Goal: Task Accomplishment & Management: Complete application form

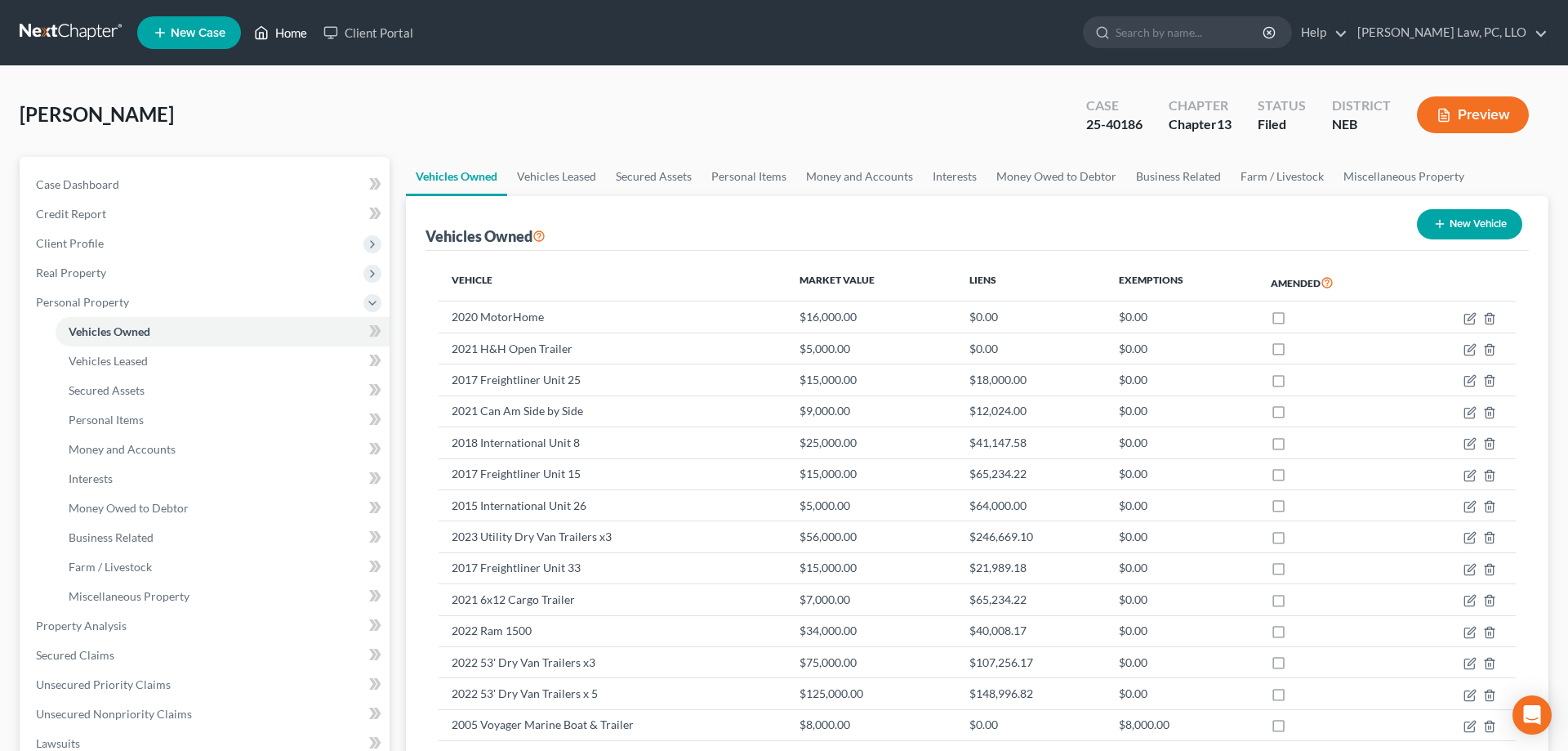
click at [284, 31] on link "Home" at bounding box center [280, 33] width 69 height 29
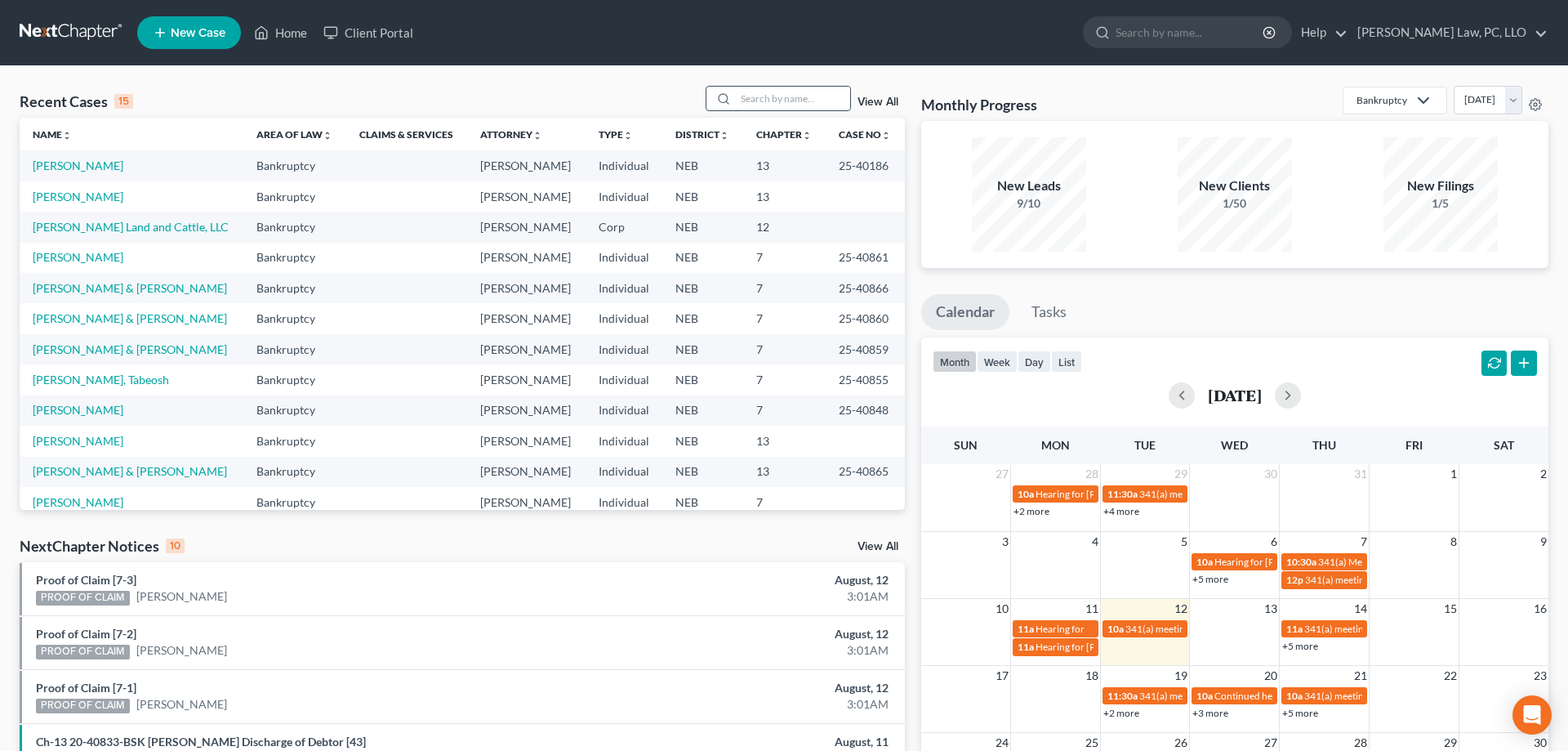
click at [781, 100] on input "search" at bounding box center [793, 98] width 115 height 23
type input "page"
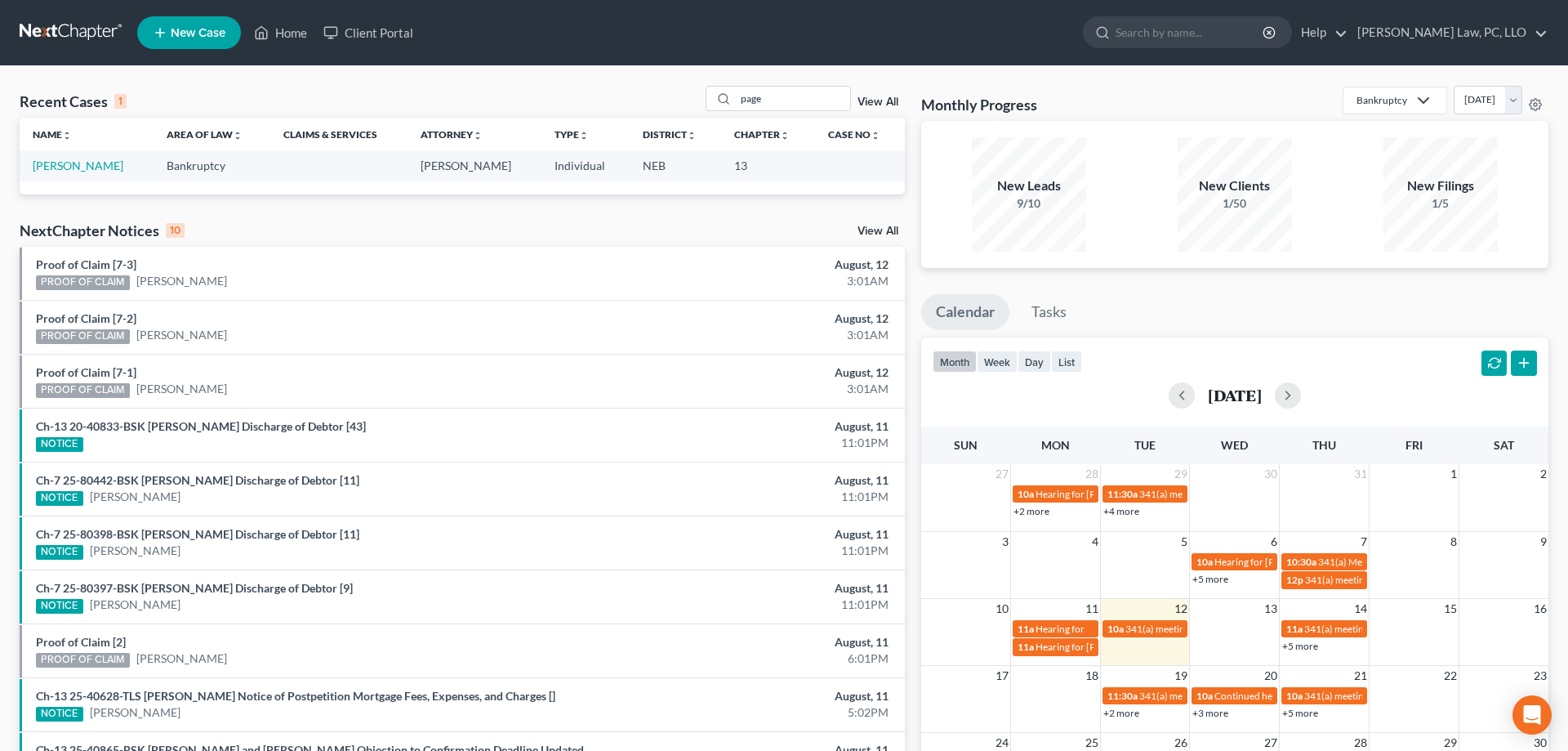
click at [72, 173] on td "[PERSON_NAME]" at bounding box center [86, 165] width 134 height 30
click at [74, 169] on link "[PERSON_NAME]" at bounding box center [78, 165] width 90 height 14
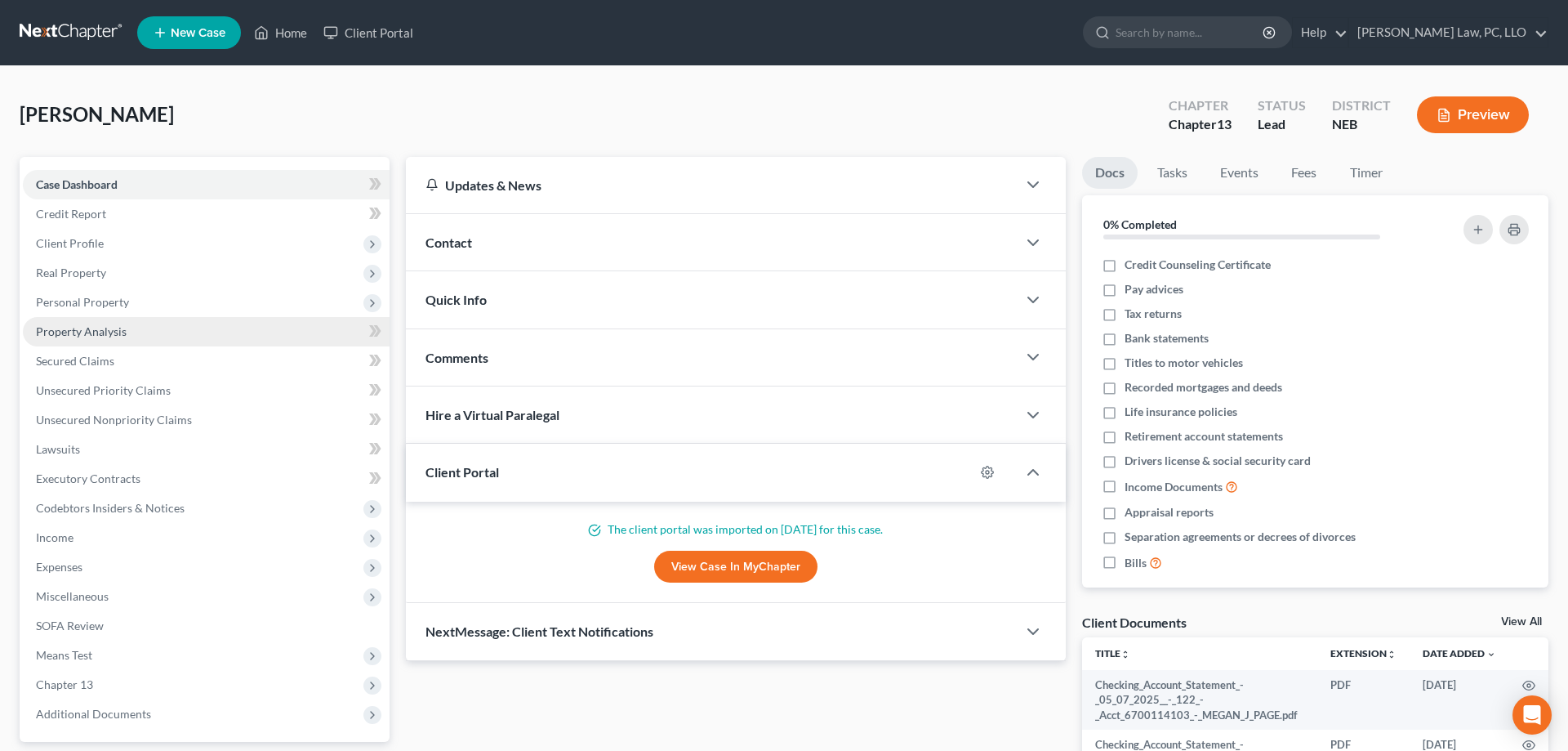
click at [121, 331] on span "Property Analysis" at bounding box center [81, 331] width 90 height 14
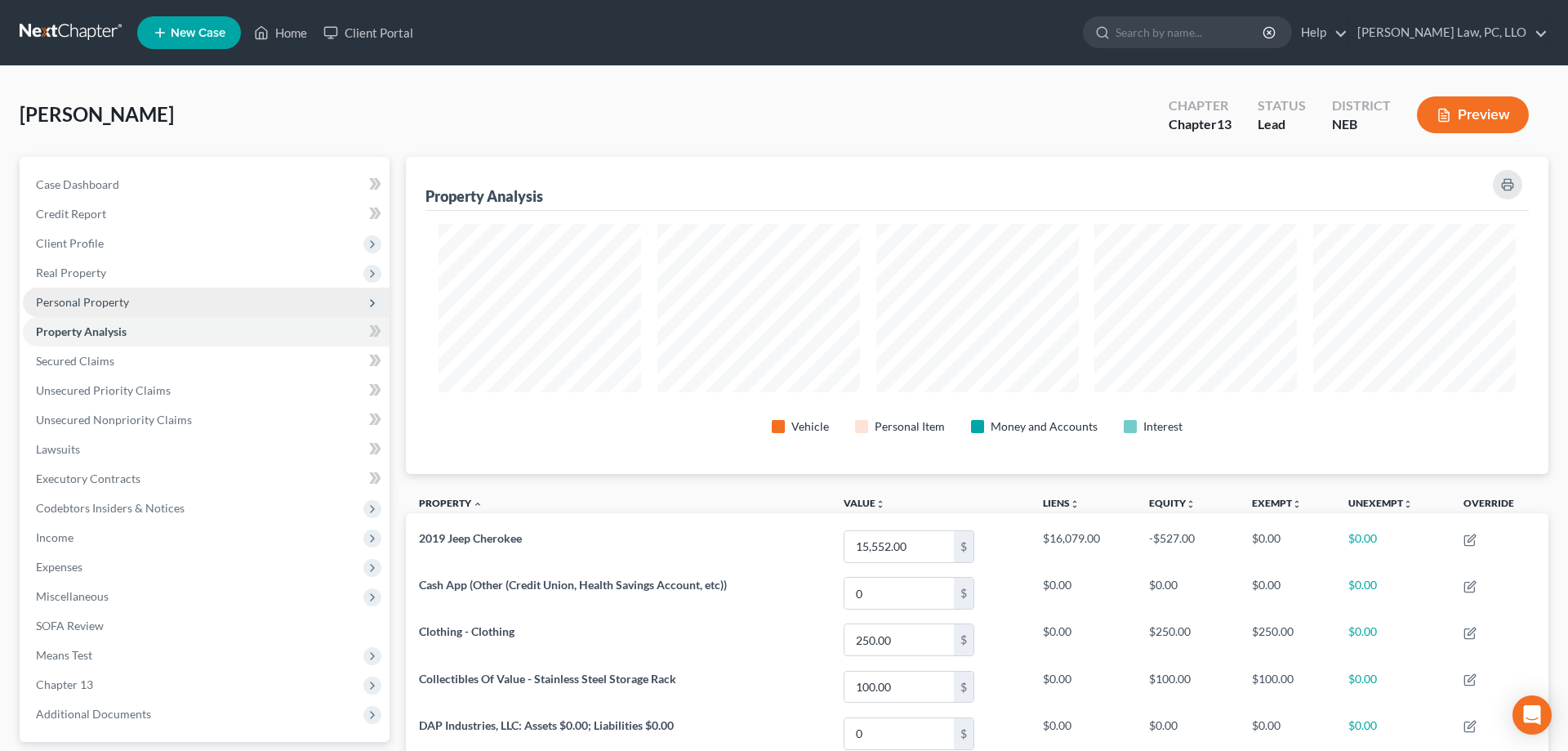
click at [126, 304] on span "Personal Property" at bounding box center [83, 302] width 93 height 14
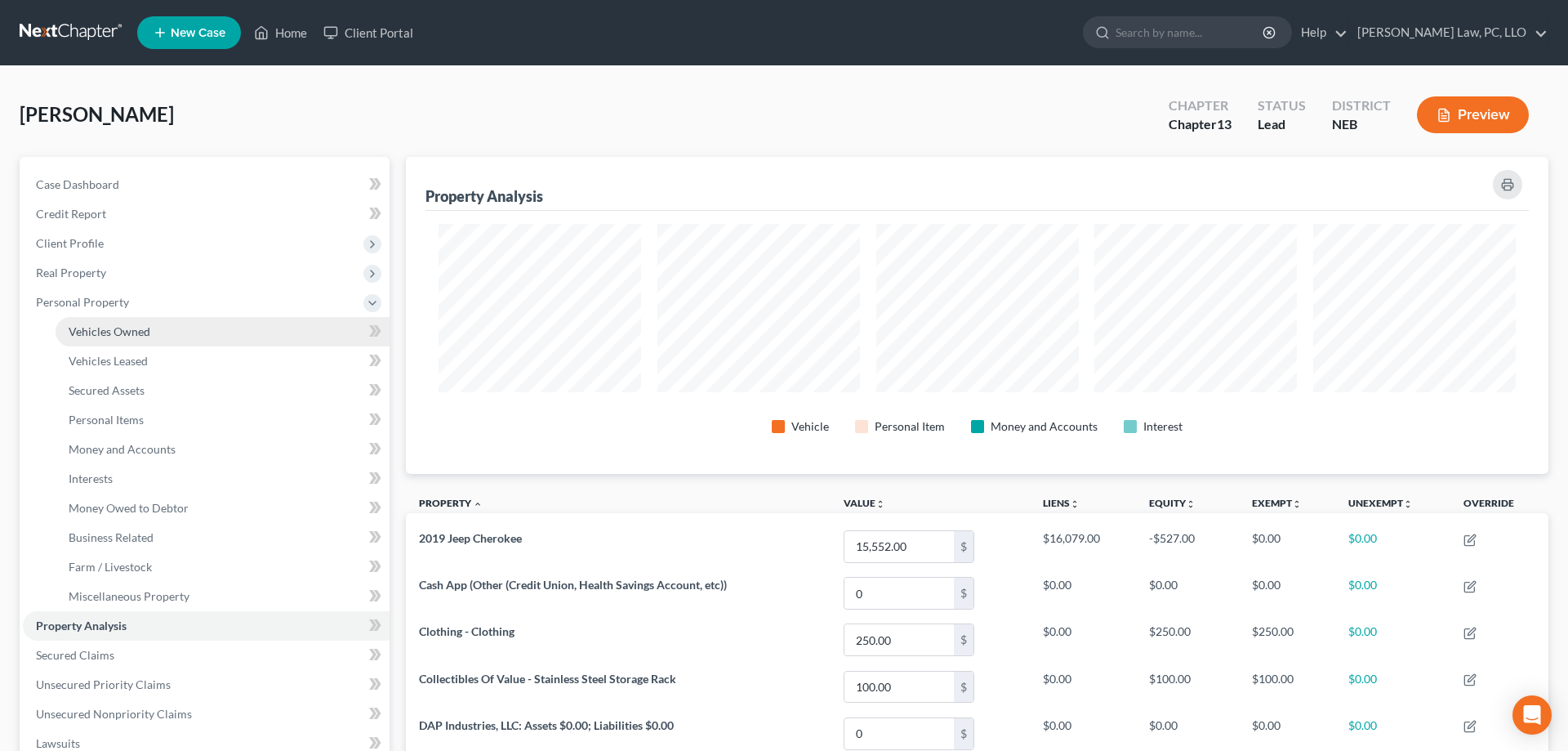
click at [169, 332] on link "Vehicles Owned" at bounding box center [222, 331] width 334 height 29
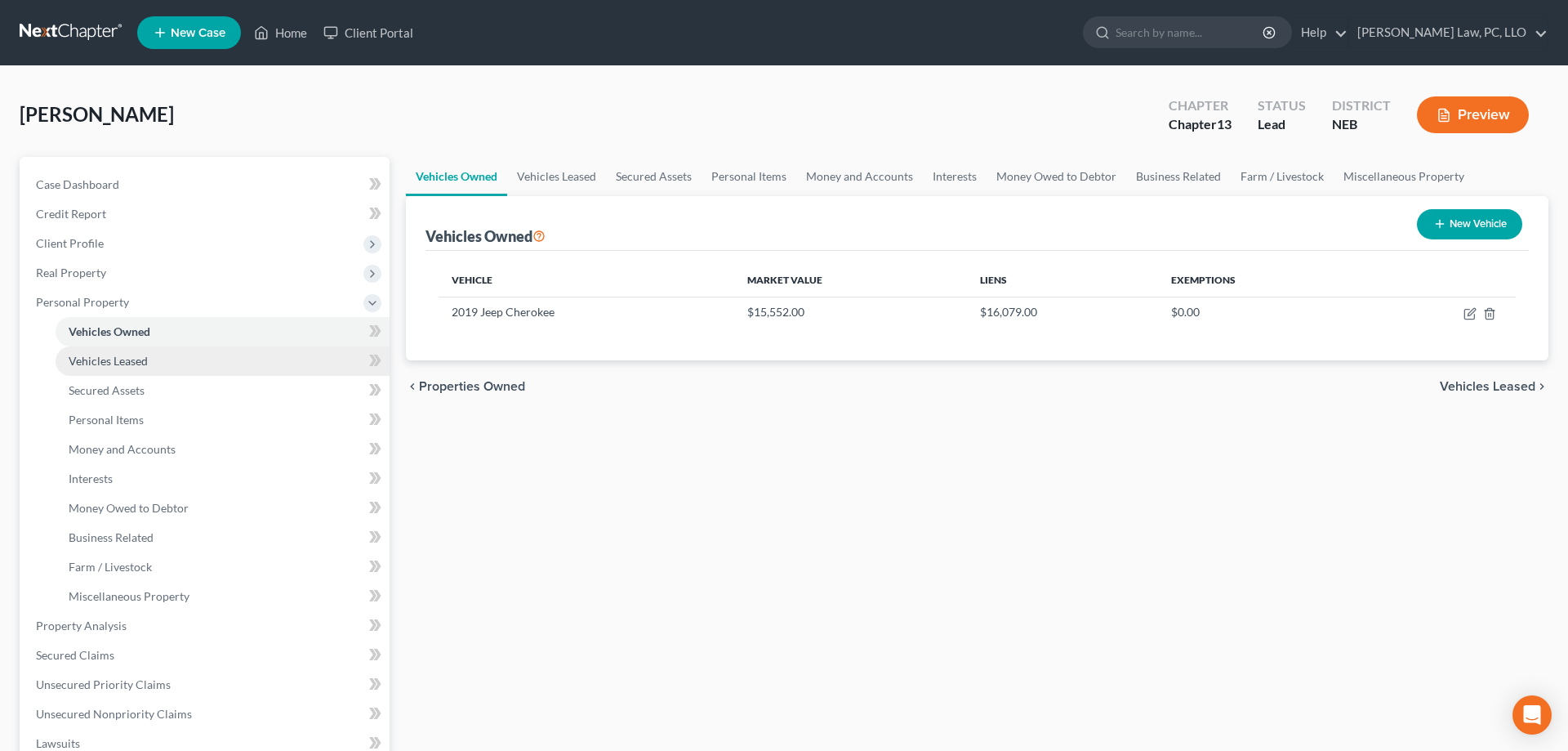
click at [150, 358] on link "Vehicles Leased" at bounding box center [222, 361] width 334 height 29
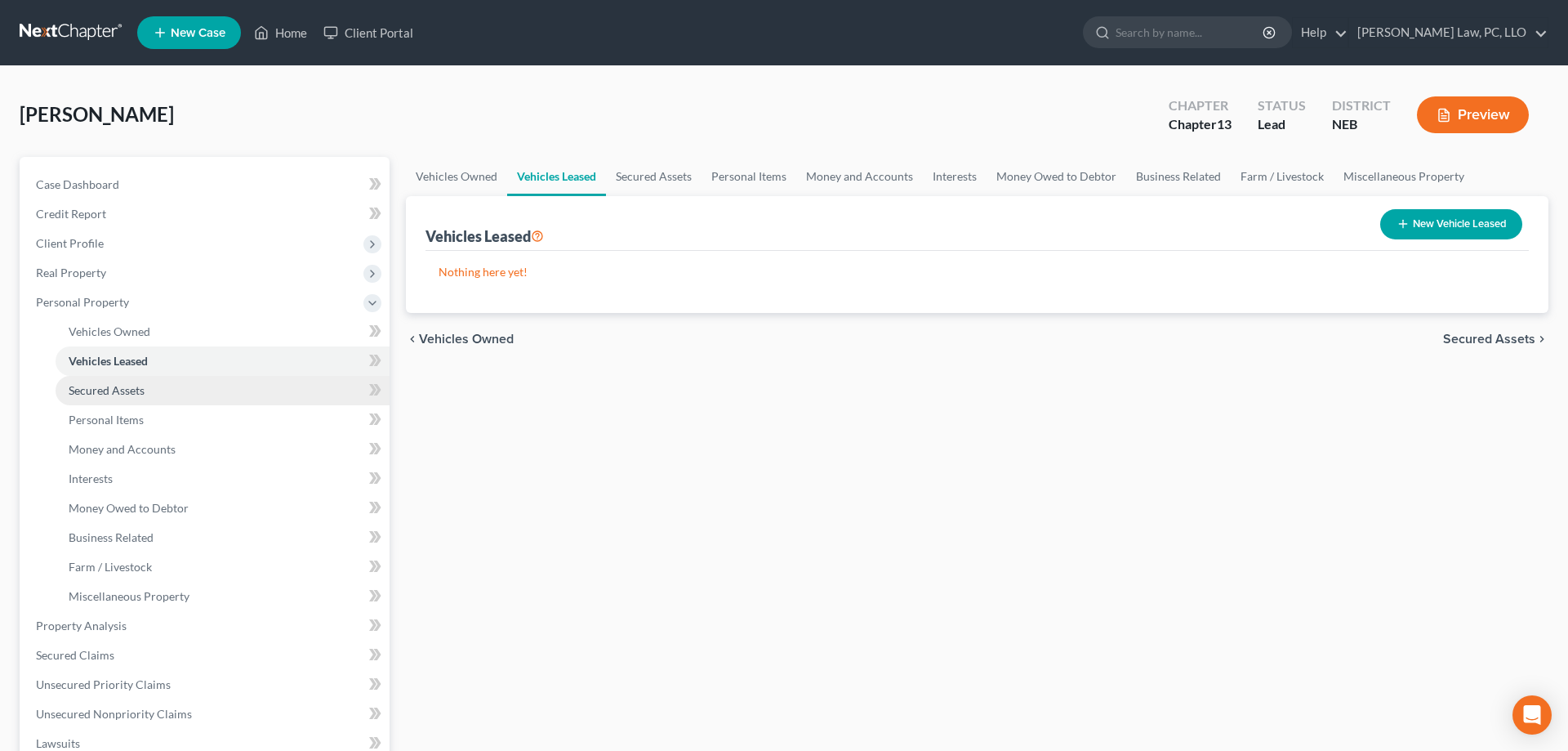
click at [152, 395] on link "Secured Assets" at bounding box center [222, 391] width 334 height 29
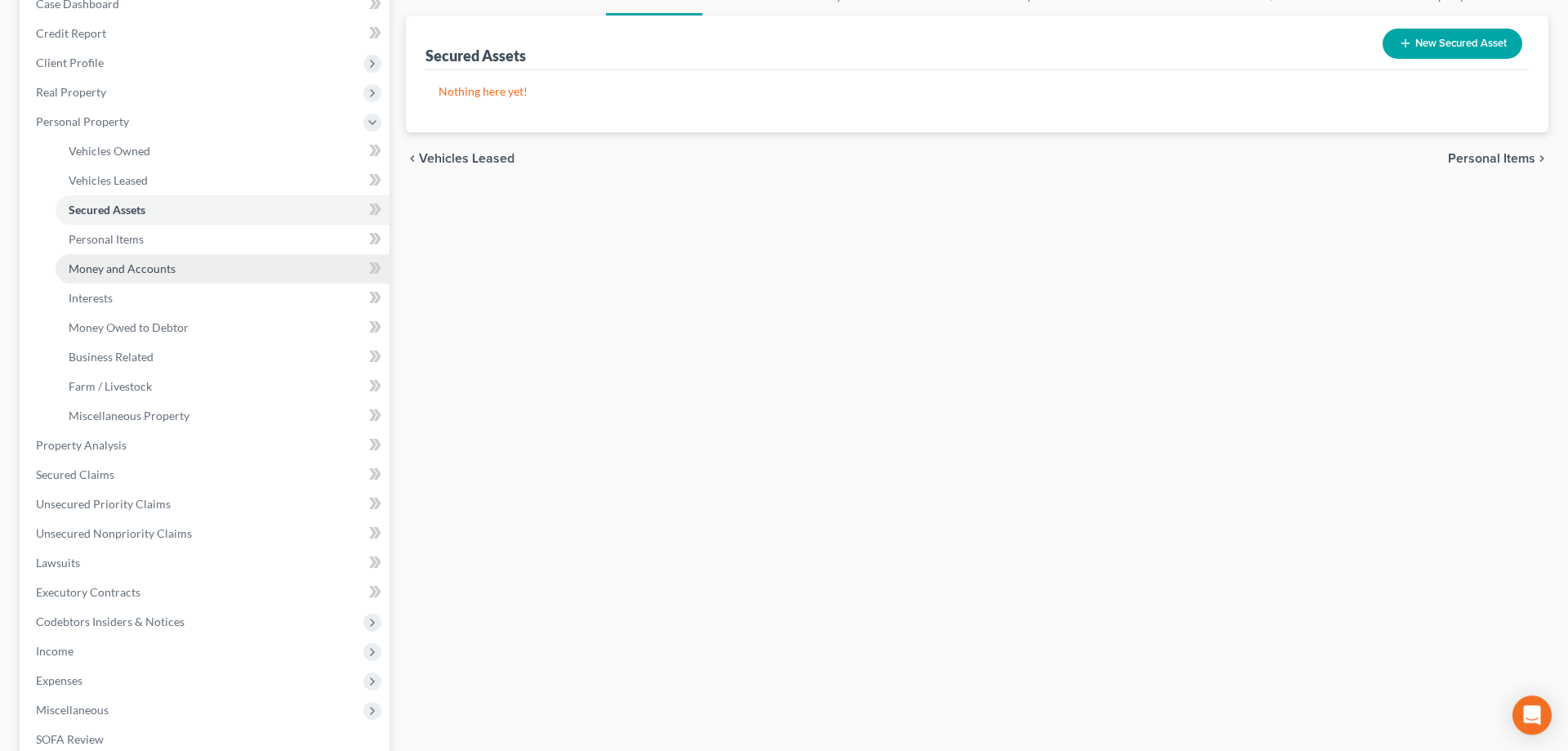
scroll to position [333, 0]
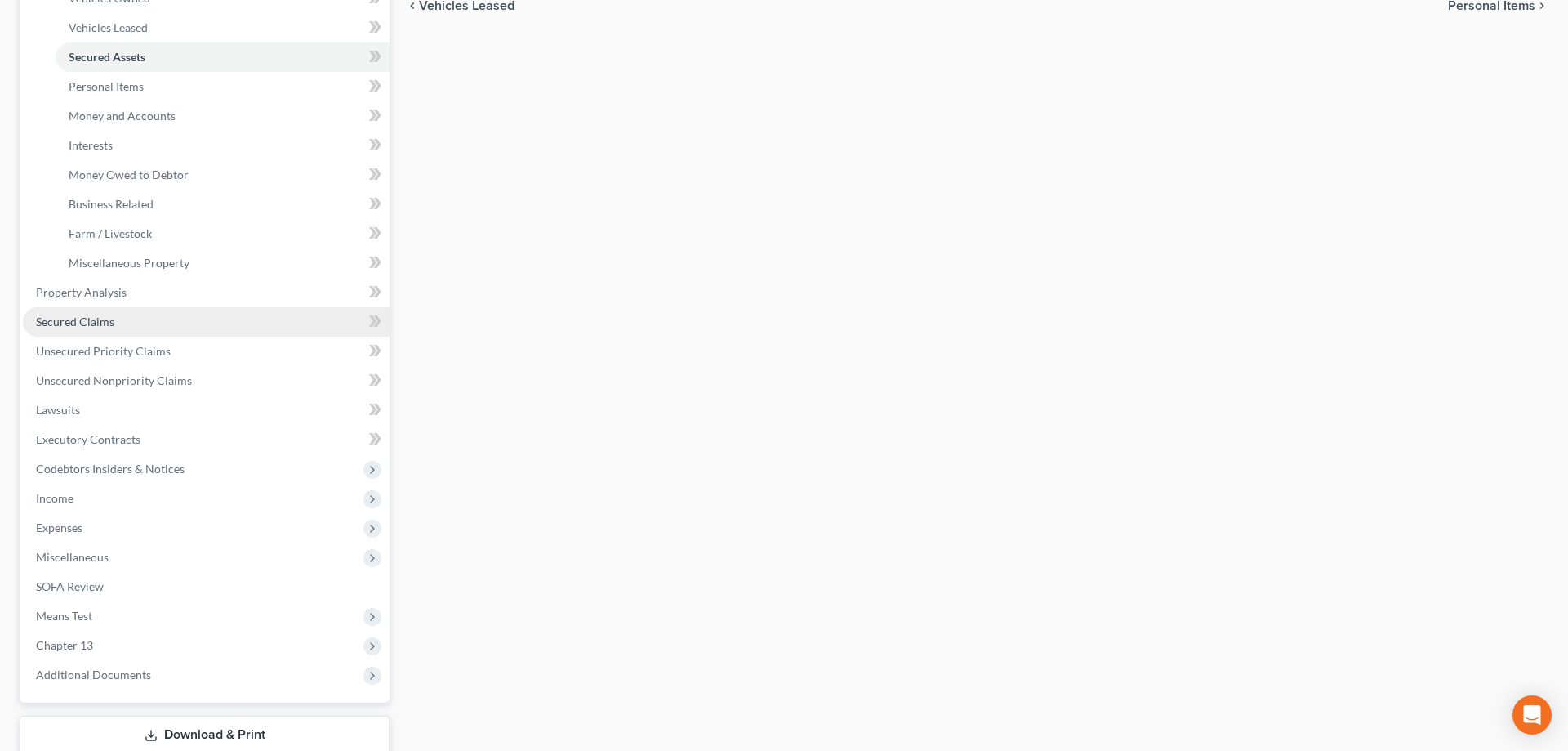
click at [114, 311] on link "Secured Claims" at bounding box center [207, 322] width 367 height 29
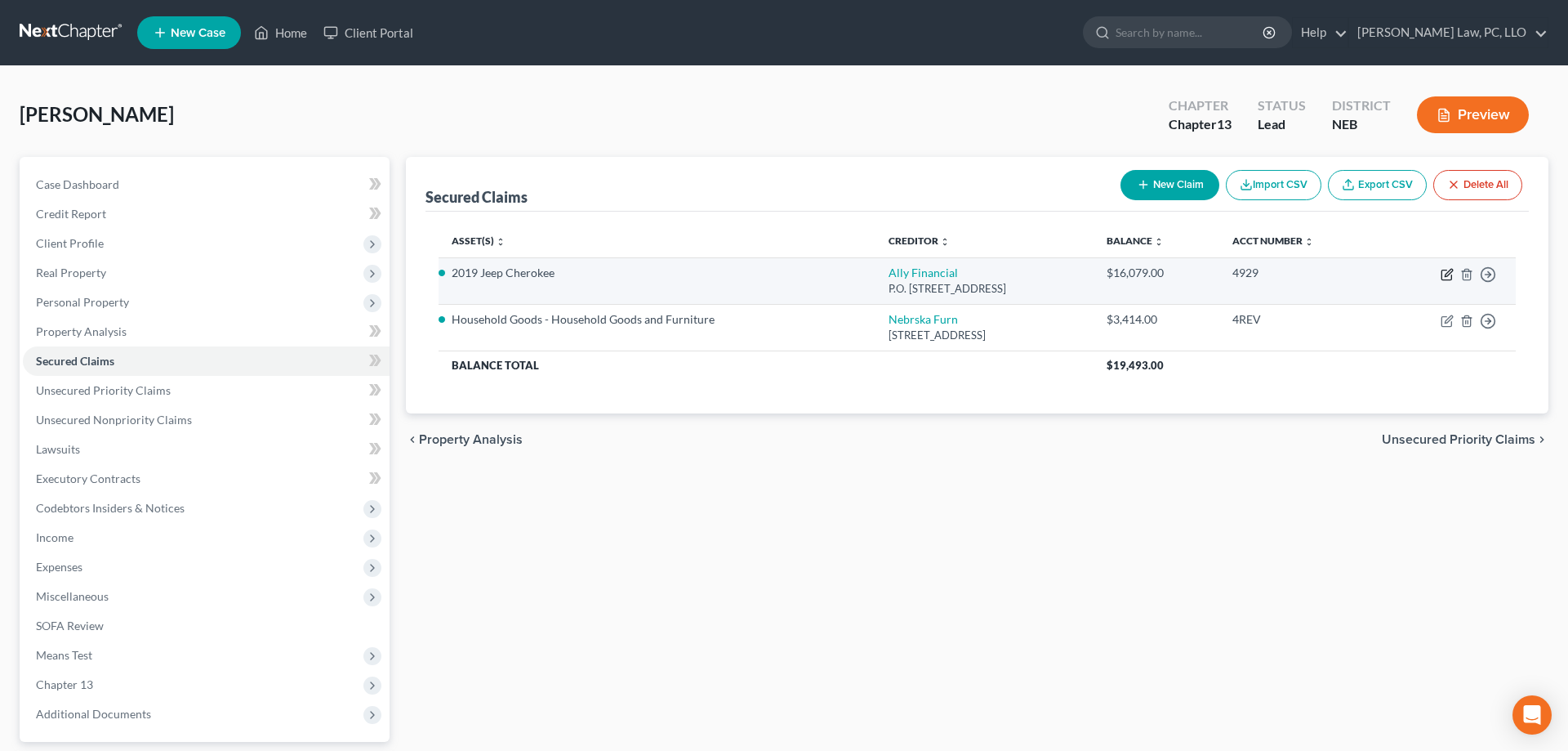
click at [1449, 270] on icon "button" at bounding box center [1447, 274] width 13 height 13
select select "24"
select select "2"
select select "0"
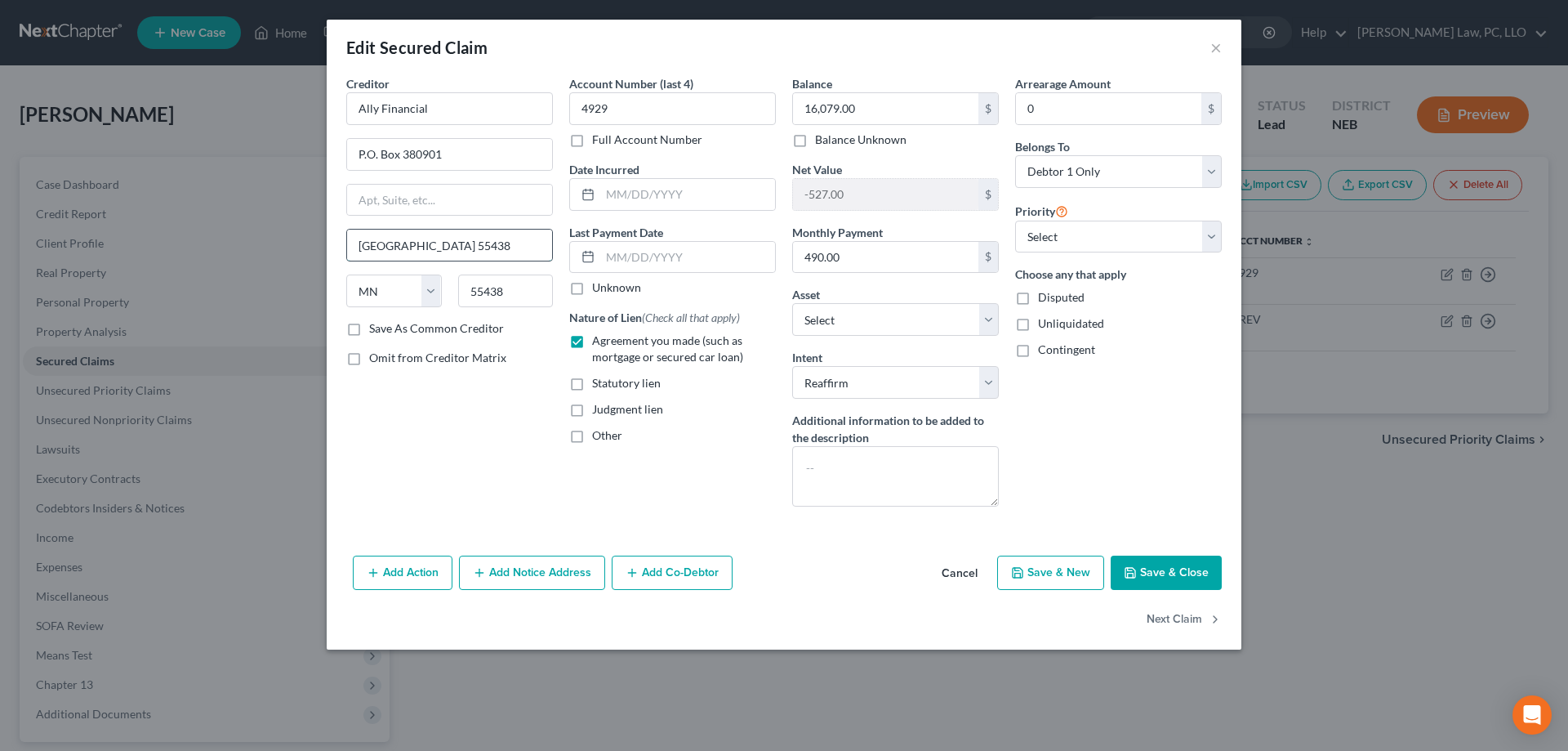
drag, startPoint x: 466, startPoint y: 238, endPoint x: 426, endPoint y: 239, distance: 40.0
click at [426, 239] on input "[GEOGRAPHIC_DATA] 55438" at bounding box center [449, 245] width 205 height 31
click at [481, 248] on input "[GEOGRAPHIC_DATA] 55438" at bounding box center [449, 245] width 205 height 31
type input "Bloomington"
click at [1168, 576] on button "Save & Close" at bounding box center [1166, 572] width 111 height 34
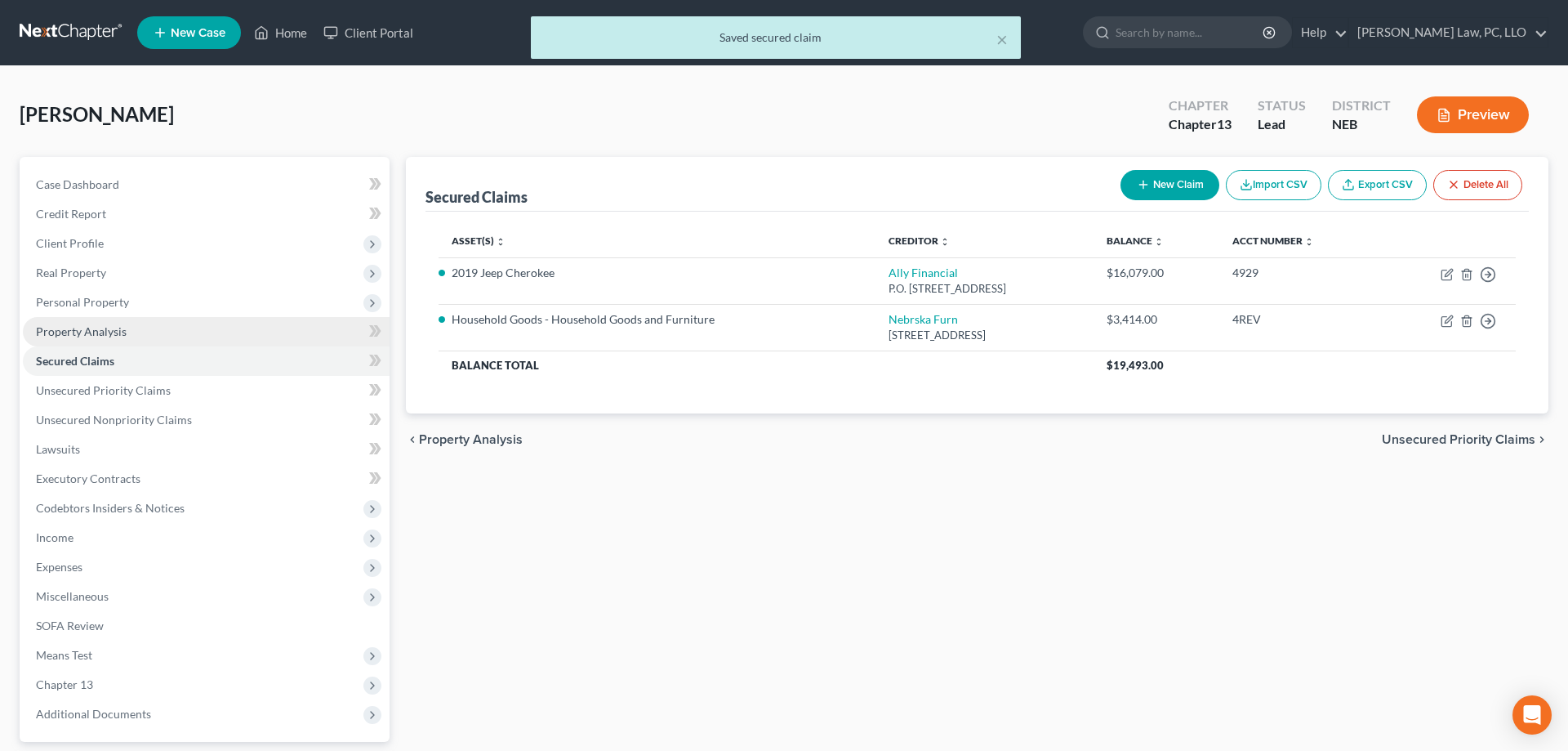
click at [98, 331] on span "Property Analysis" at bounding box center [81, 331] width 90 height 14
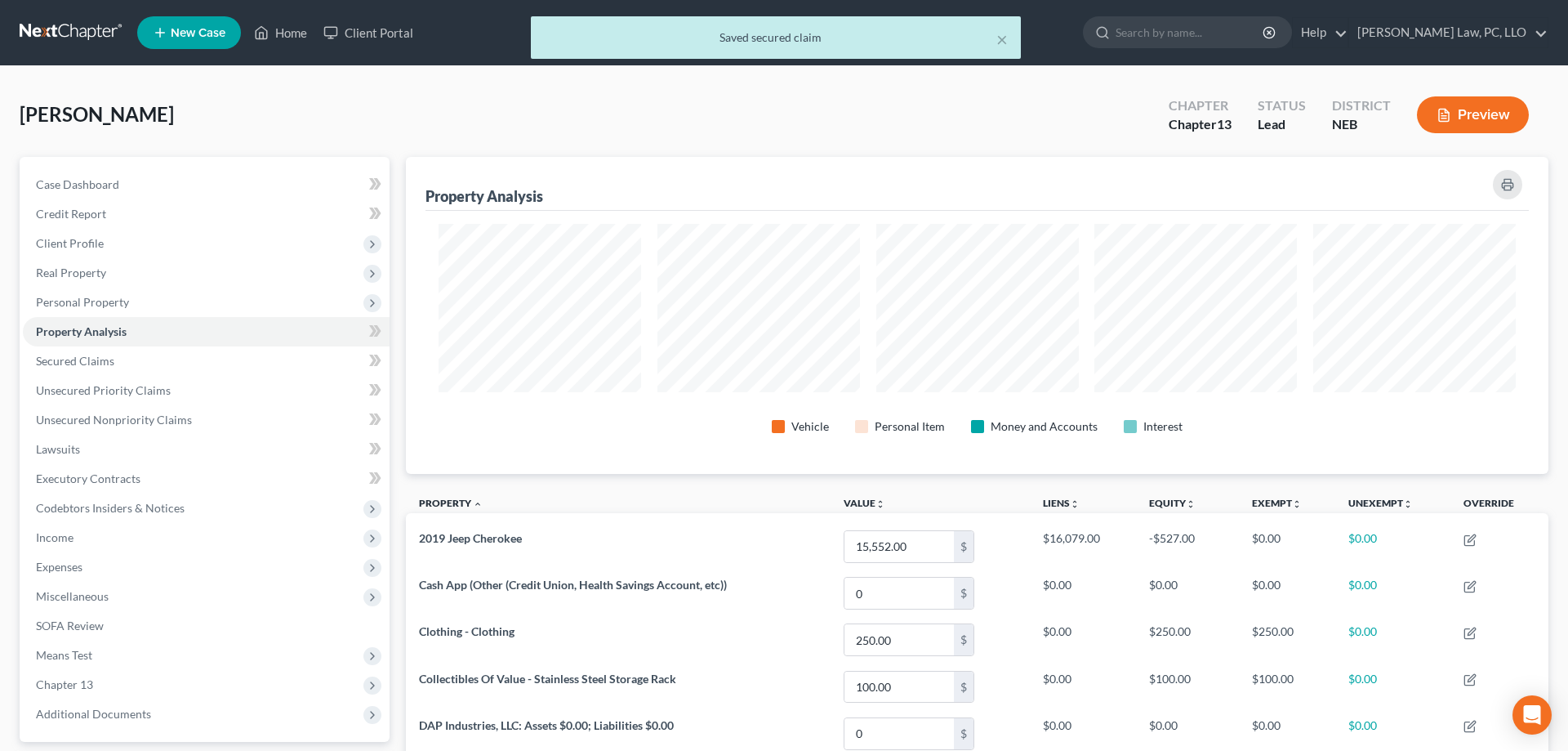
scroll to position [317, 1143]
click at [120, 307] on span "Personal Property" at bounding box center [83, 302] width 93 height 14
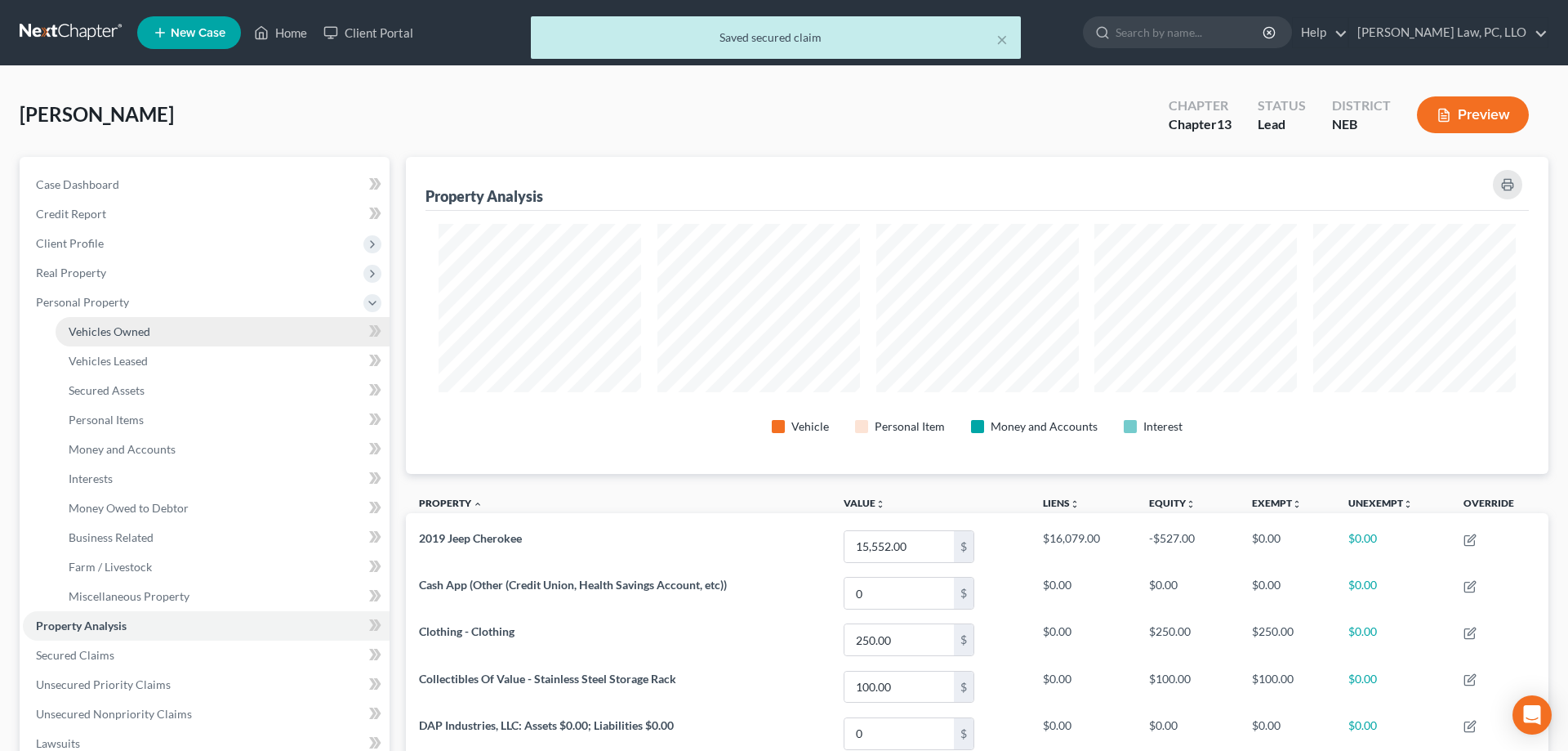
click at [158, 329] on link "Vehicles Owned" at bounding box center [222, 331] width 334 height 29
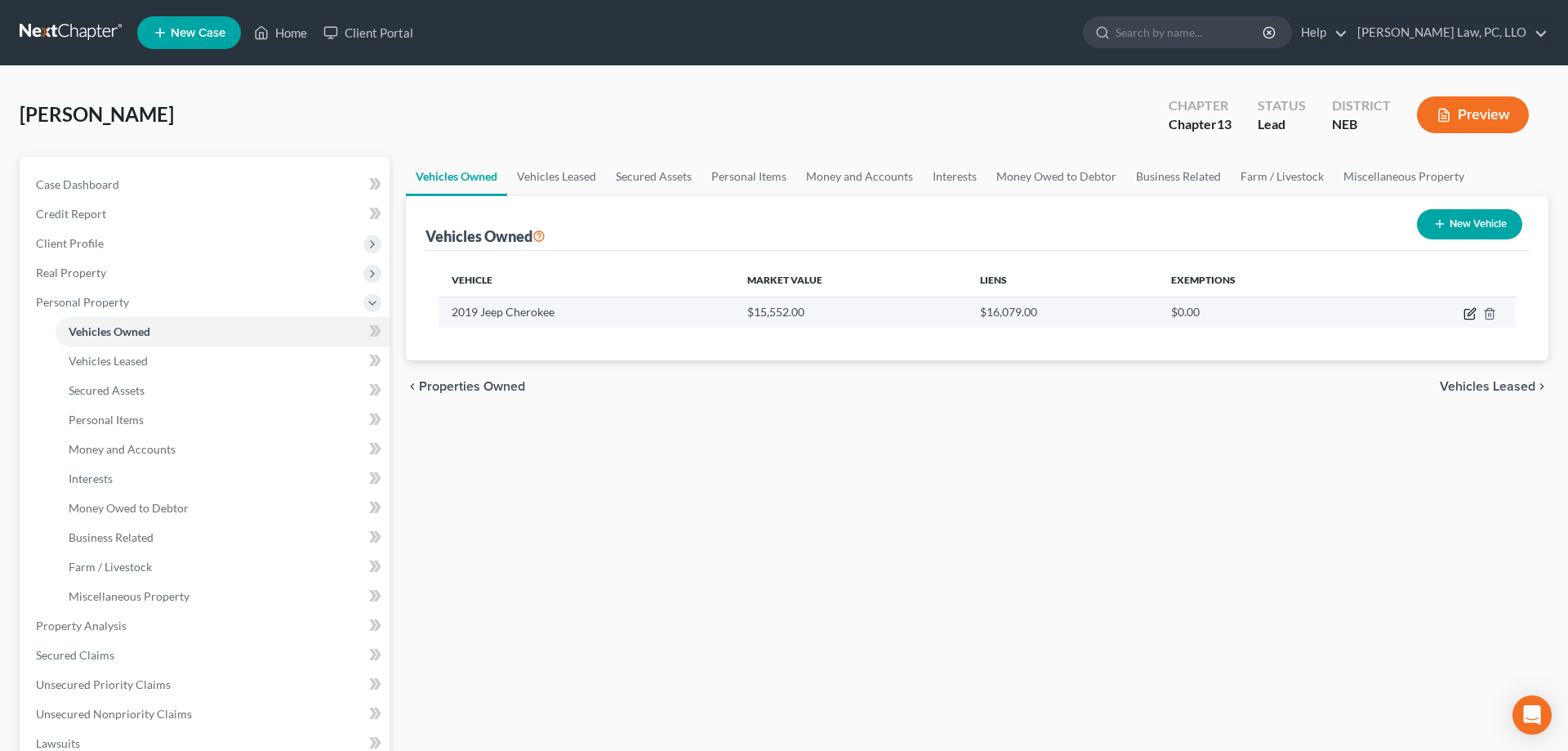
click at [1465, 313] on icon "button" at bounding box center [1469, 315] width 10 height 10
select select "0"
select select "7"
select select "1"
select select "0"
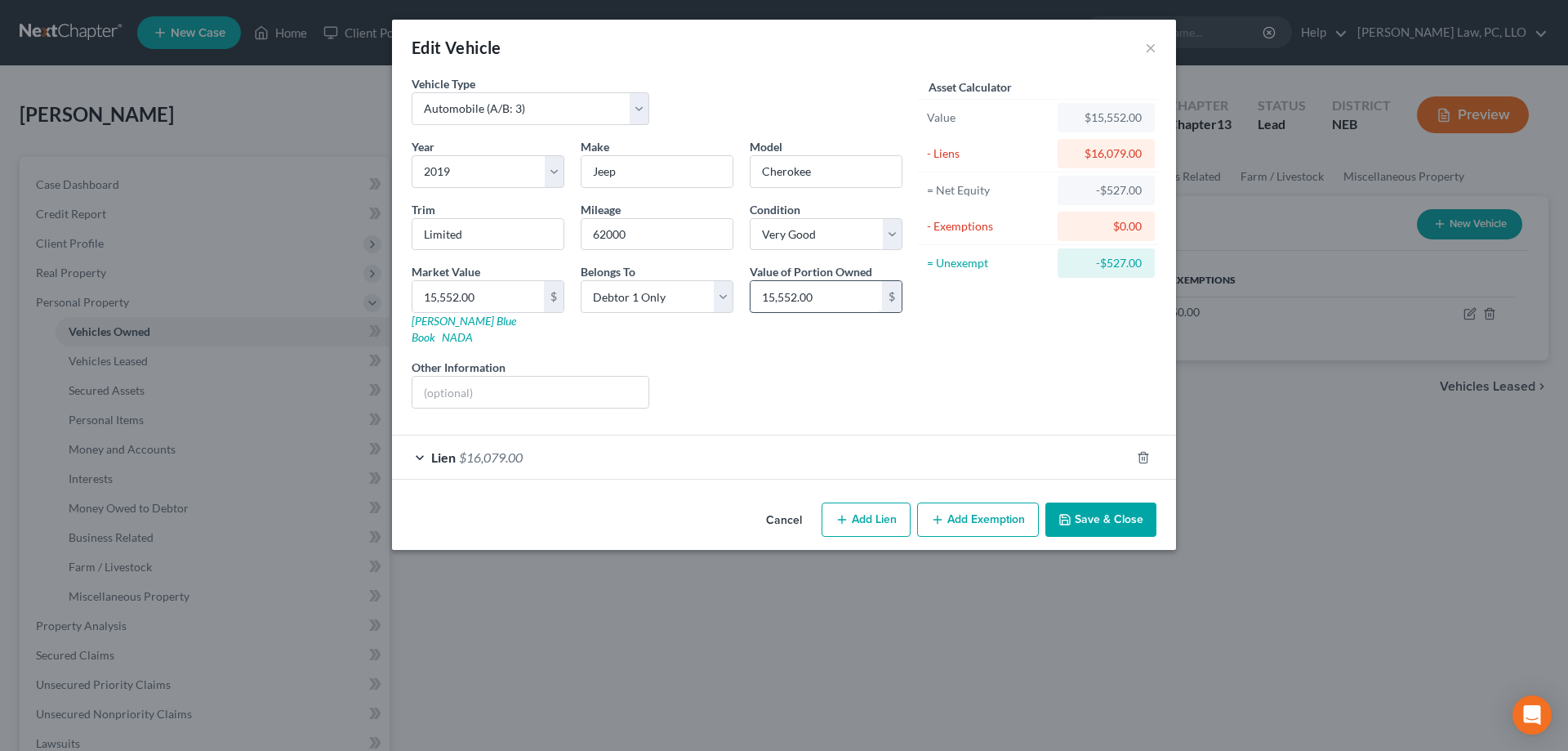
drag, startPoint x: 871, startPoint y: 300, endPoint x: 848, endPoint y: 300, distance: 23.0
click at [848, 300] on input "15,552.00" at bounding box center [816, 296] width 131 height 31
drag, startPoint x: 494, startPoint y: 300, endPoint x: 483, endPoint y: 298, distance: 11.2
click at [483, 298] on input "15,552.00" at bounding box center [478, 296] width 131 height 31
type input "1"
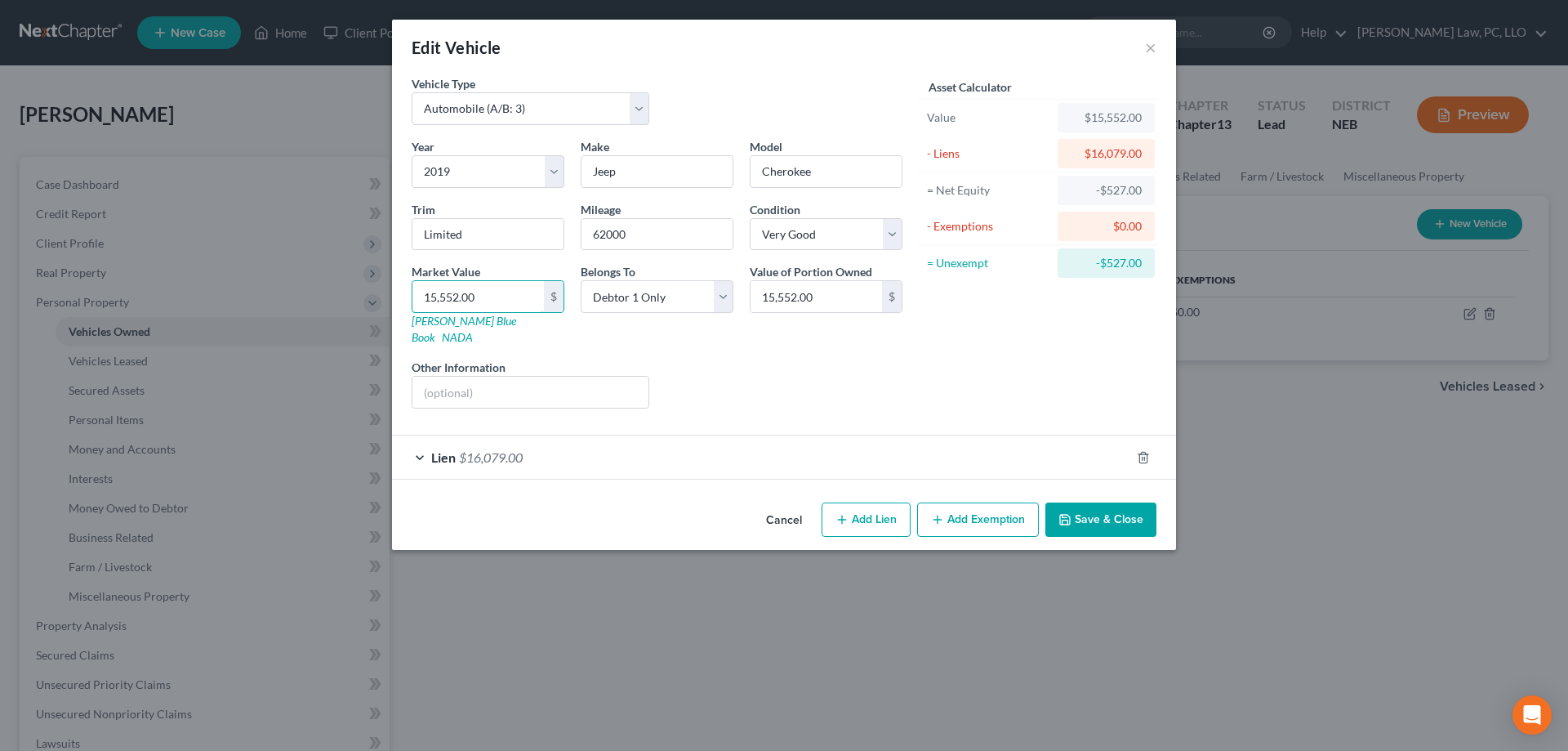
type input "1.00"
type input "16"
type input "16.00"
type input "161"
type input "161.00"
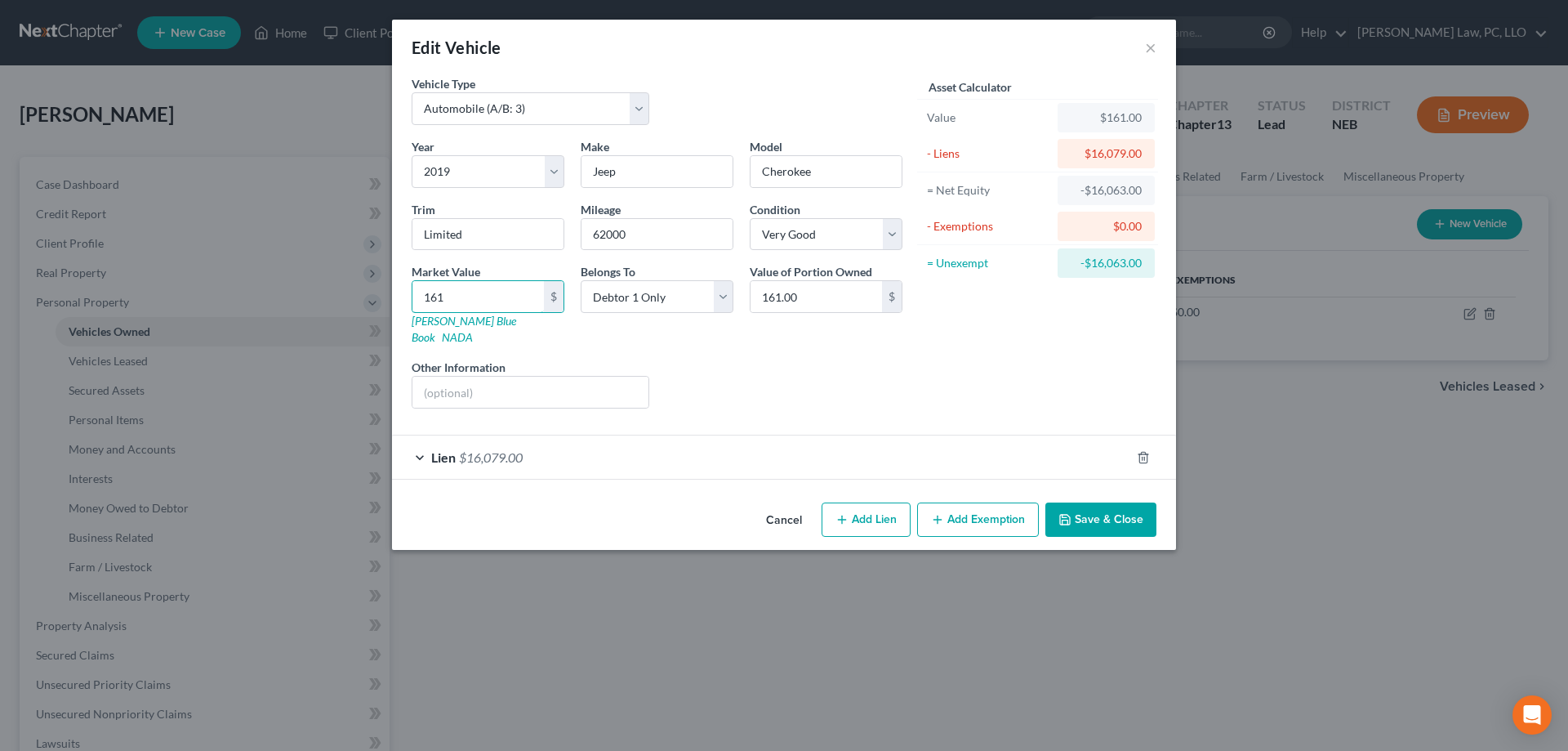
type input "1610"
type input "1,610.00"
type input "1,6100"
type input "16,100.00"
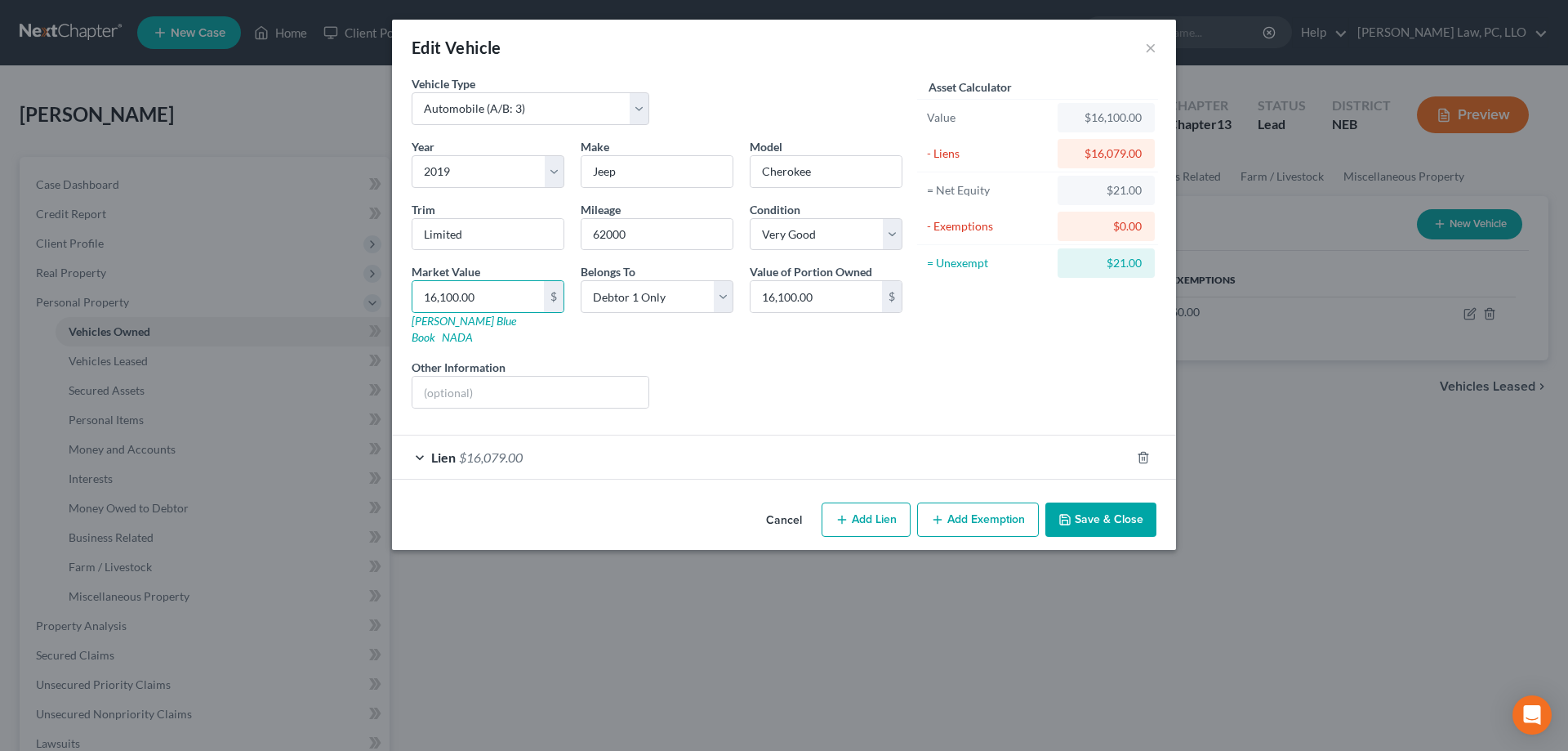
click at [1122, 502] on button "Save & Close" at bounding box center [1101, 519] width 111 height 34
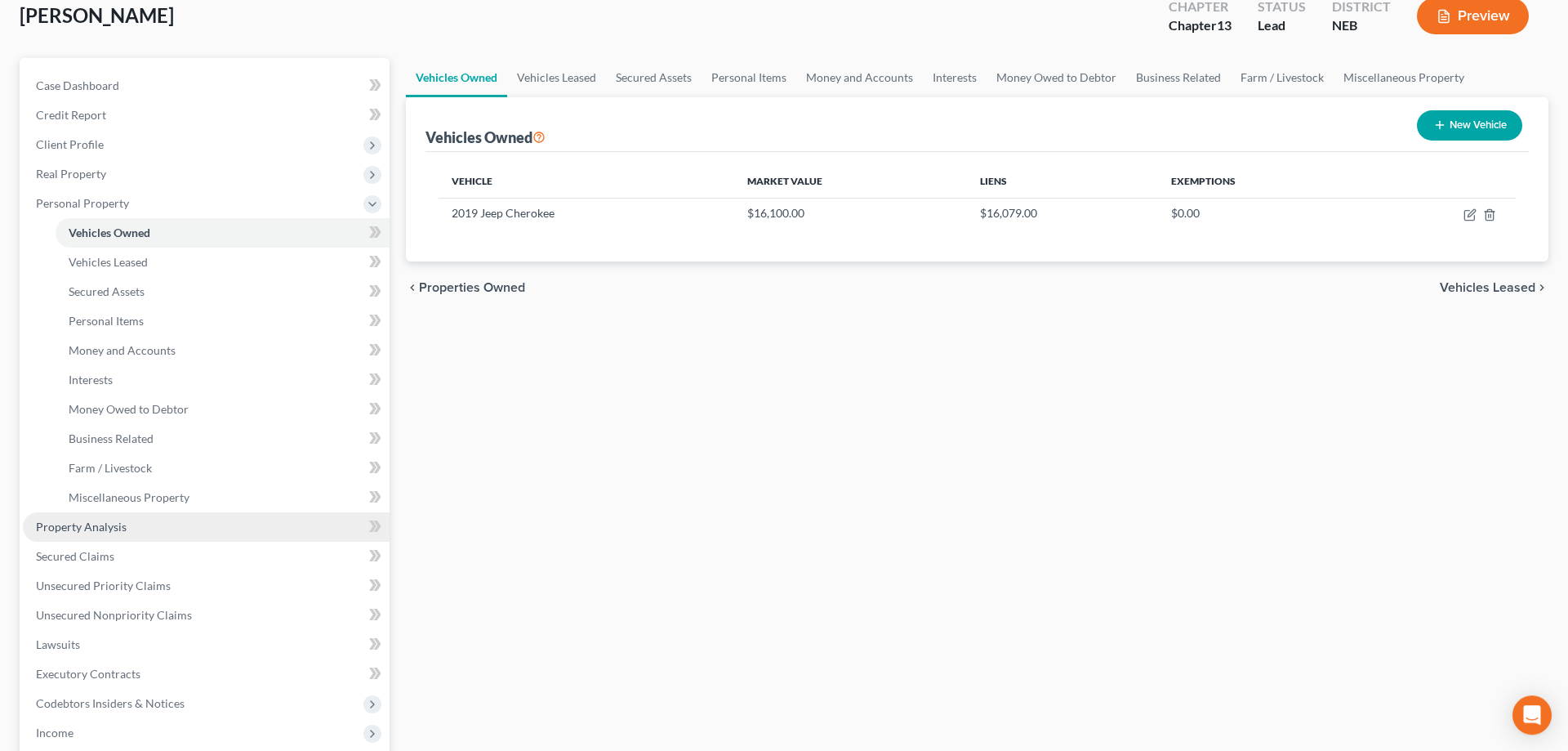
scroll to position [333, 0]
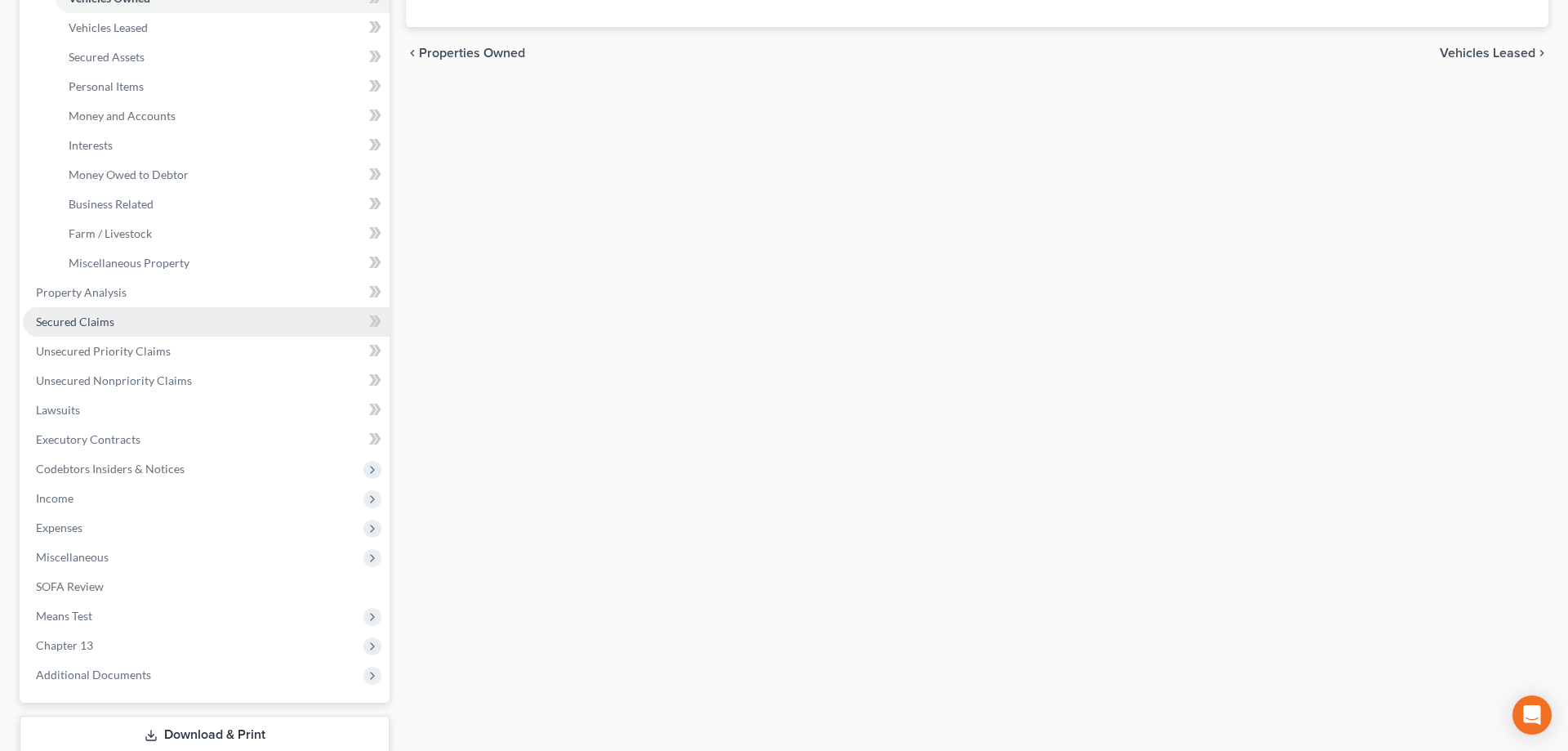
click at [122, 320] on link "Secured Claims" at bounding box center [207, 322] width 367 height 29
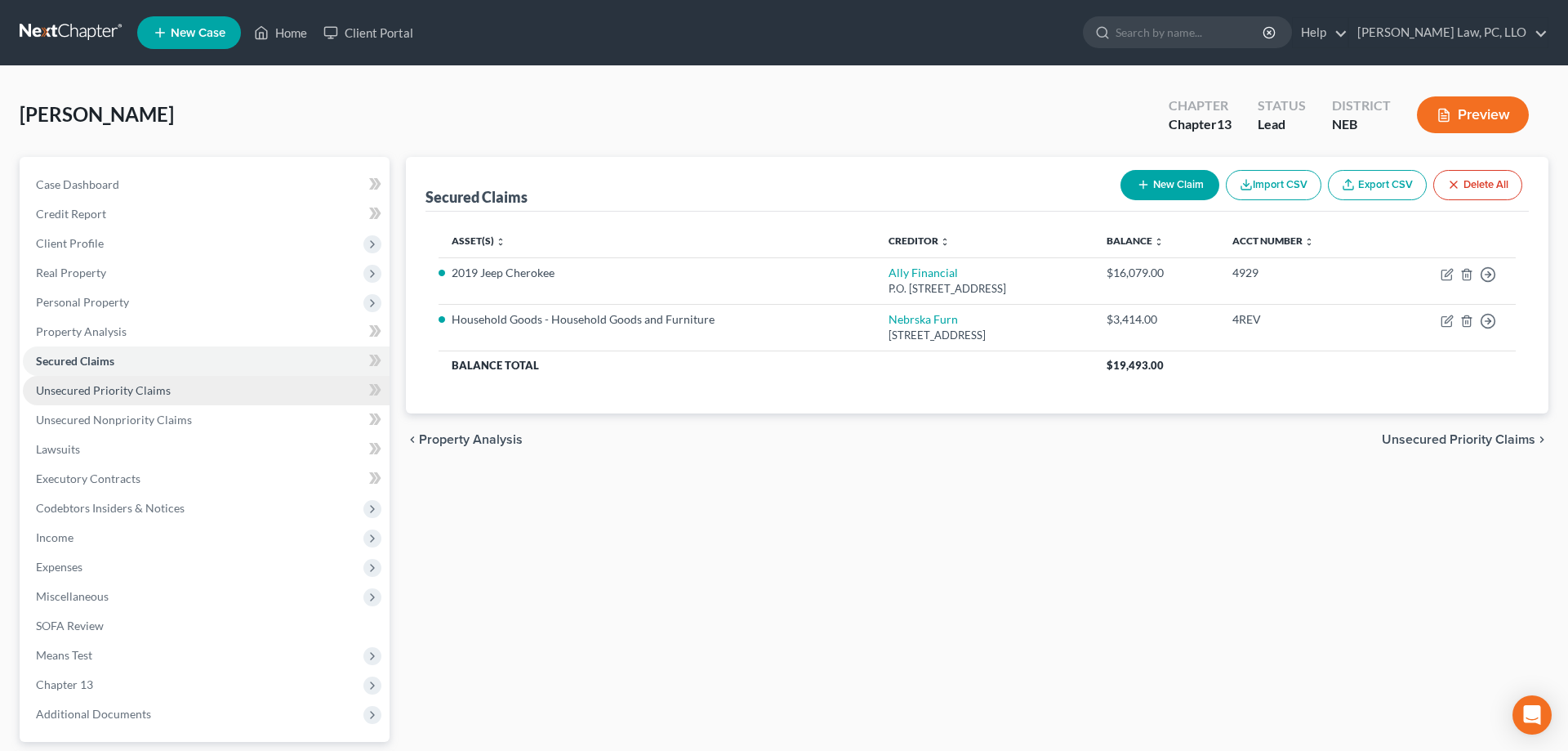
click at [186, 399] on link "Unsecured Priority Claims" at bounding box center [207, 391] width 367 height 29
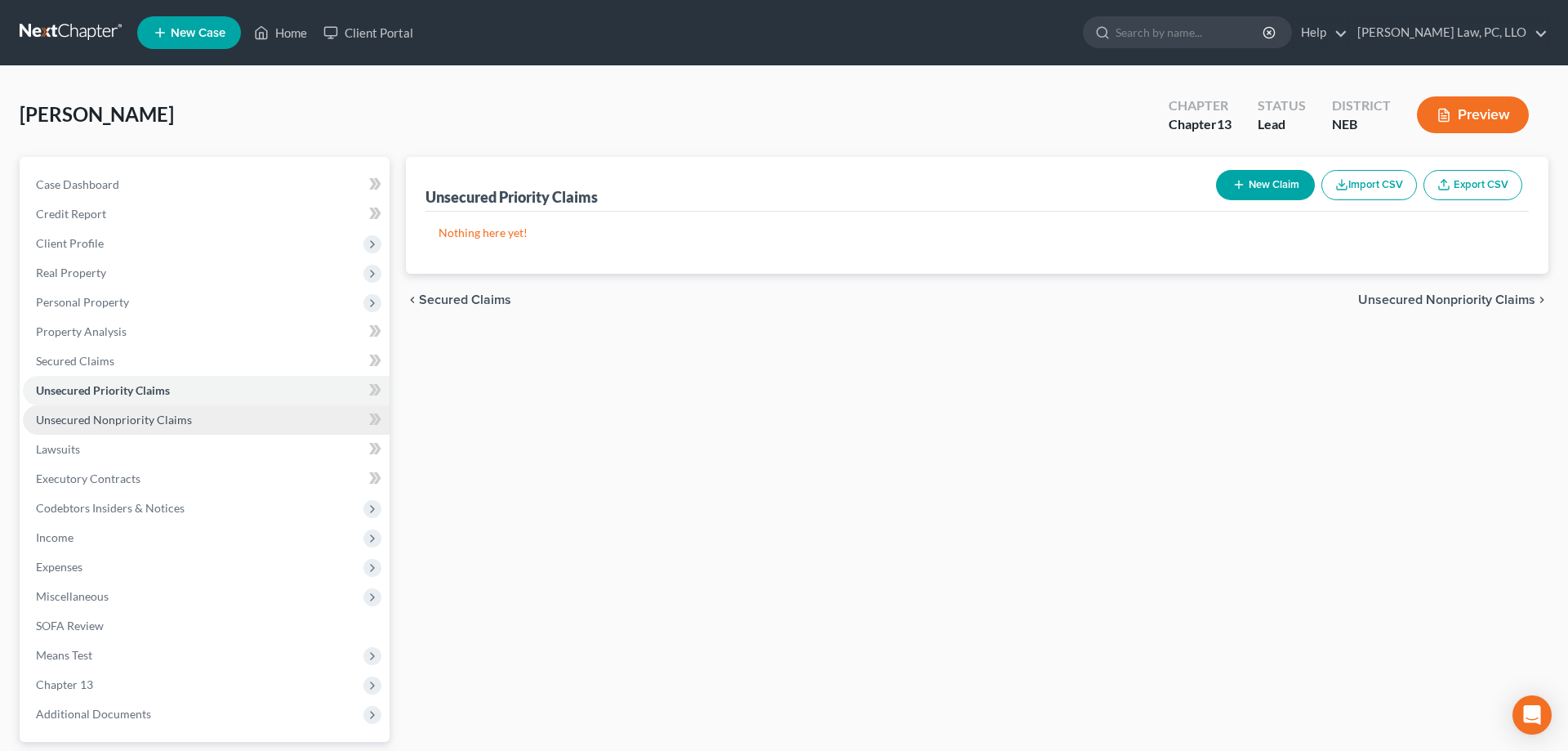
click at [185, 430] on link "Unsecured Nonpriority Claims" at bounding box center [207, 420] width 367 height 29
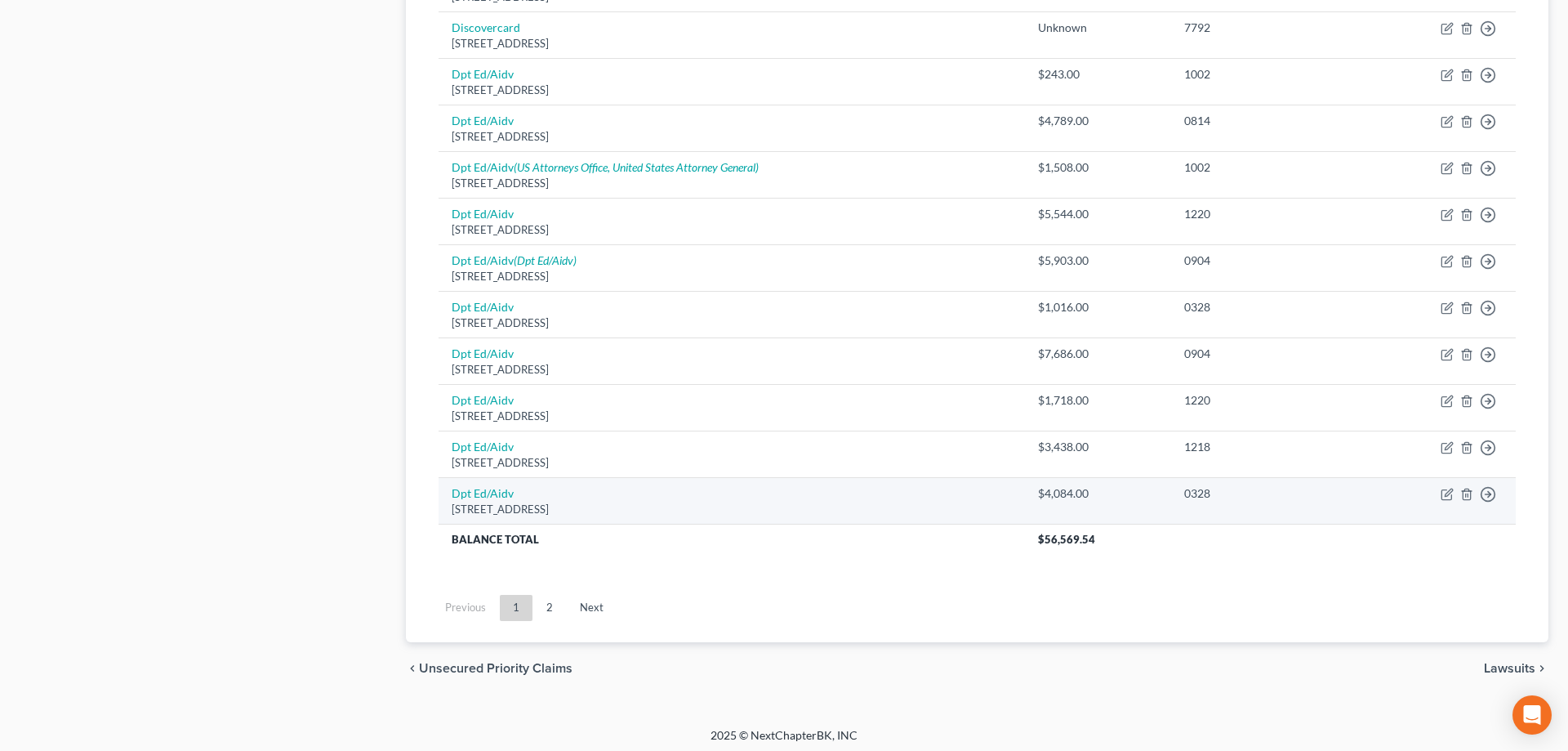
scroll to position [1136, 0]
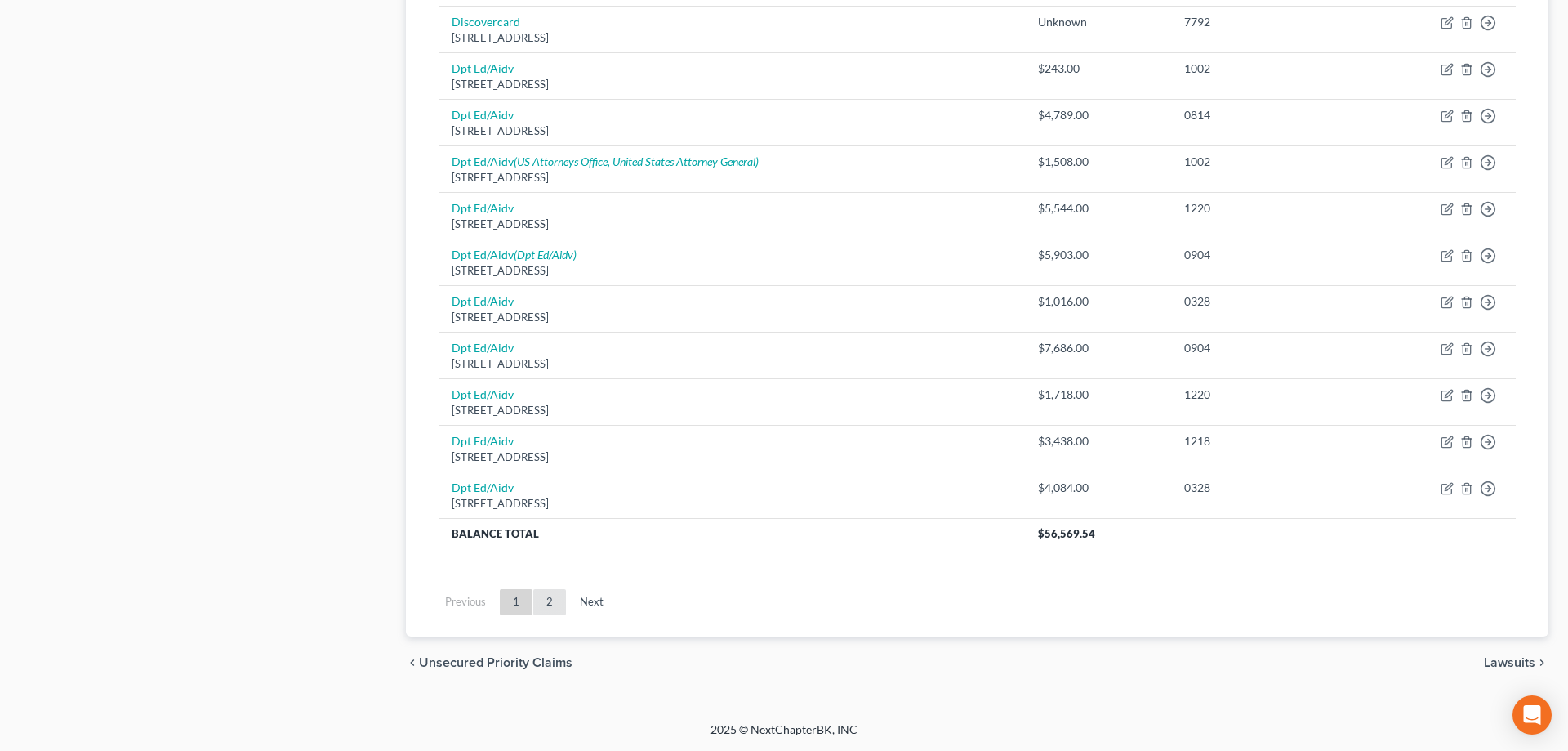
click at [552, 607] on link "2" at bounding box center [550, 601] width 33 height 26
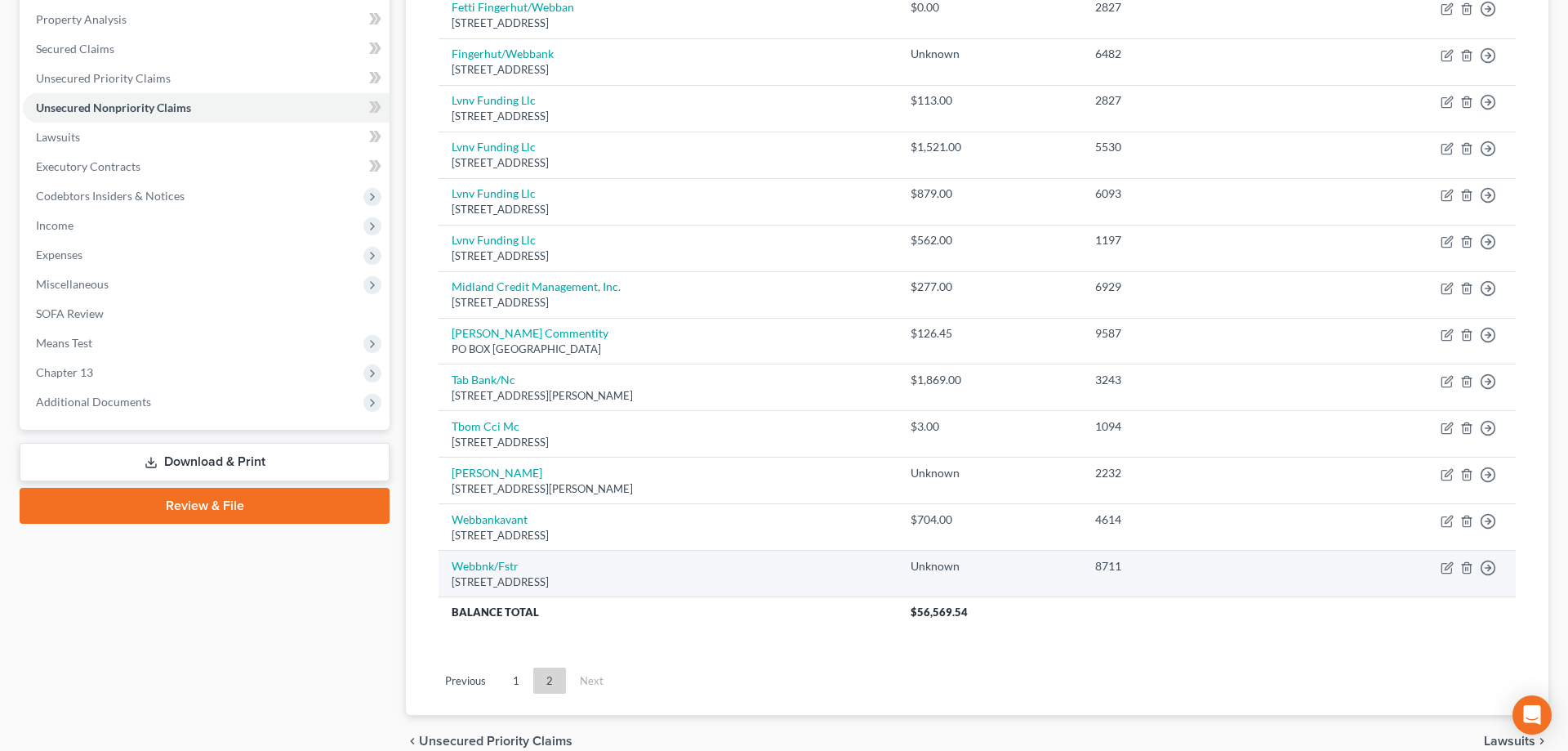
scroll to position [0, 0]
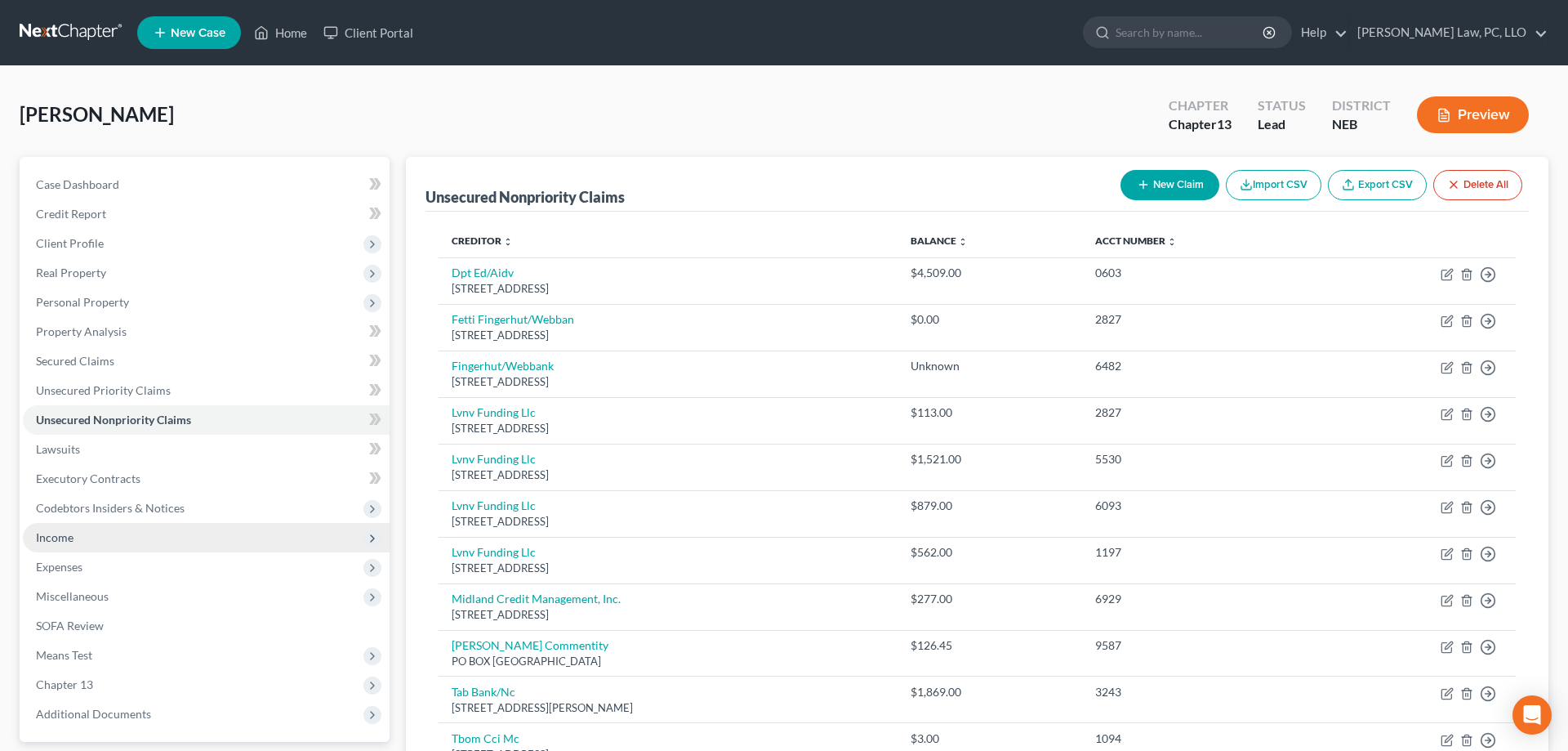
click at [71, 532] on span "Income" at bounding box center [54, 537] width 38 height 14
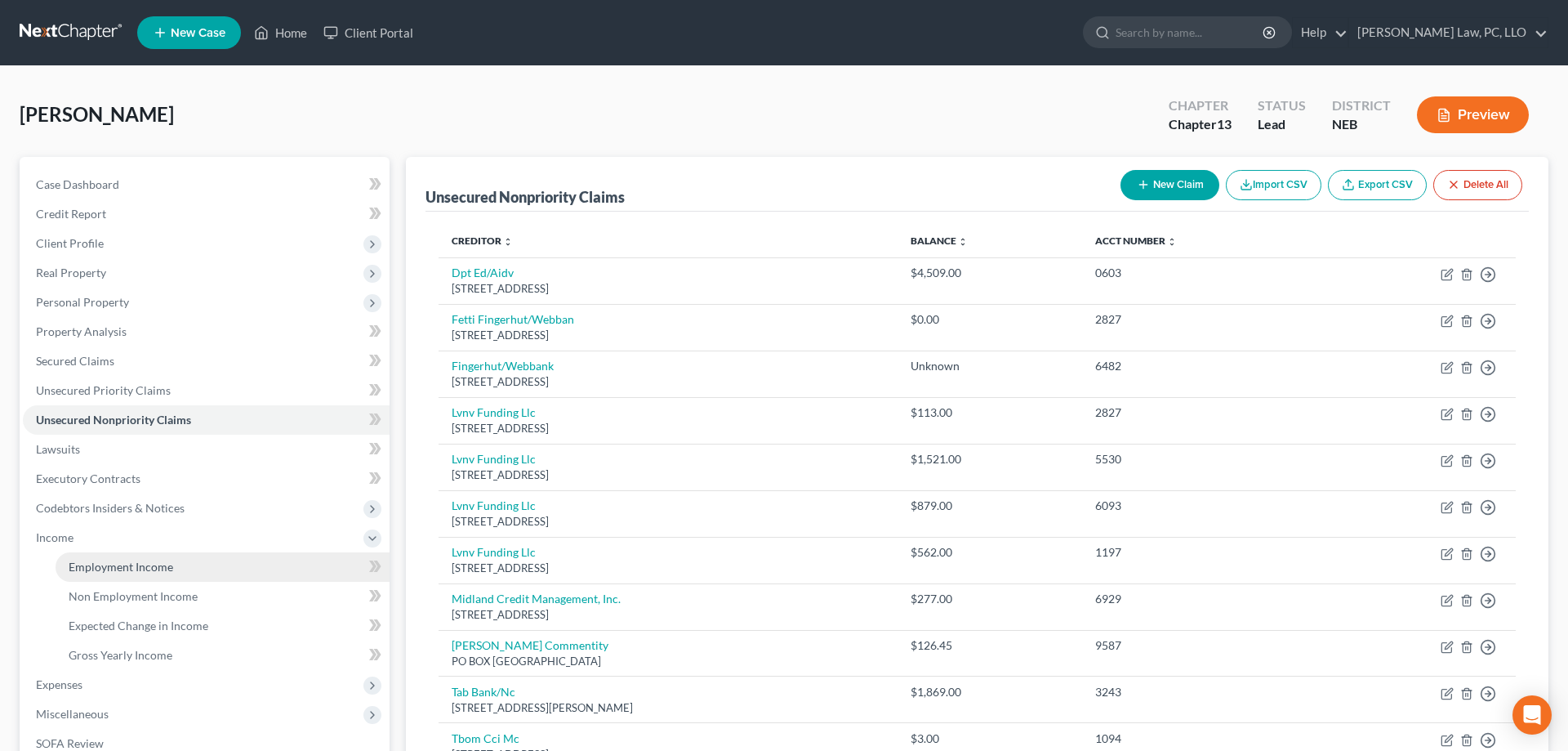
click at [95, 554] on link "Employment Income" at bounding box center [222, 567] width 334 height 29
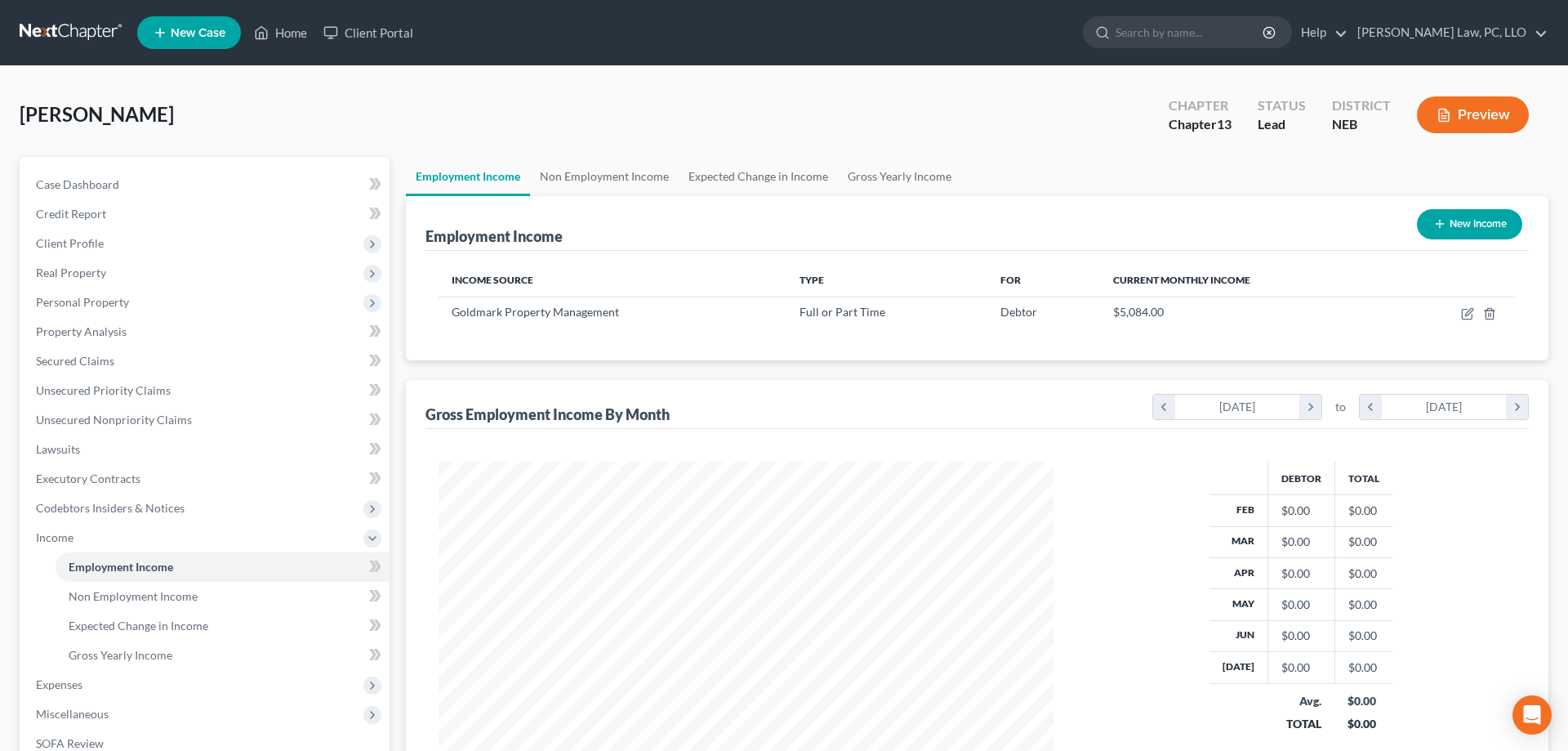
scroll to position [307, 648]
click at [627, 185] on link "Non Employment Income" at bounding box center [604, 176] width 149 height 39
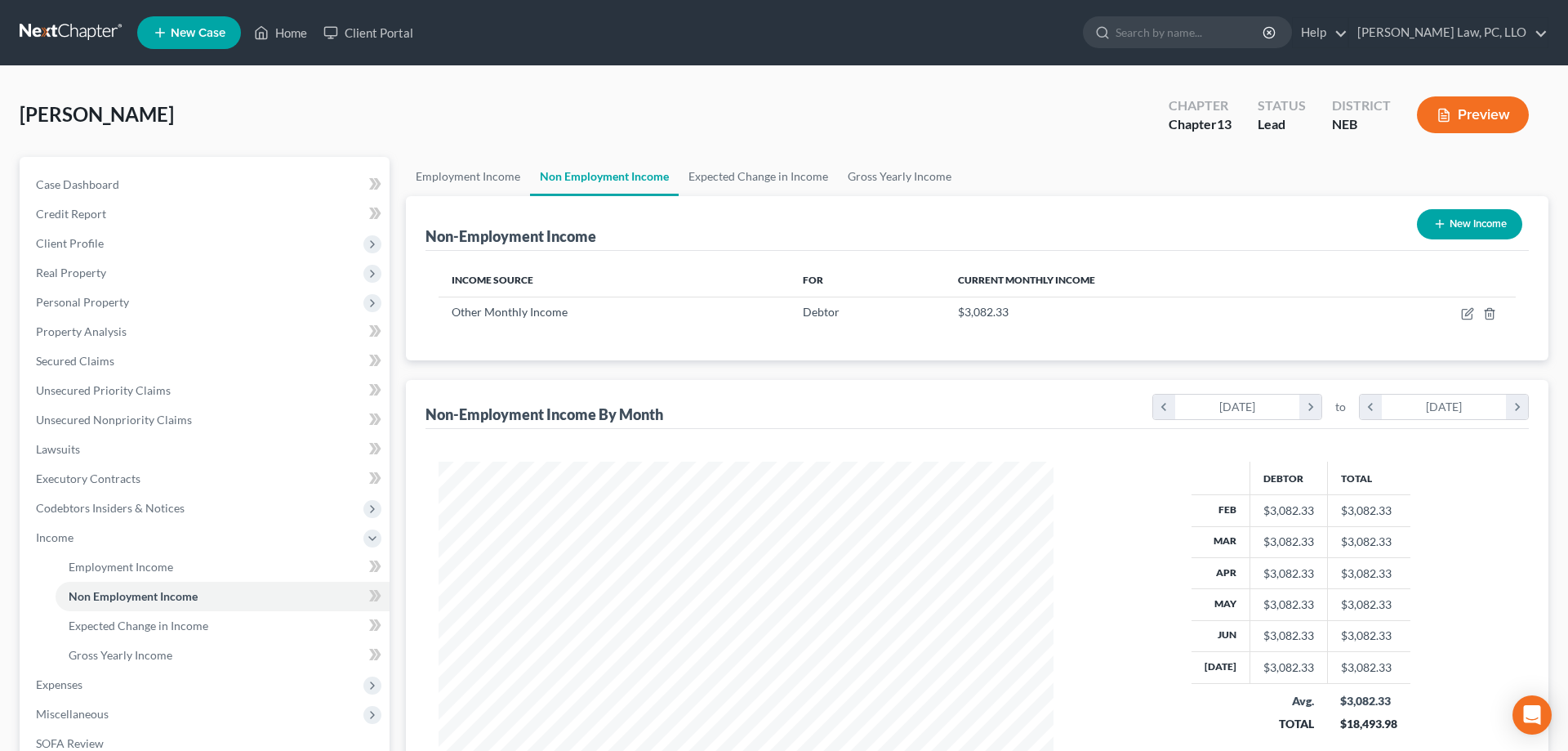
scroll to position [307, 648]
click at [752, 183] on link "Expected Change in Income" at bounding box center [758, 176] width 159 height 39
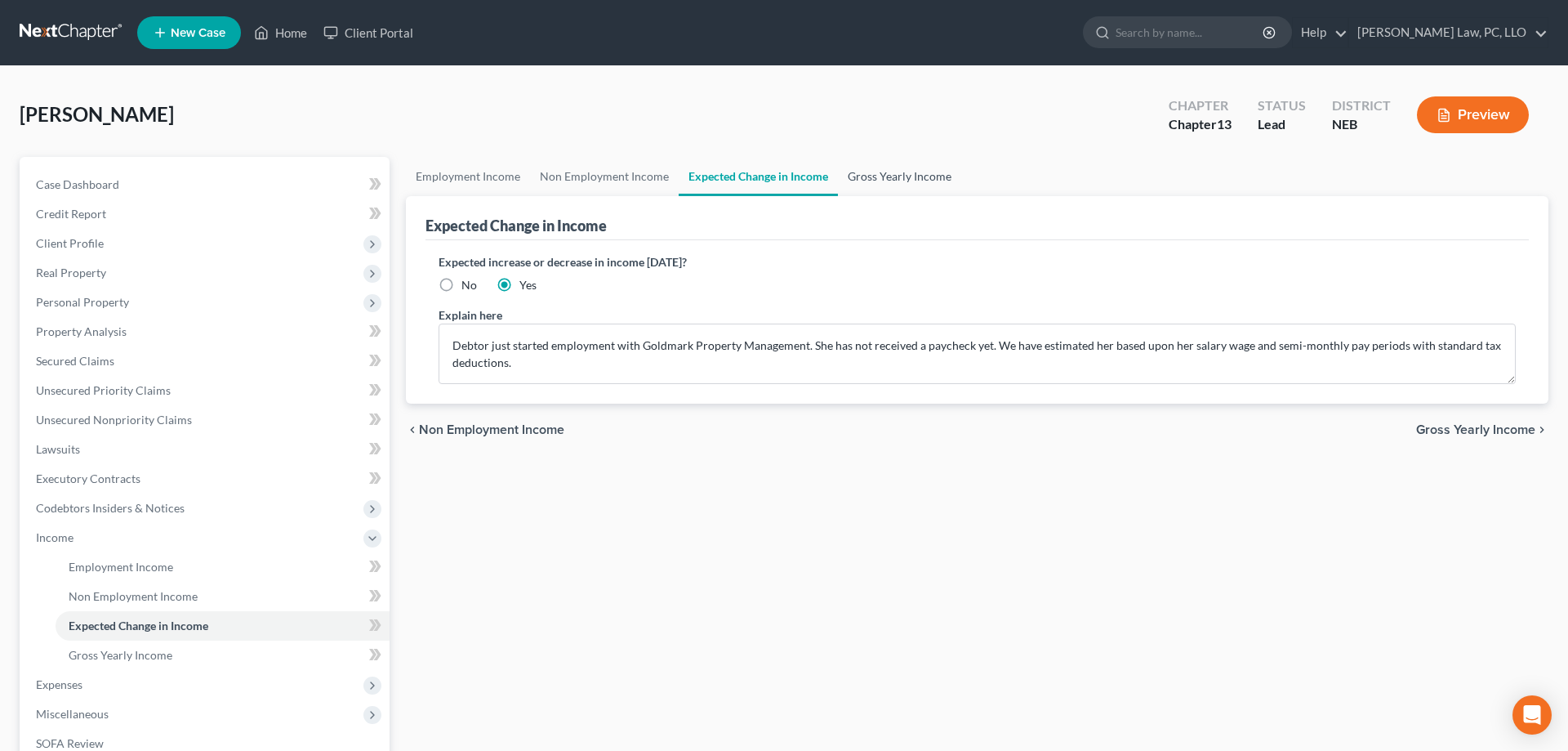
click at [888, 174] on link "Gross Yearly Income" at bounding box center [899, 176] width 123 height 39
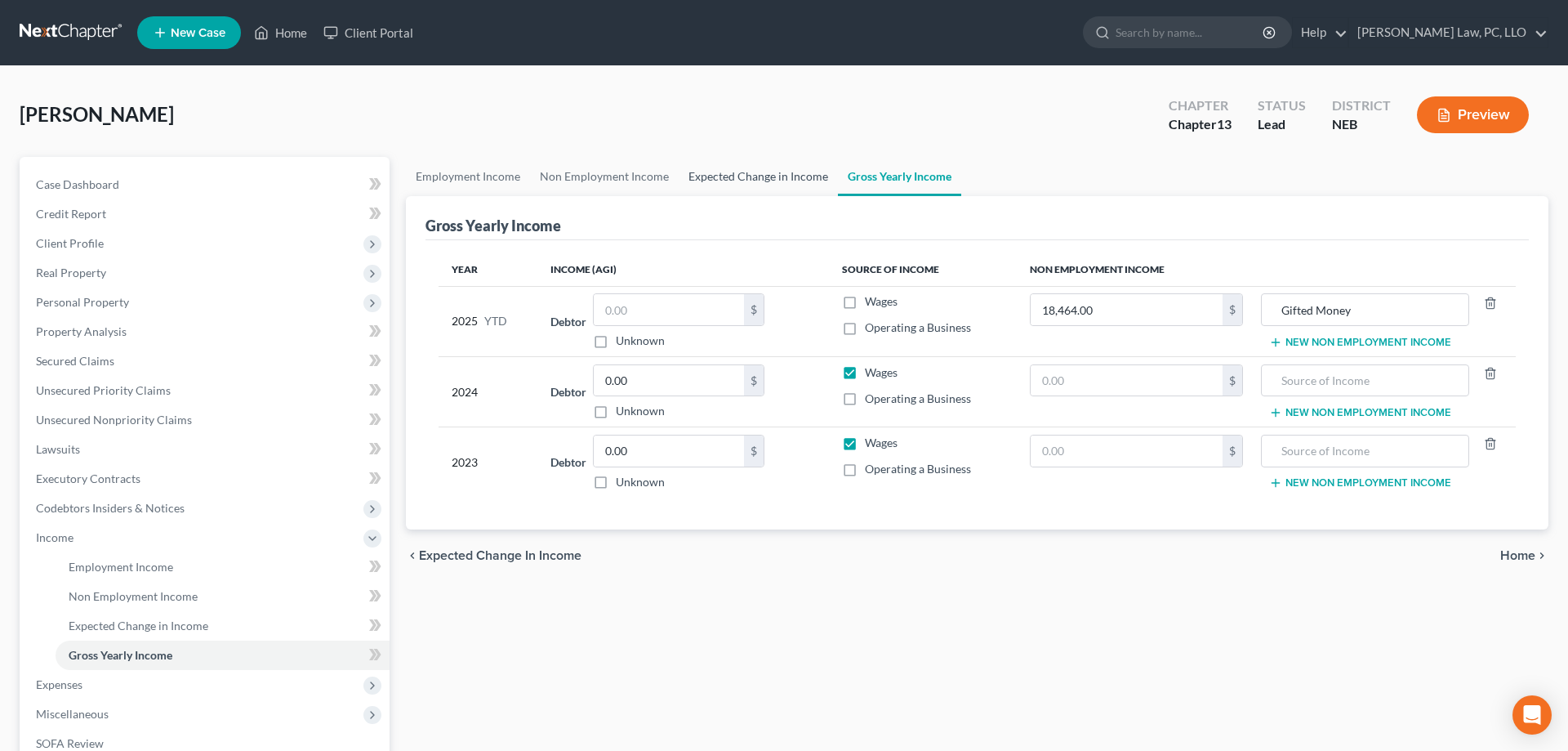
click at [806, 171] on link "Expected Change in Income" at bounding box center [758, 176] width 159 height 39
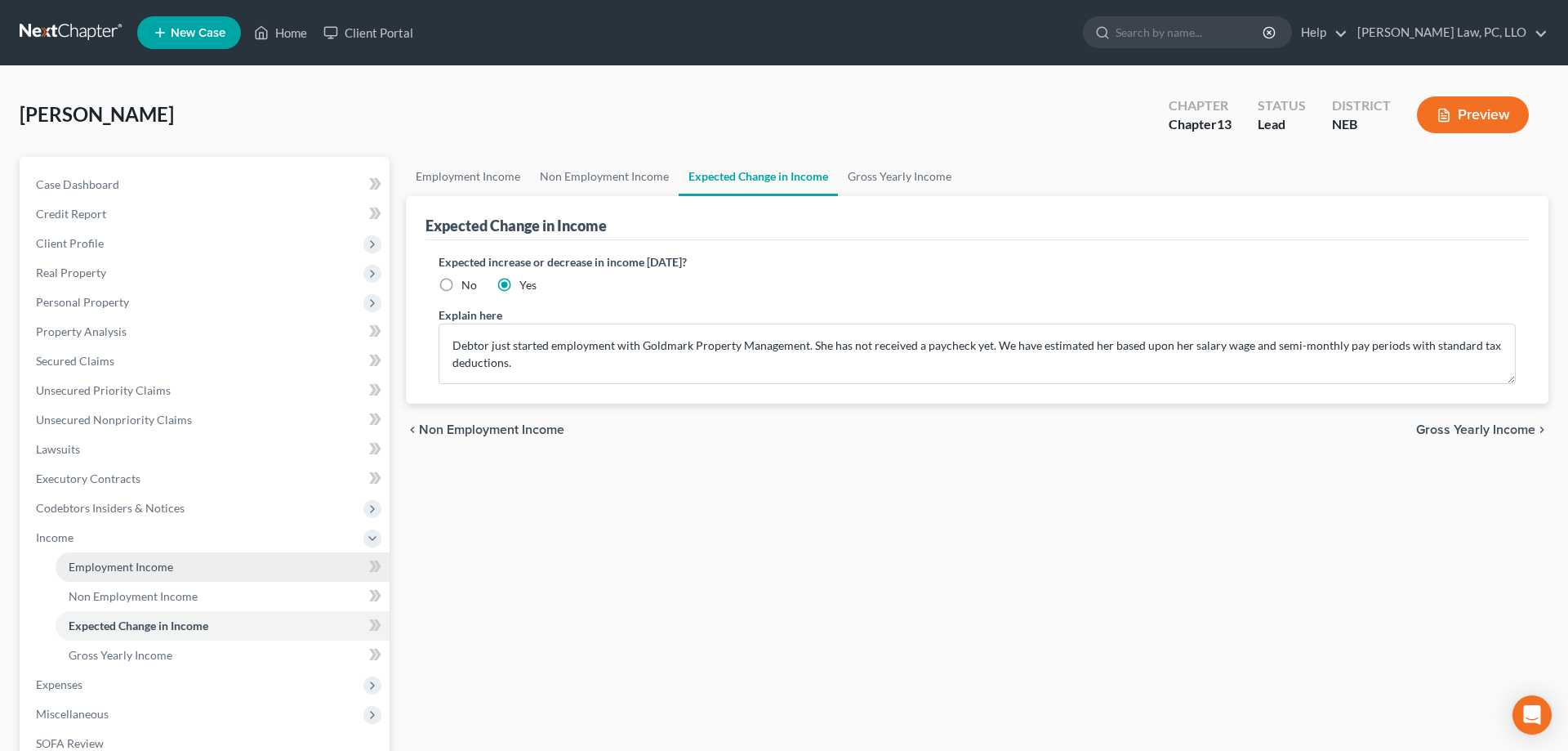
click at [103, 569] on span "Employment Income" at bounding box center [121, 566] width 105 height 14
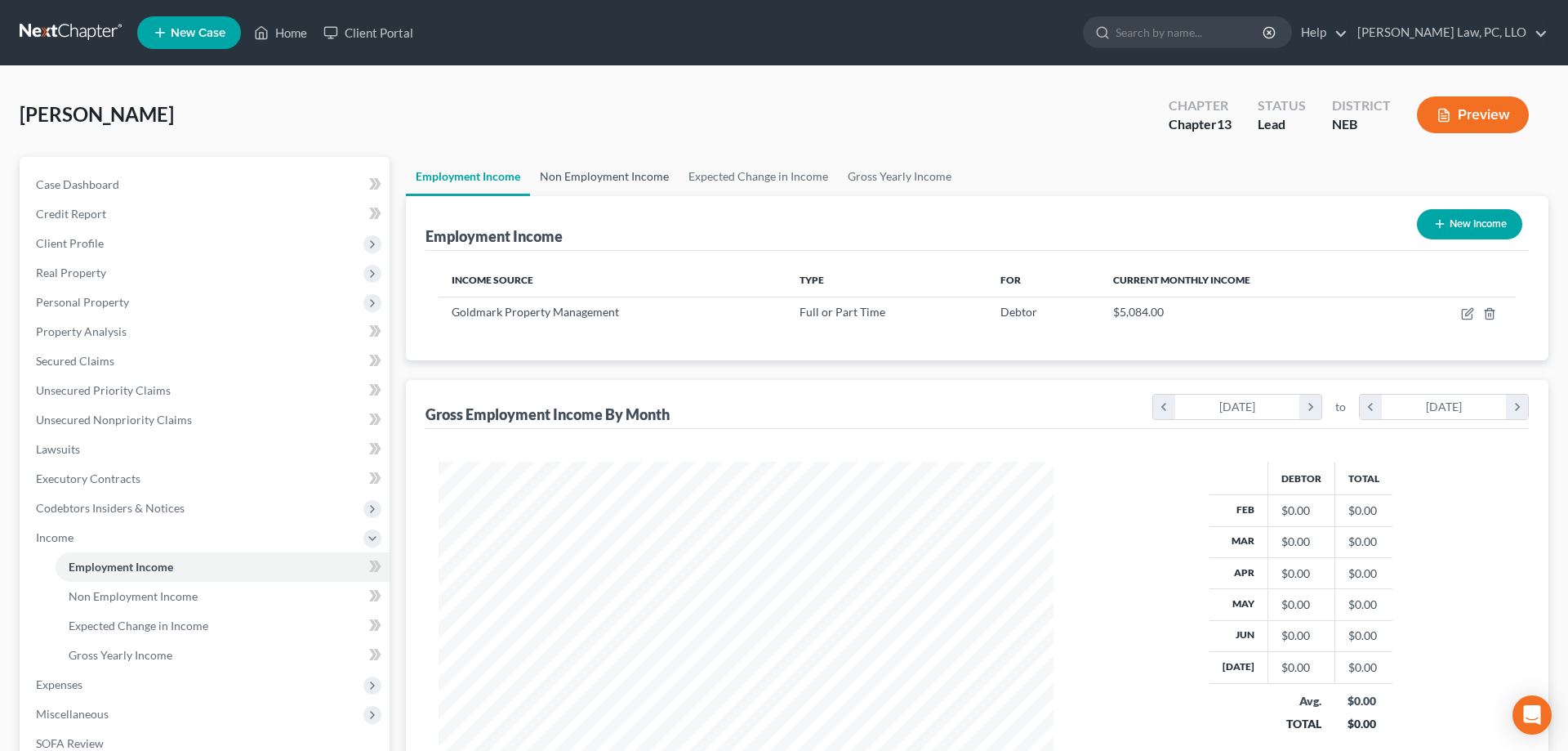
scroll to position [307, 648]
click at [612, 181] on link "Non Employment Income" at bounding box center [604, 176] width 149 height 39
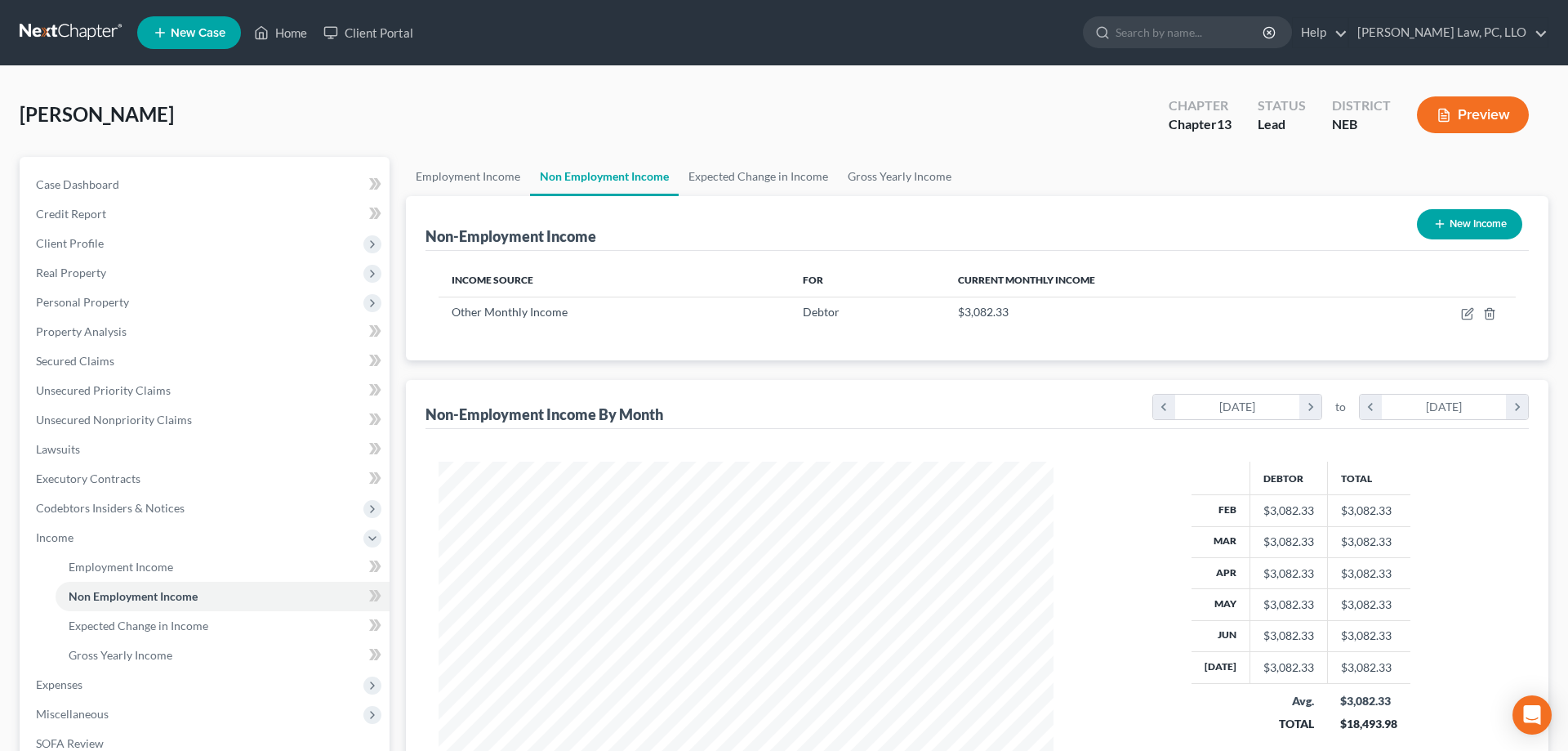
scroll to position [307, 648]
click at [1468, 312] on icon "button" at bounding box center [1467, 313] width 13 height 13
select select "13"
select select "0"
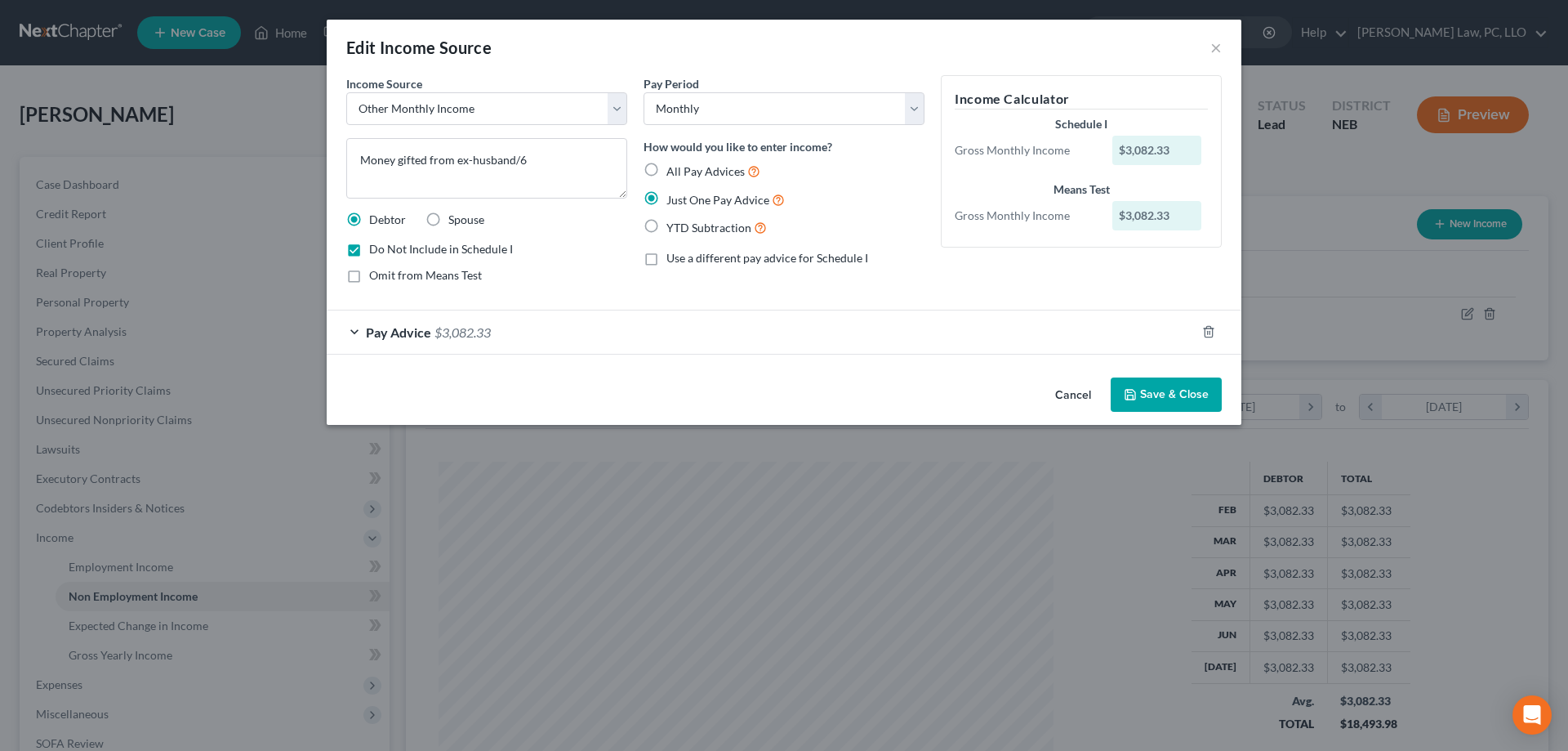
click at [1064, 391] on button "Cancel" at bounding box center [1073, 395] width 62 height 33
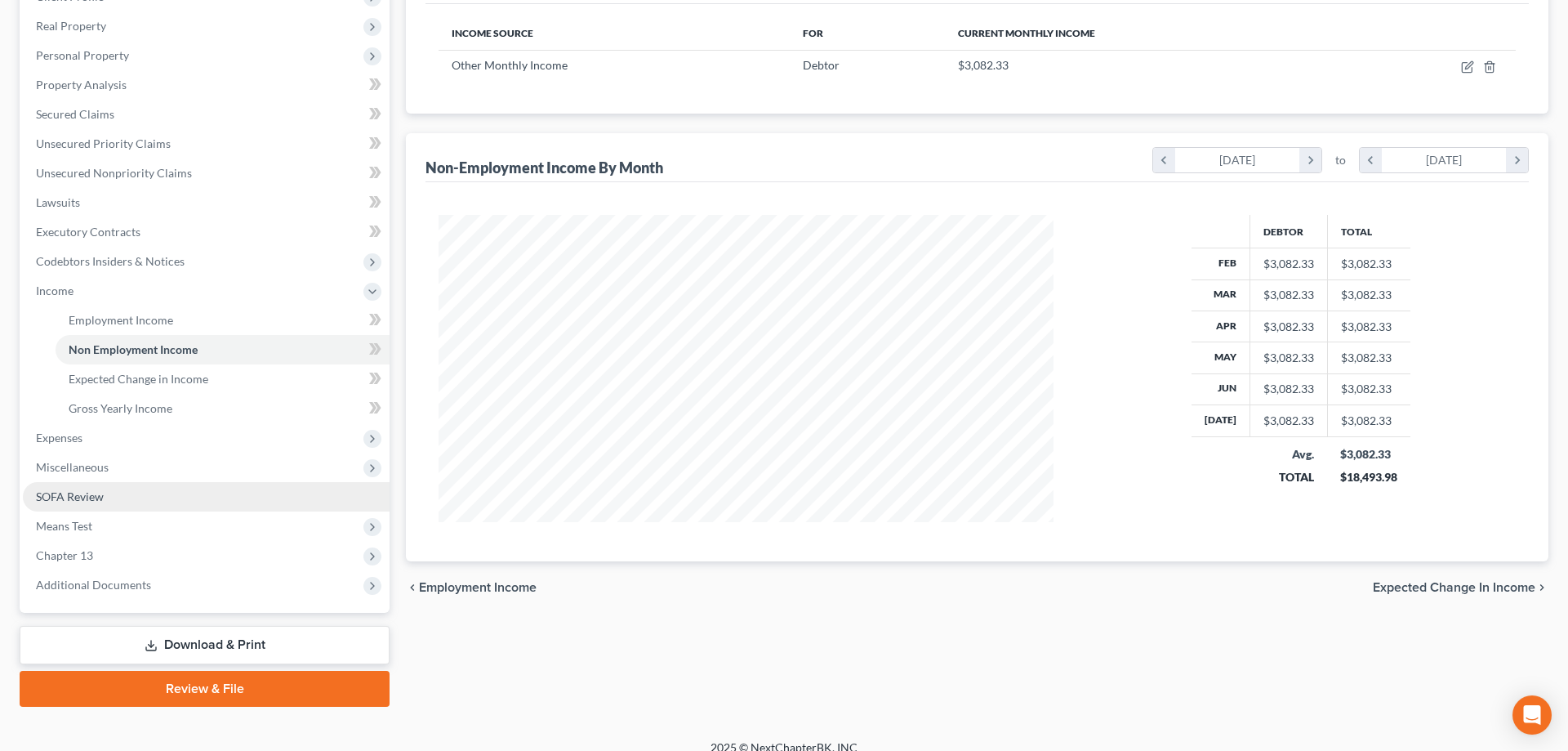
scroll to position [250, 0]
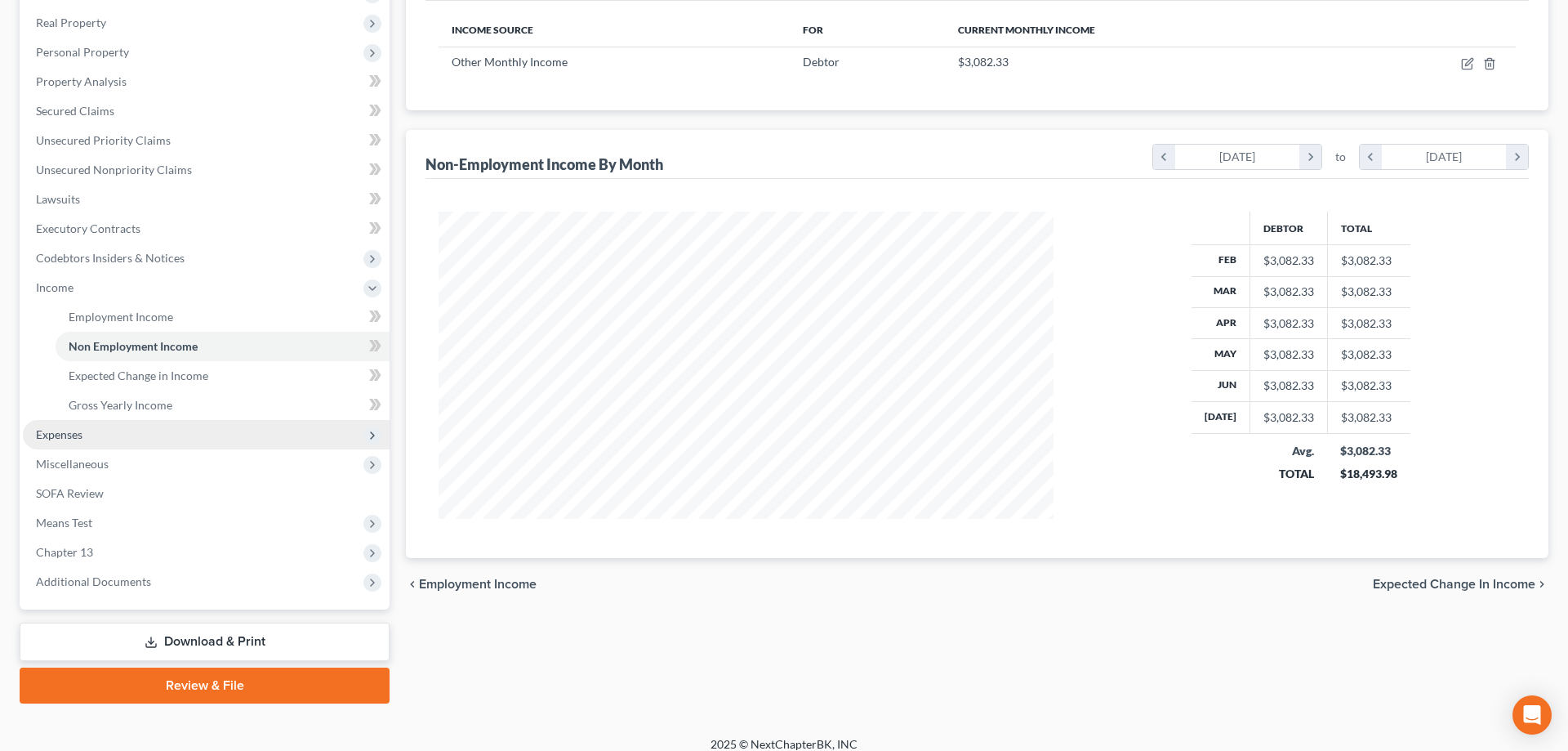
click at [95, 445] on span "Expenses" at bounding box center [207, 434] width 367 height 29
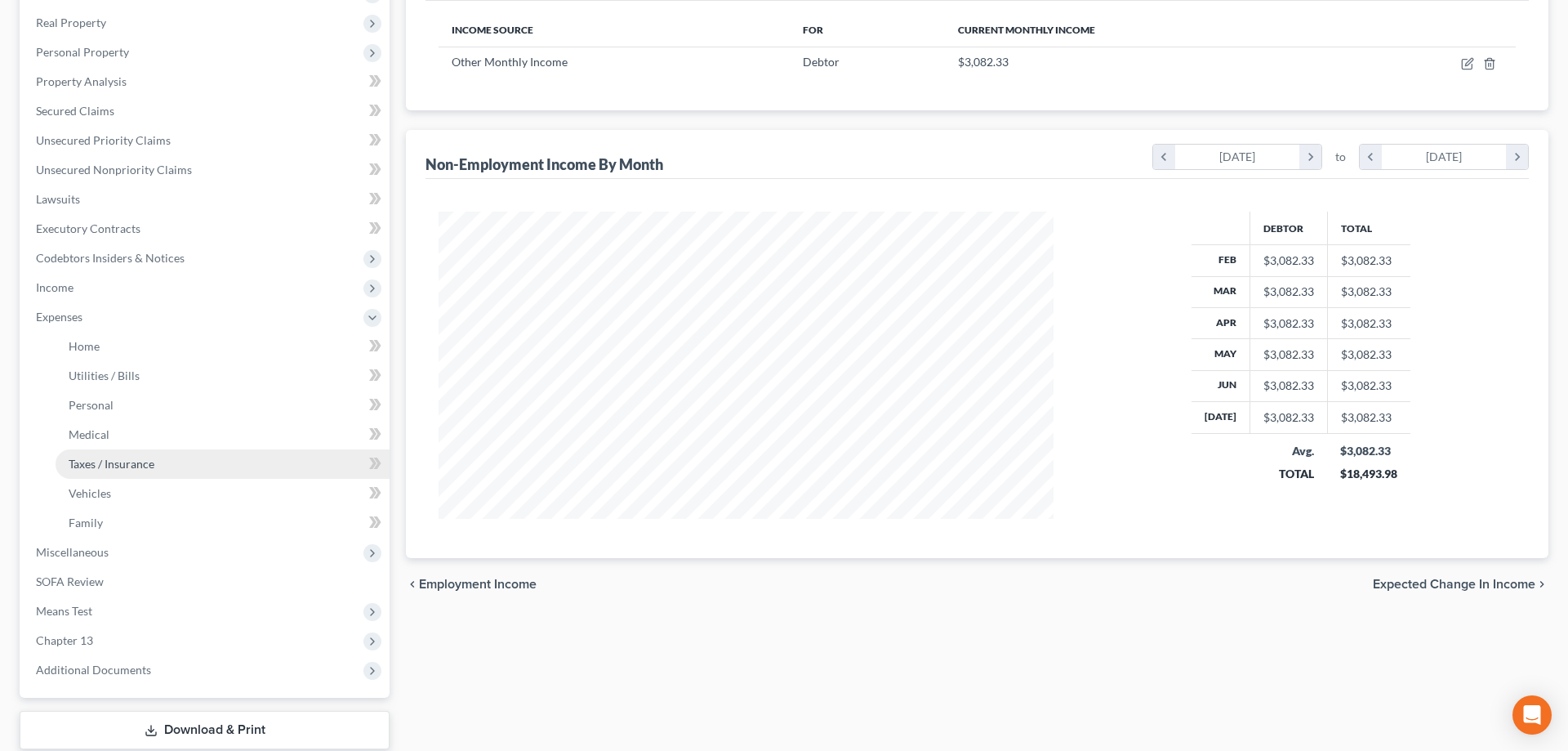
click at [135, 471] on link "Taxes / Insurance" at bounding box center [222, 464] width 334 height 29
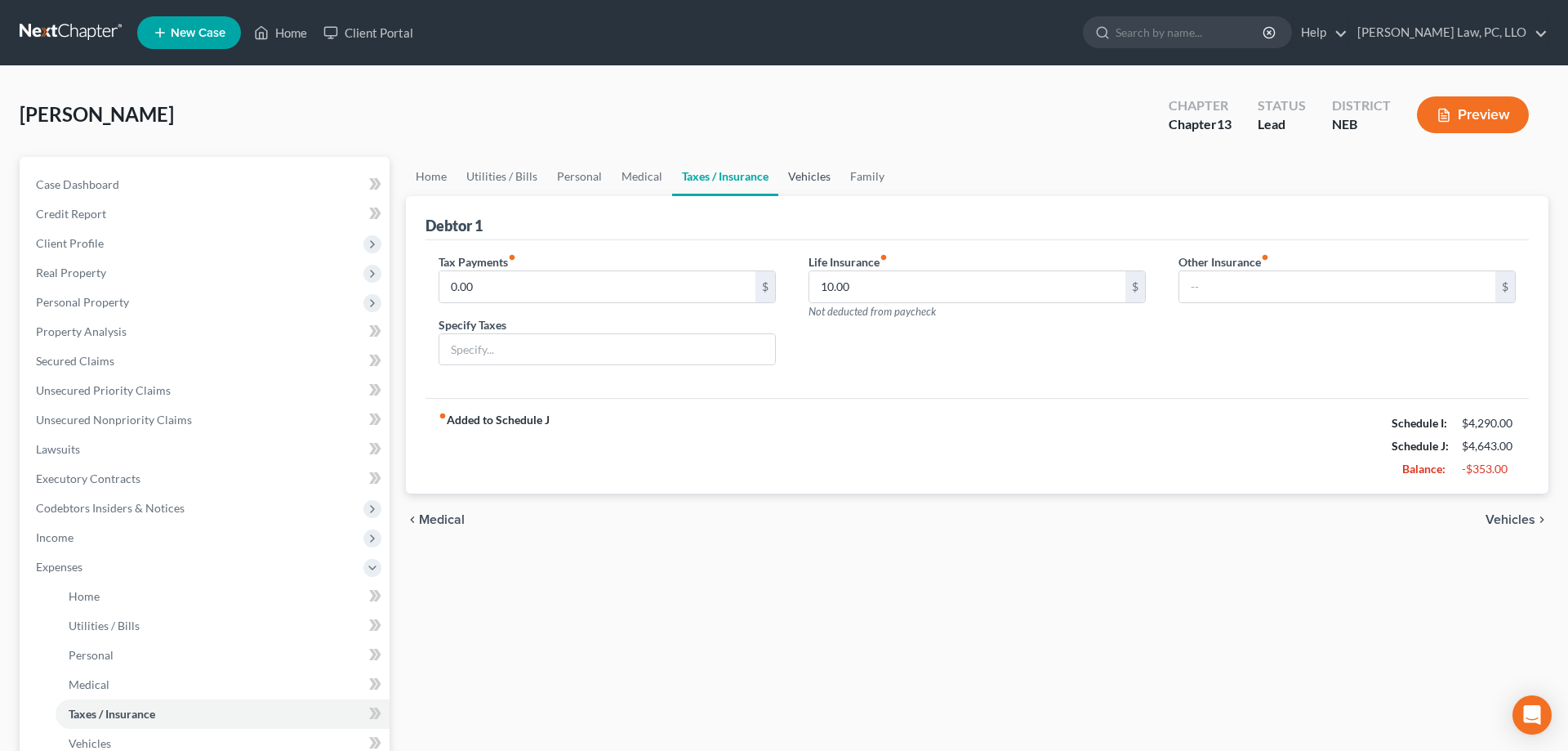
click at [818, 177] on link "Vehicles" at bounding box center [809, 176] width 62 height 39
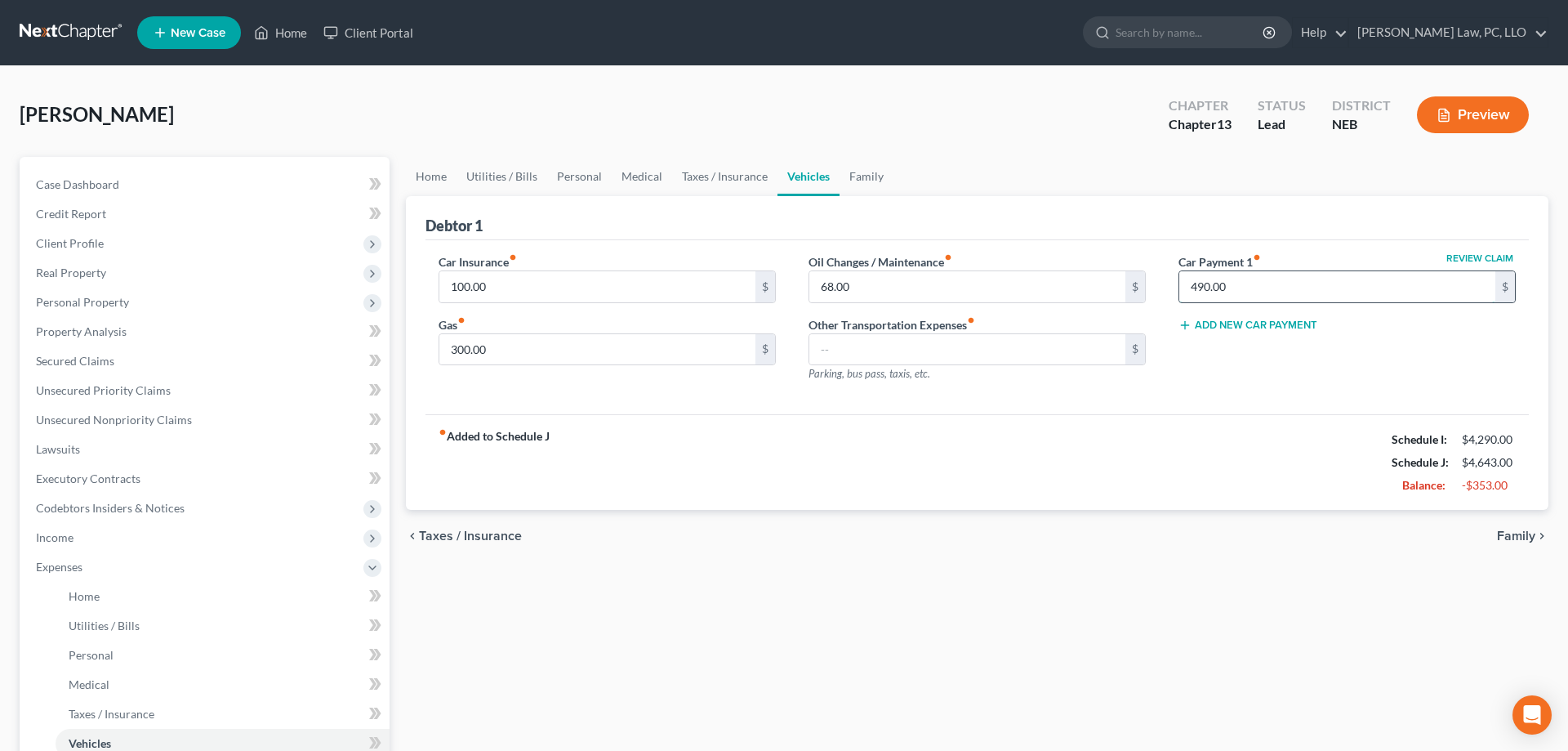
drag, startPoint x: 1263, startPoint y: 290, endPoint x: 1282, endPoint y: 285, distance: 19.6
click at [1273, 282] on input "490.00" at bounding box center [1336, 287] width 316 height 31
click at [1247, 429] on div "fiber_manual_record Added to Schedule J Schedule I: $4,290.00 Schedule J: $4,15…" at bounding box center [977, 461] width 1103 height 95
click at [568, 175] on link "Personal" at bounding box center [579, 176] width 64 height 39
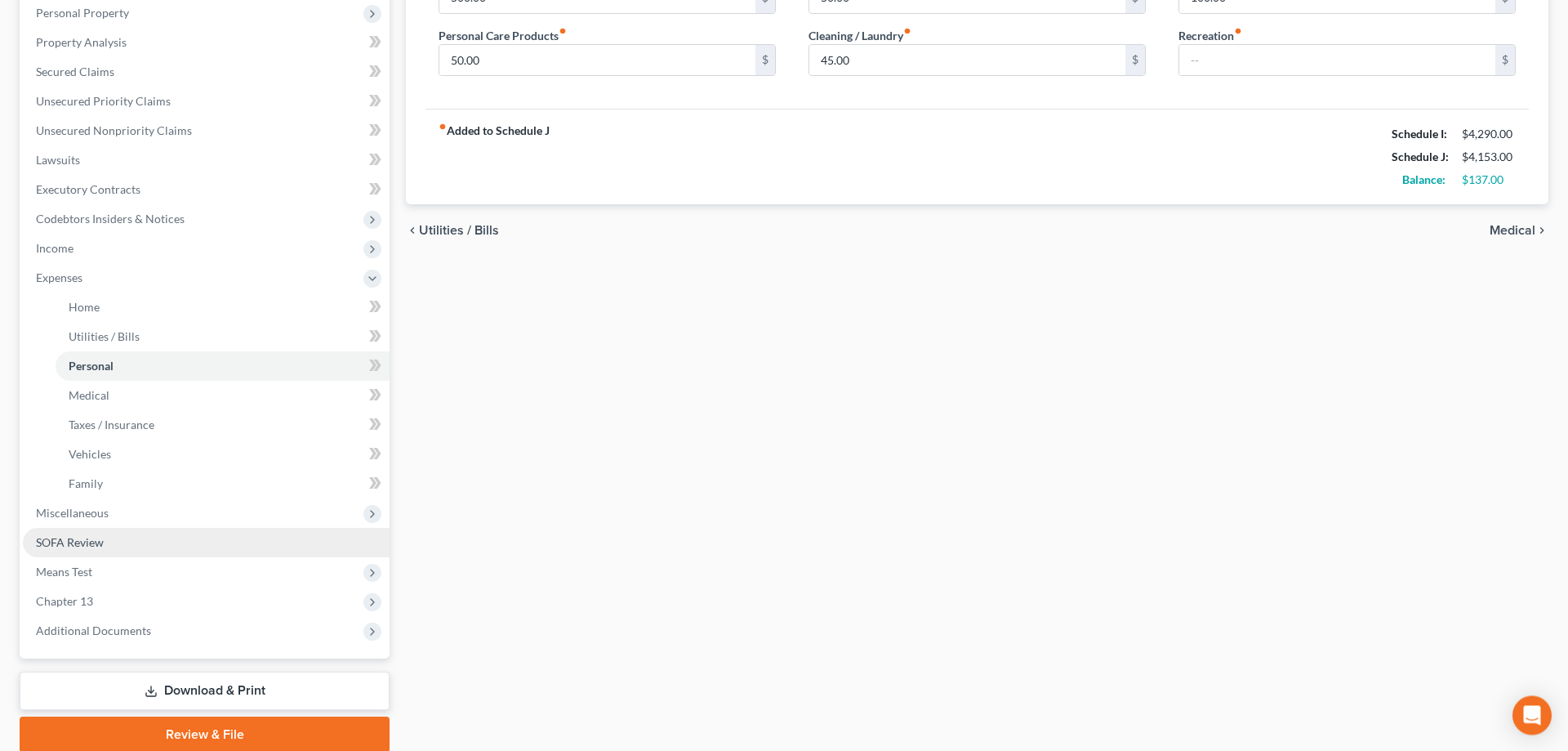
scroll to position [352, 0]
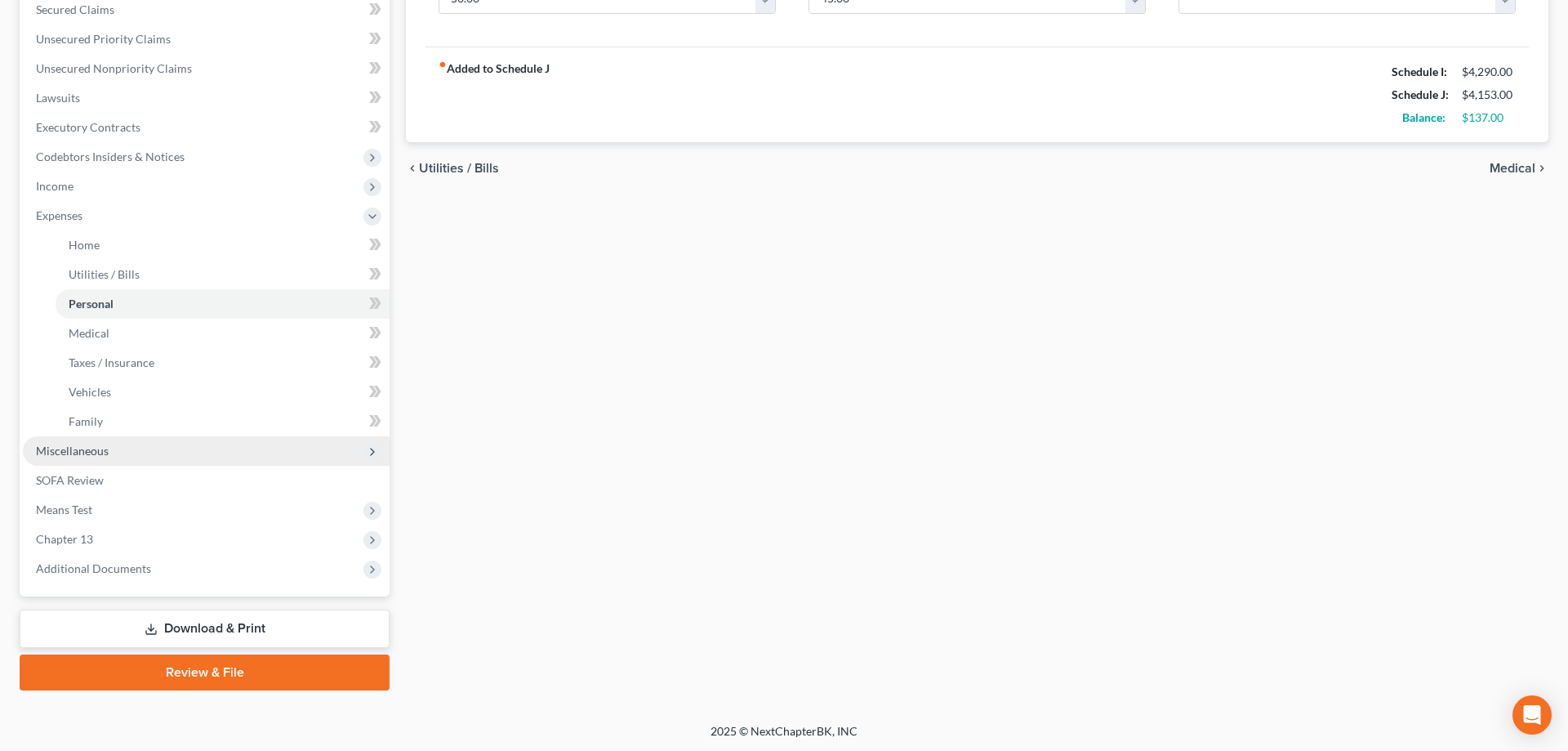
click at [136, 451] on span "Miscellaneous" at bounding box center [207, 451] width 367 height 29
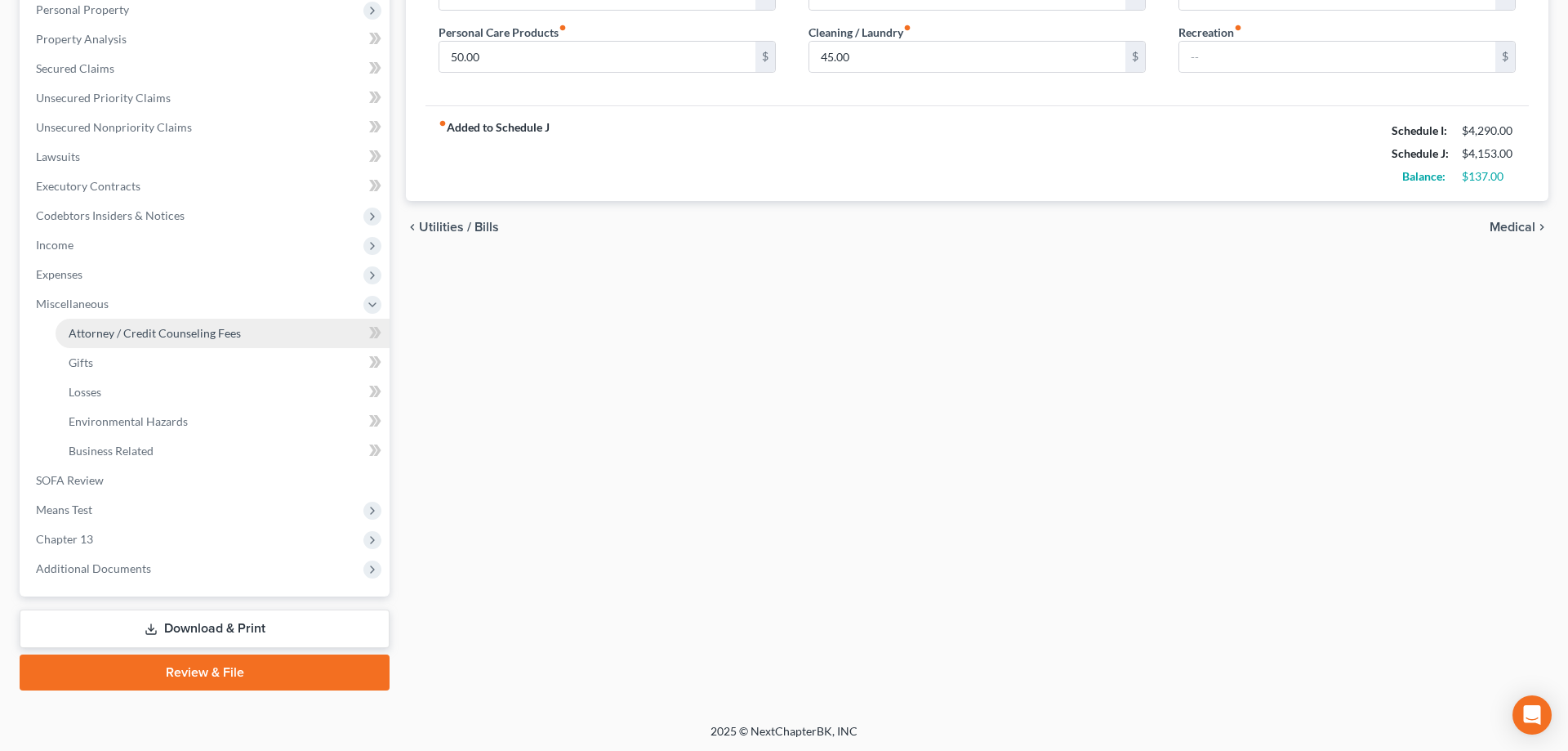
click at [187, 331] on span "Attorney / Credit Counseling Fees" at bounding box center [154, 333] width 172 height 14
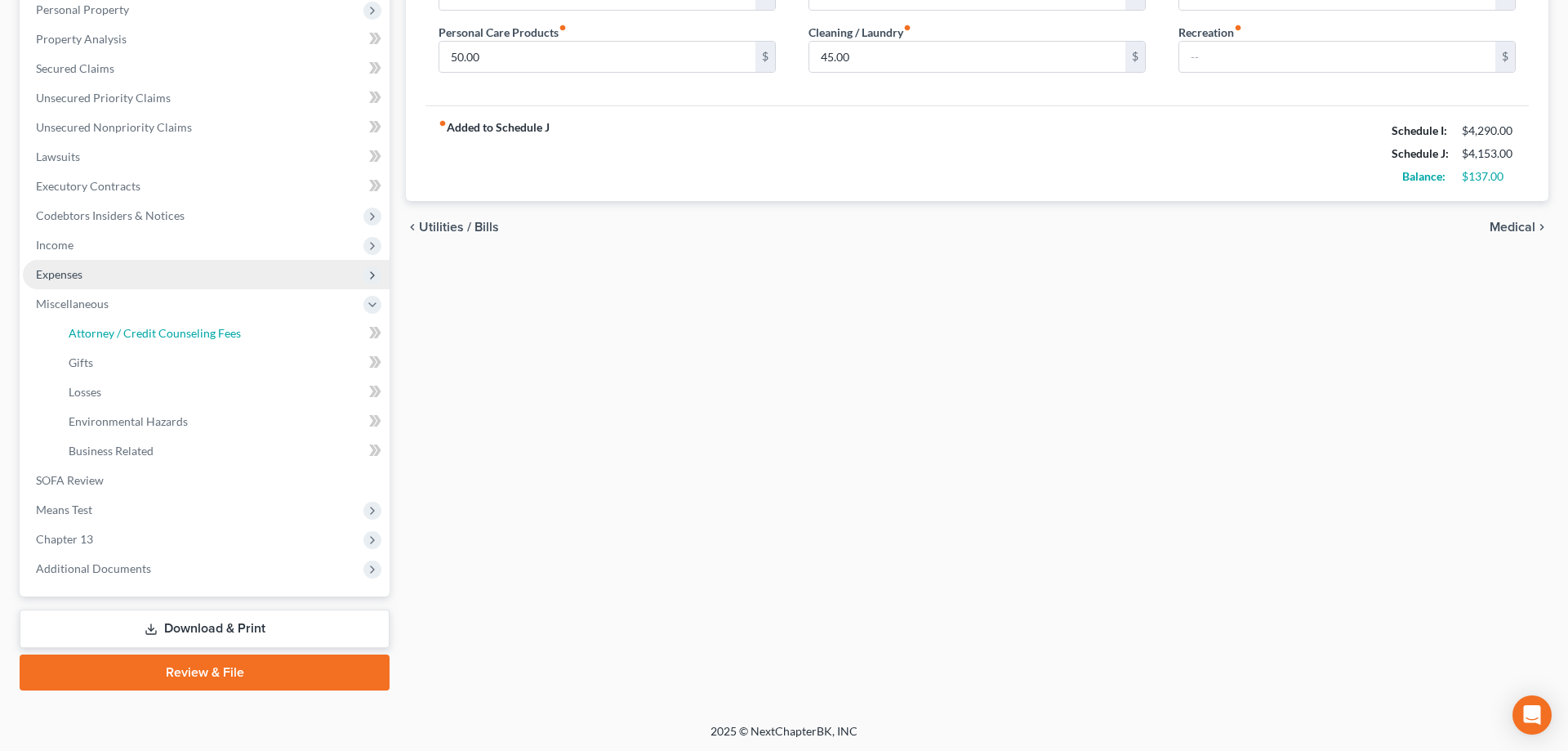
select select "1"
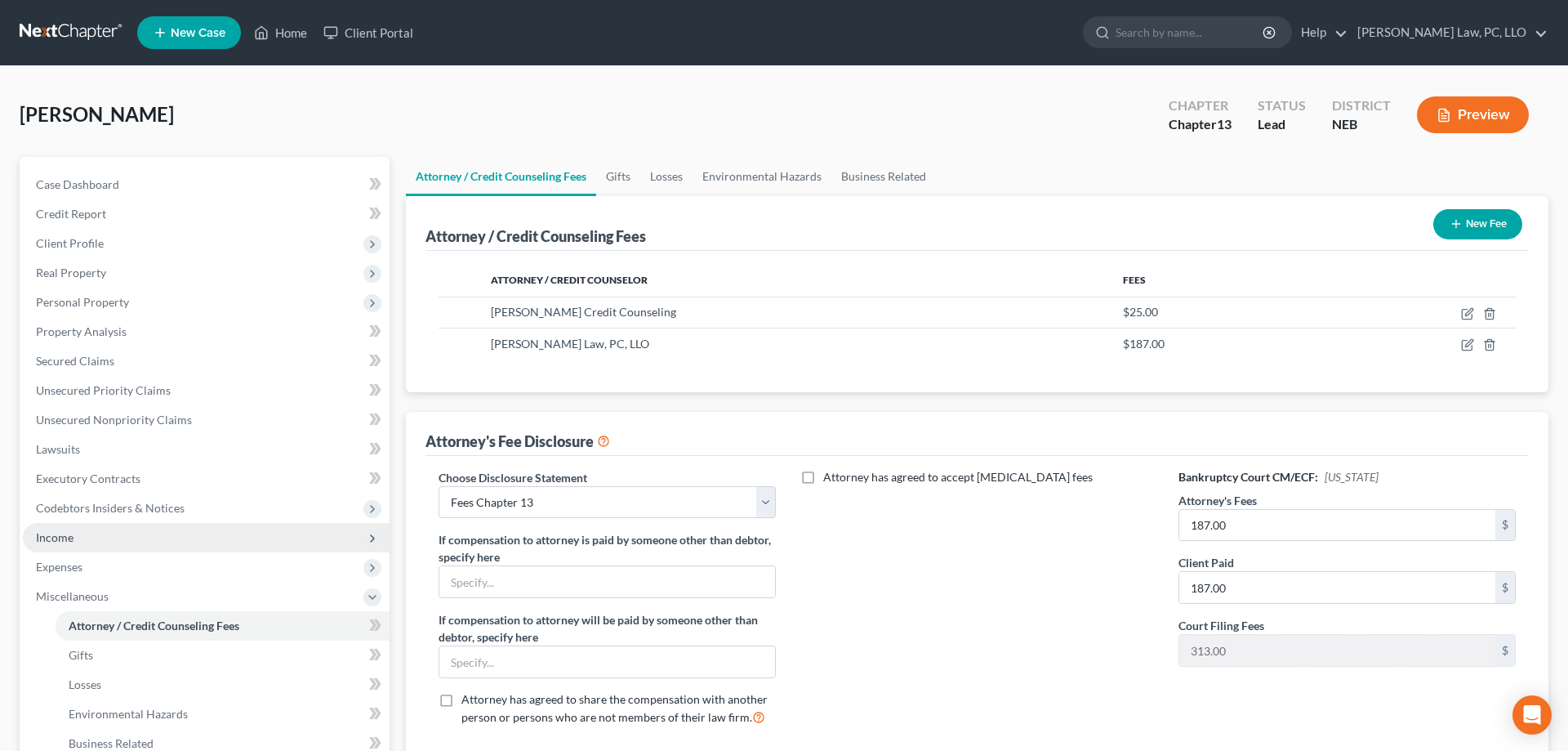
click at [100, 540] on span "Income" at bounding box center [207, 537] width 367 height 29
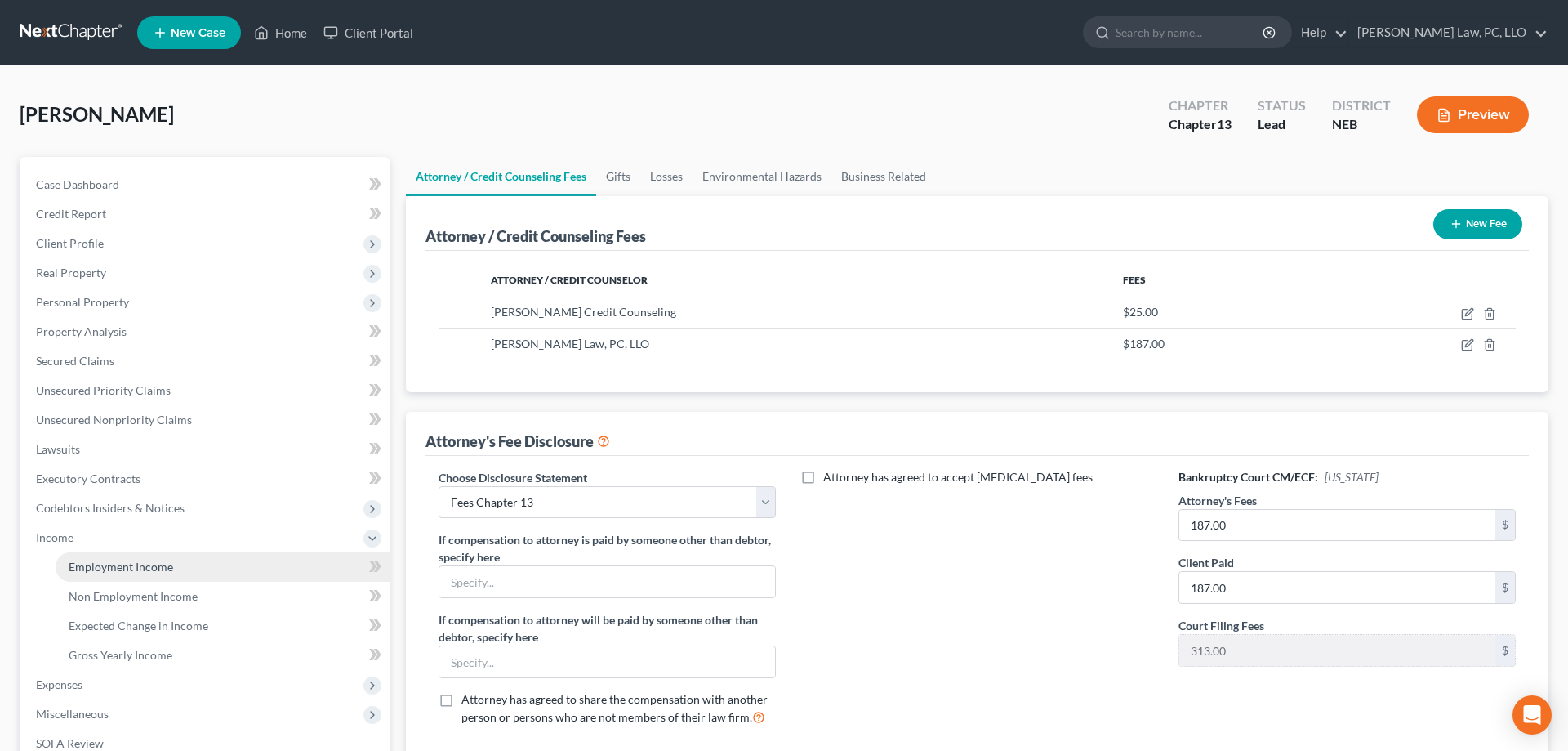
click at [107, 559] on link "Employment Income" at bounding box center [222, 567] width 334 height 29
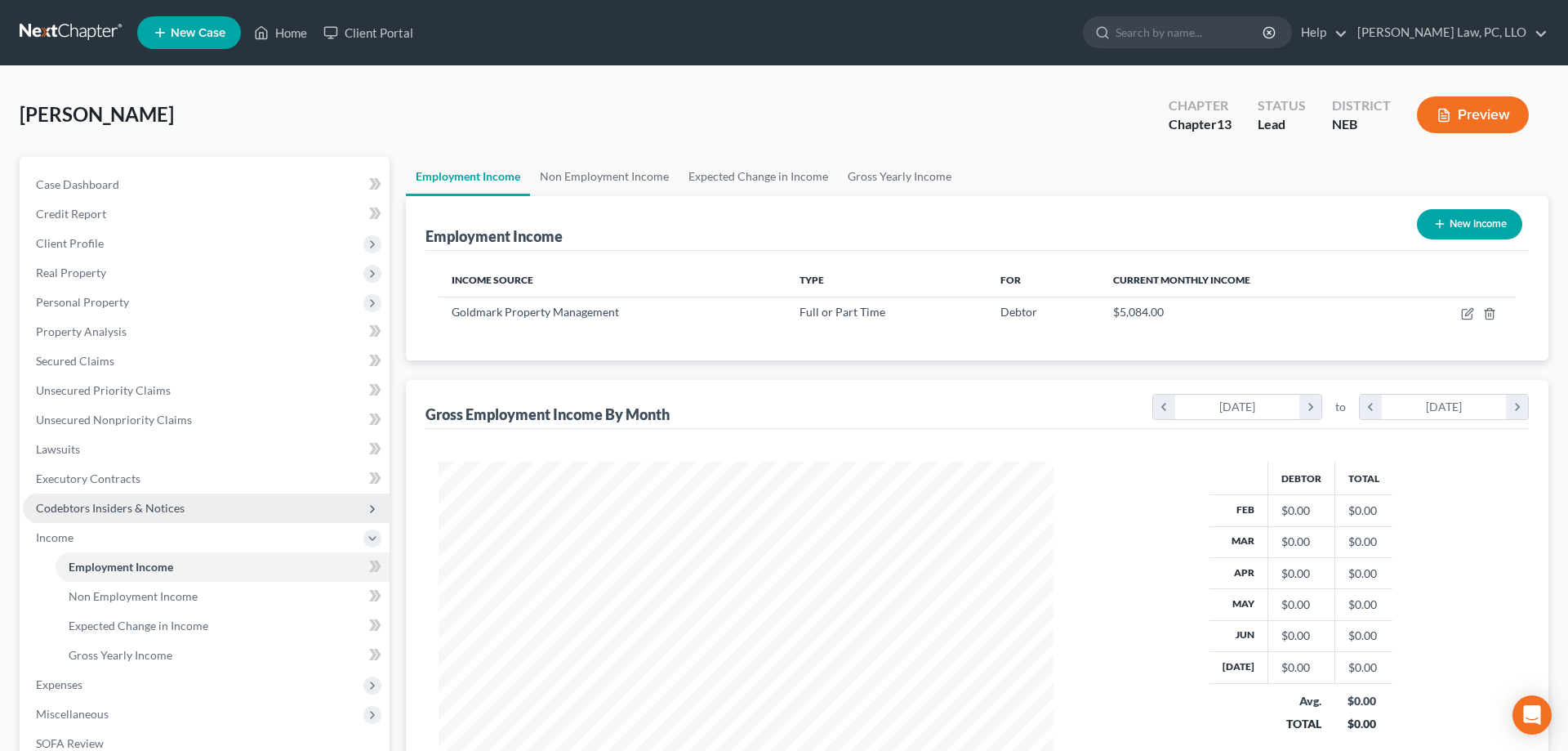
scroll to position [307, 648]
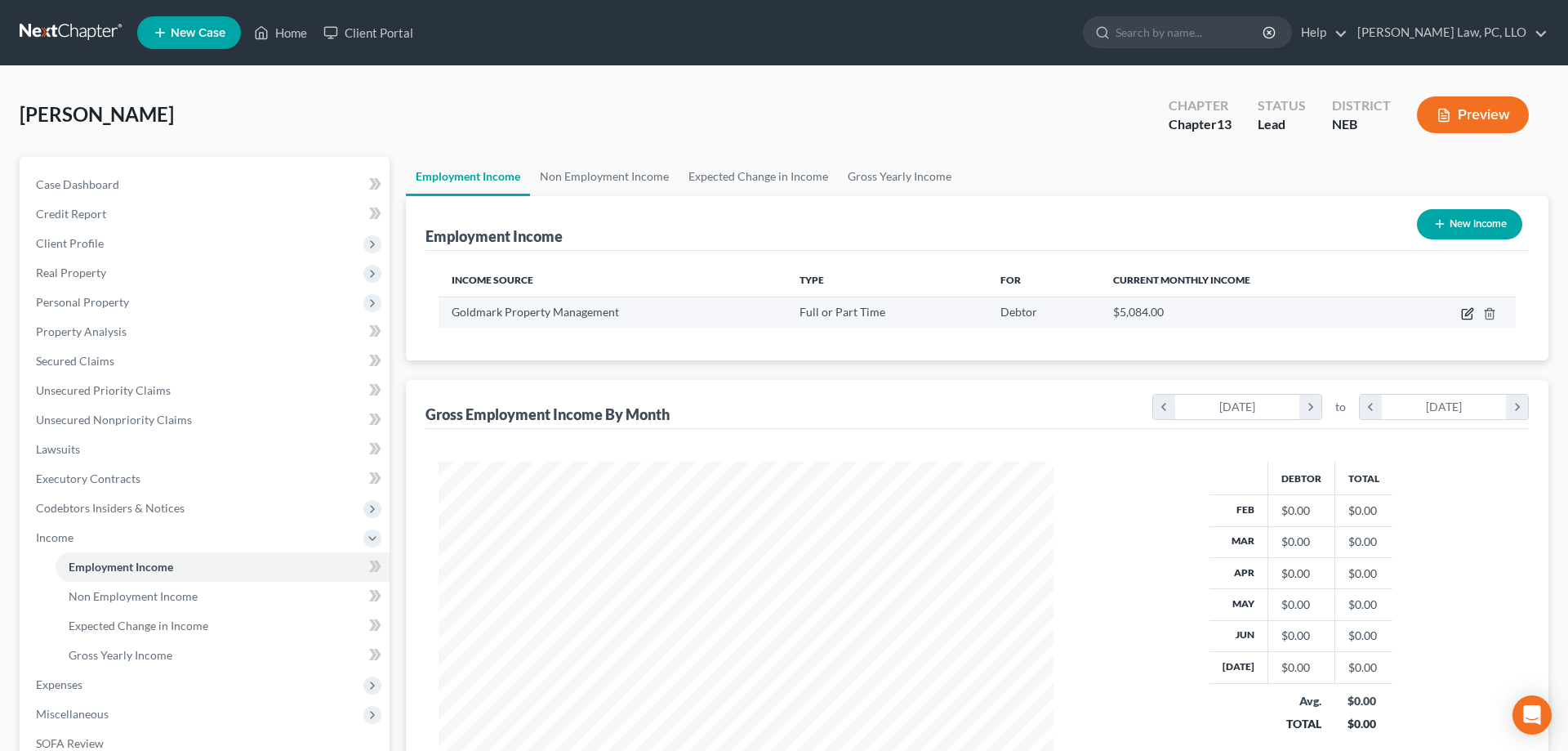
click at [1471, 313] on icon "button" at bounding box center [1467, 313] width 13 height 13
select select "0"
select select "29"
select select "1"
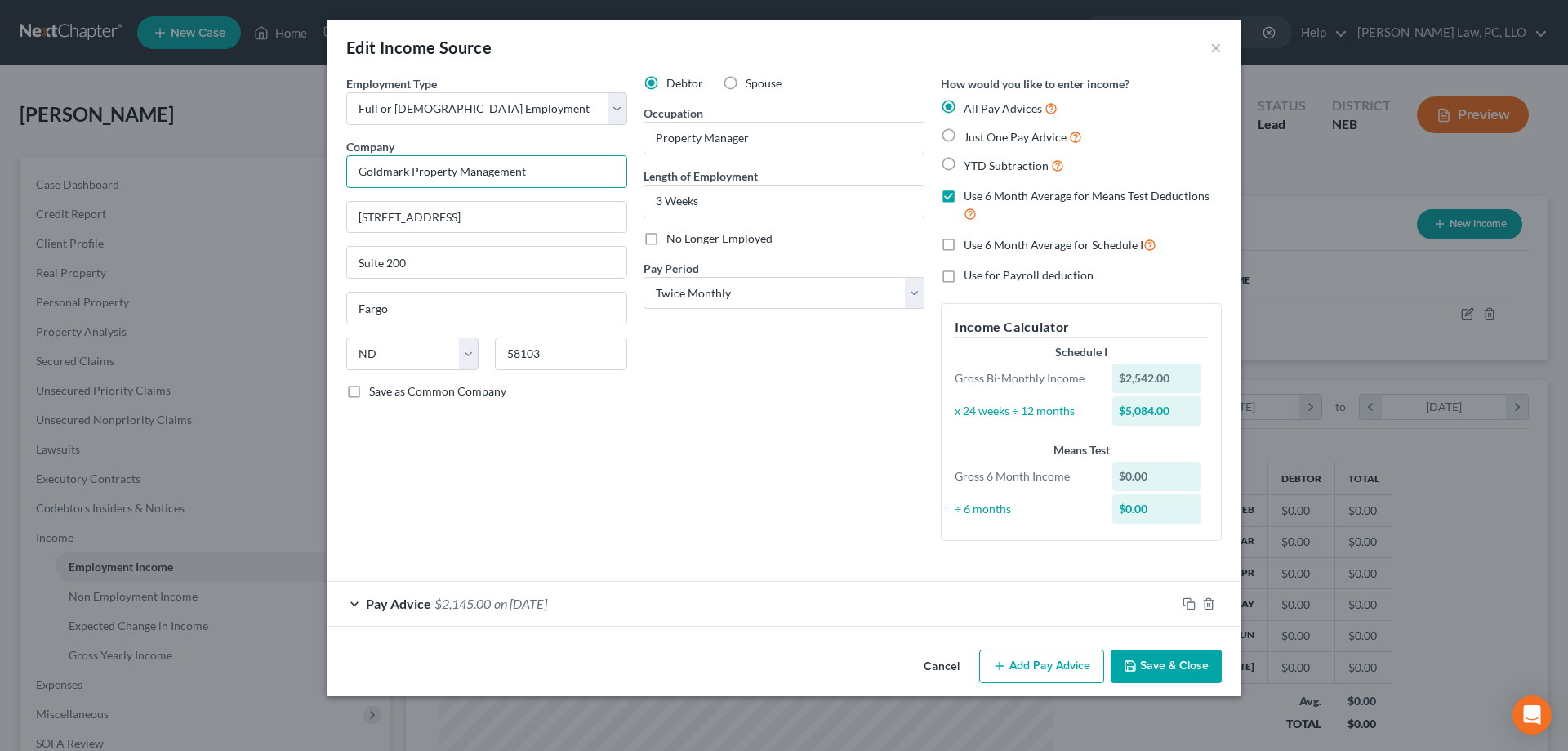
drag, startPoint x: 552, startPoint y: 176, endPoint x: 351, endPoint y: 174, distance: 201.0
click at [351, 174] on input "Goldmark Property Management" at bounding box center [486, 172] width 281 height 33
drag, startPoint x: 557, startPoint y: 179, endPoint x: 324, endPoint y: 179, distance: 233.0
click at [347, 179] on input "Goldmark Property Management" at bounding box center [486, 172] width 281 height 33
click at [1156, 661] on button "Save & Close" at bounding box center [1166, 666] width 111 height 34
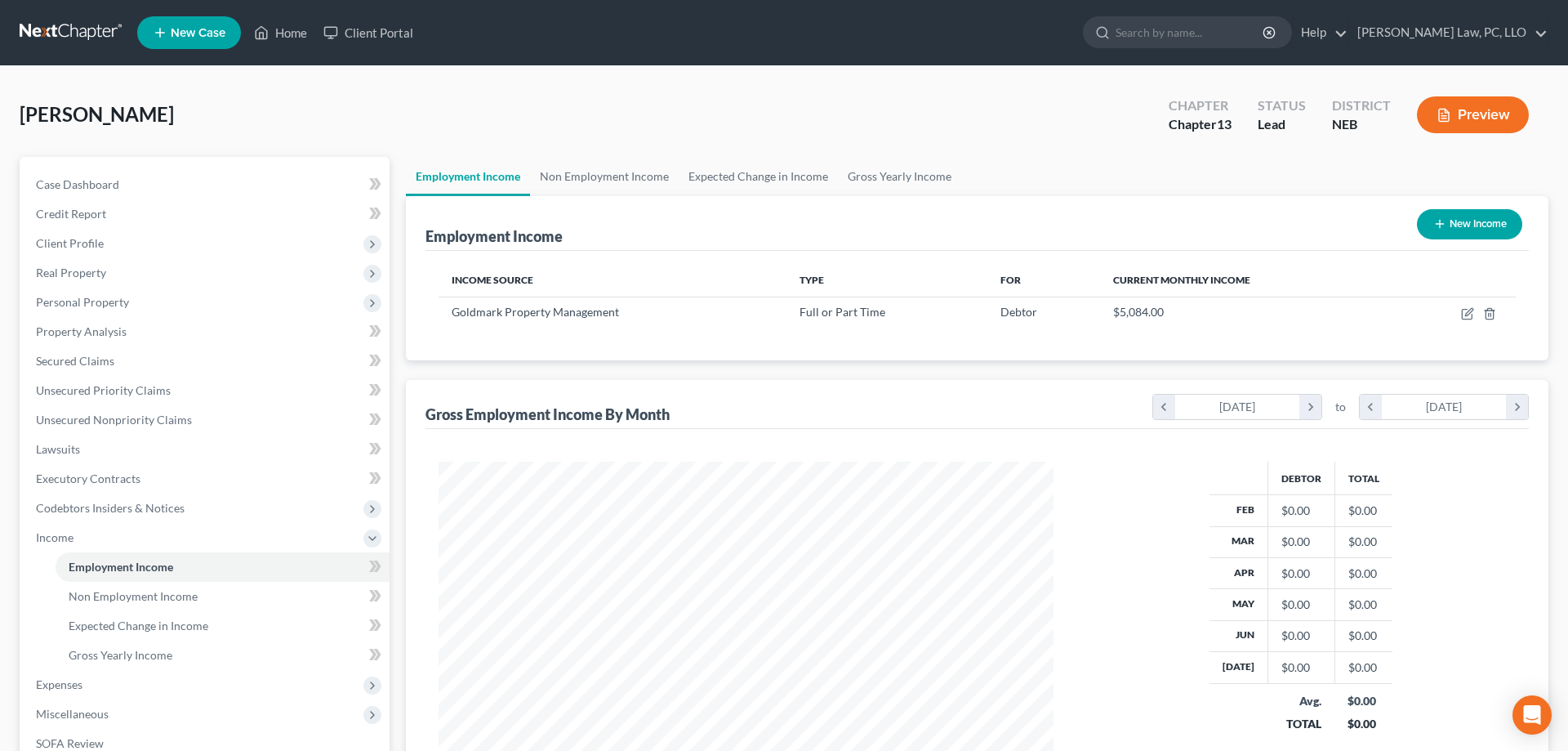
scroll to position [263, 0]
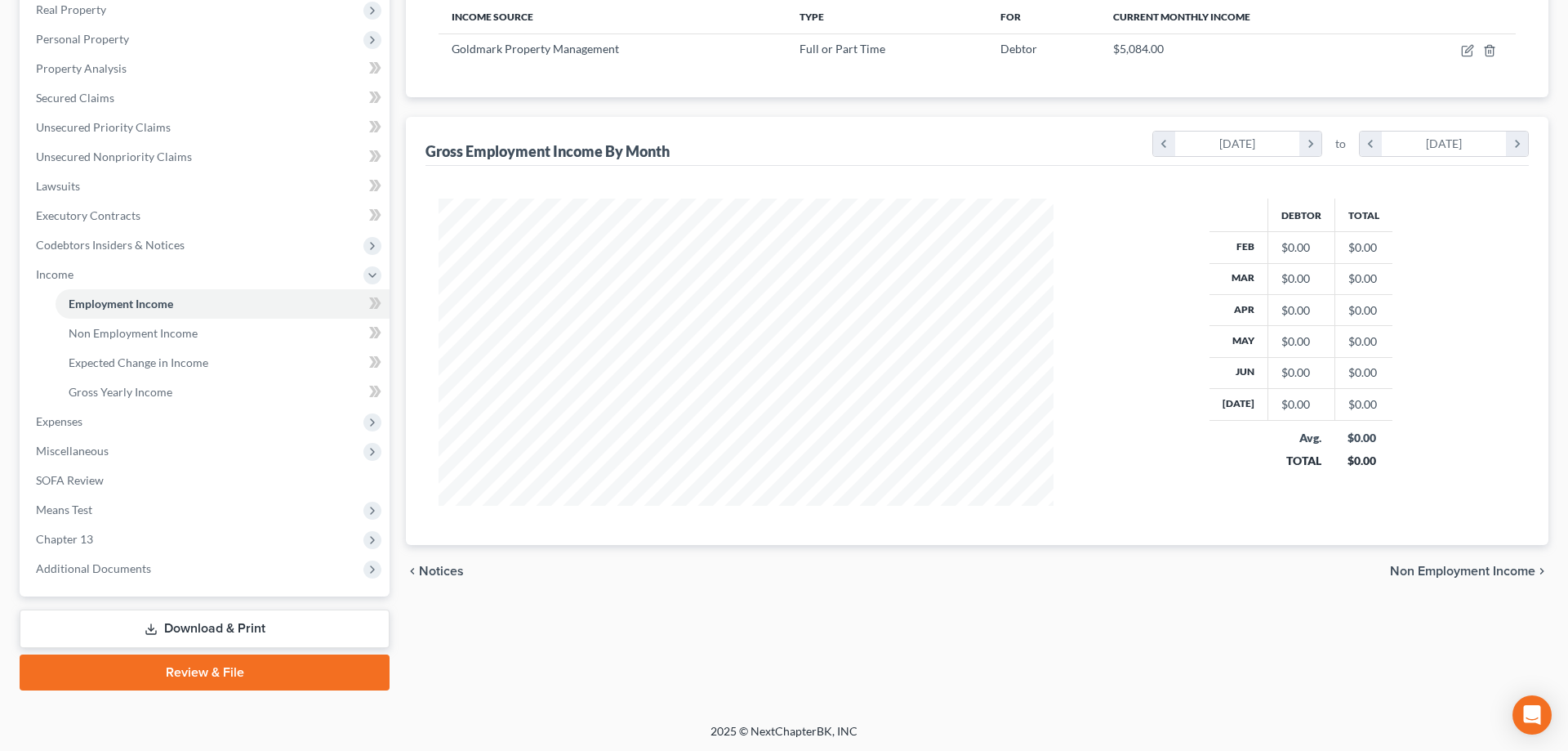
click at [183, 625] on link "Download & Print" at bounding box center [204, 629] width 370 height 39
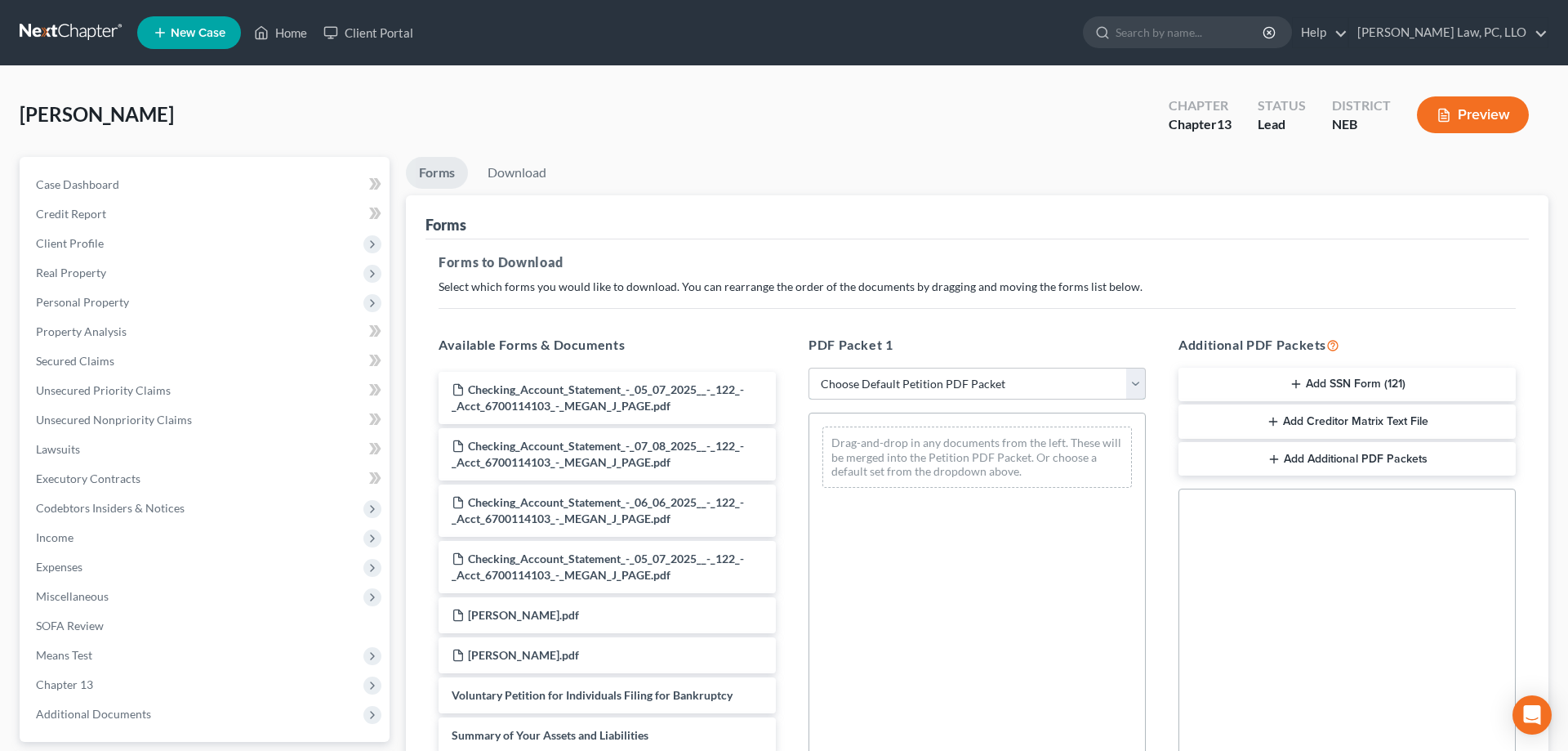
click at [809, 367] on select "Choose Default Petition PDF Packet Complete Bankruptcy Petition (all forms and …" at bounding box center [977, 384] width 337 height 33
select select "7"
click option "Chapter 13 Template" at bounding box center [0, 0] width 0 height 0
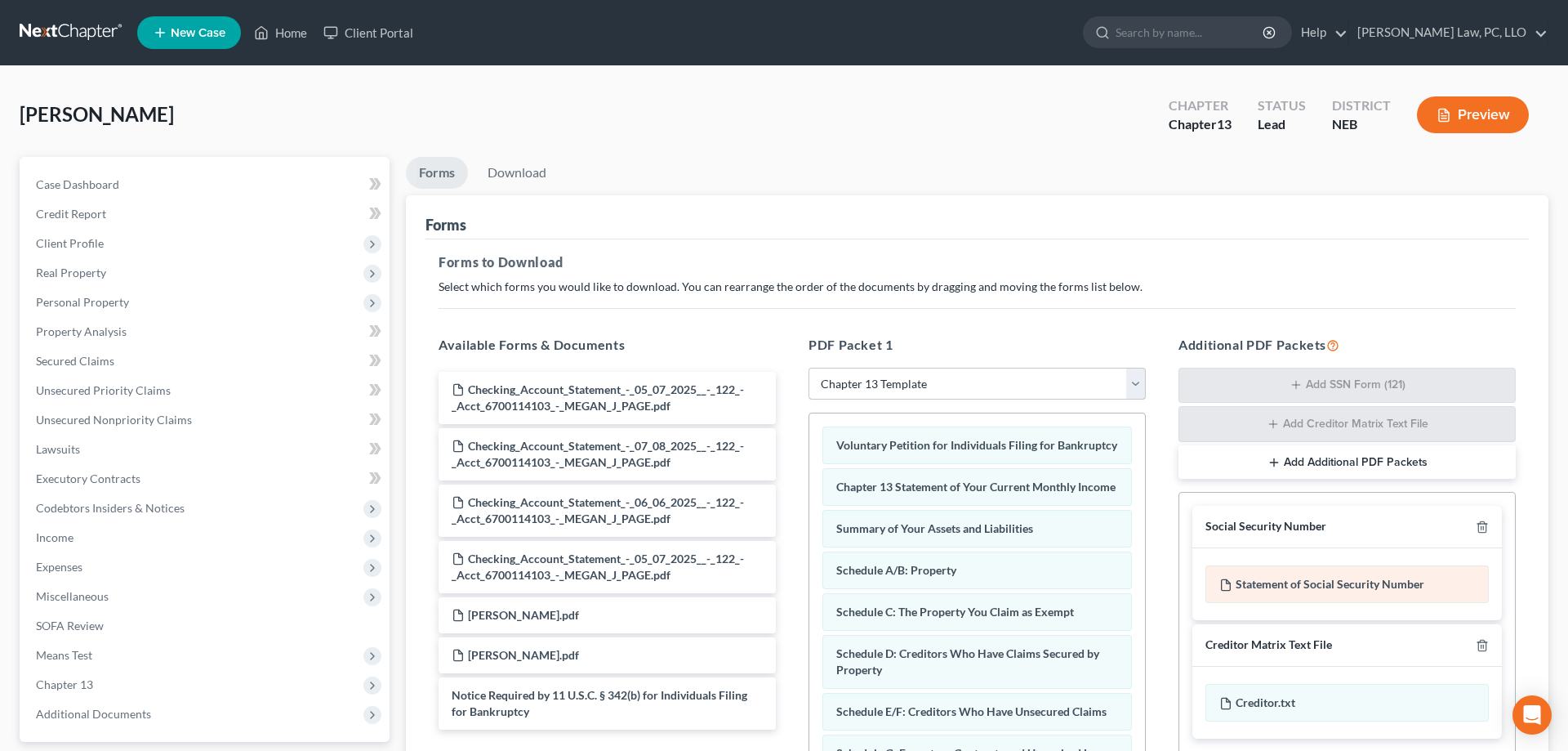
scroll to position [259, 0]
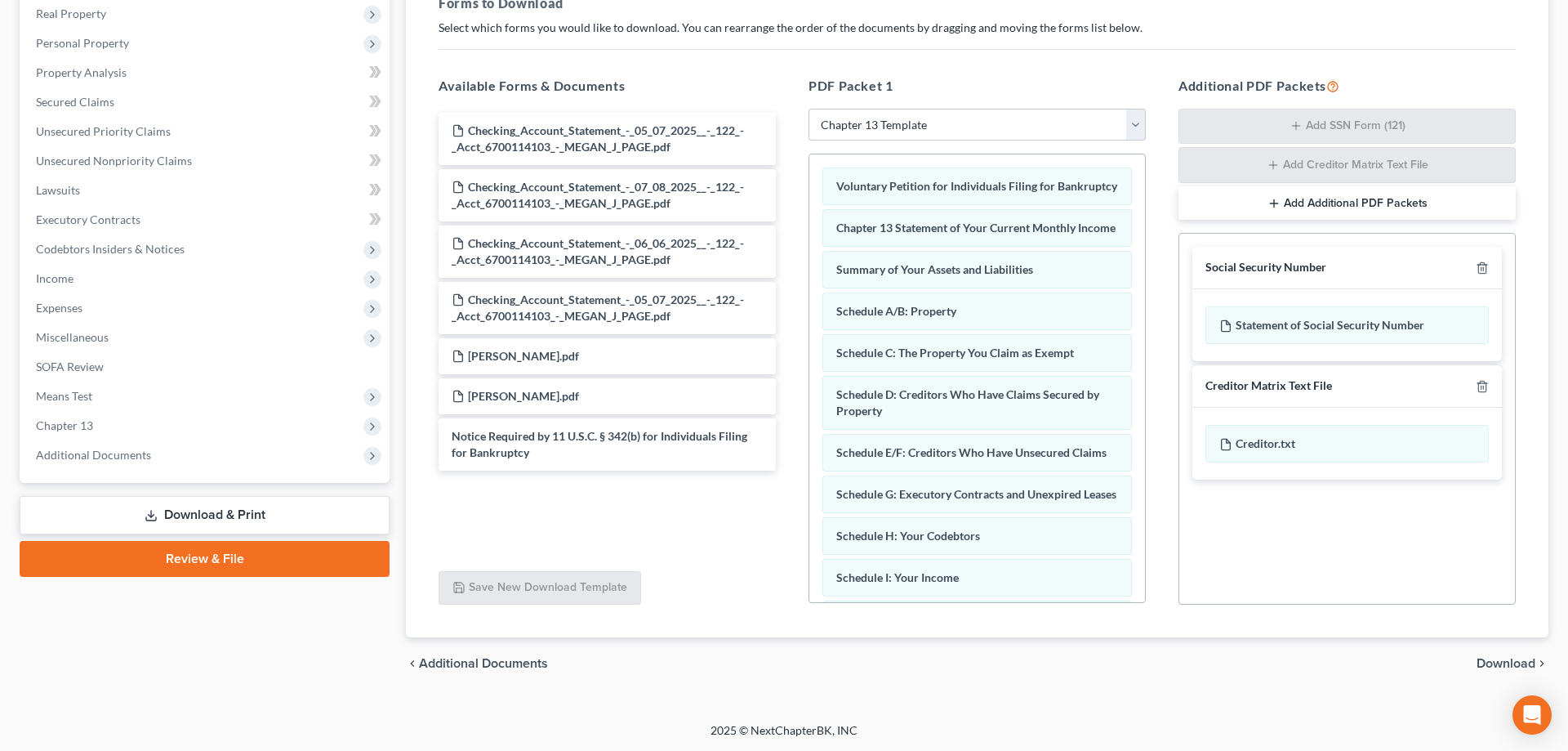
click at [1491, 659] on span "Download" at bounding box center [1506, 663] width 59 height 13
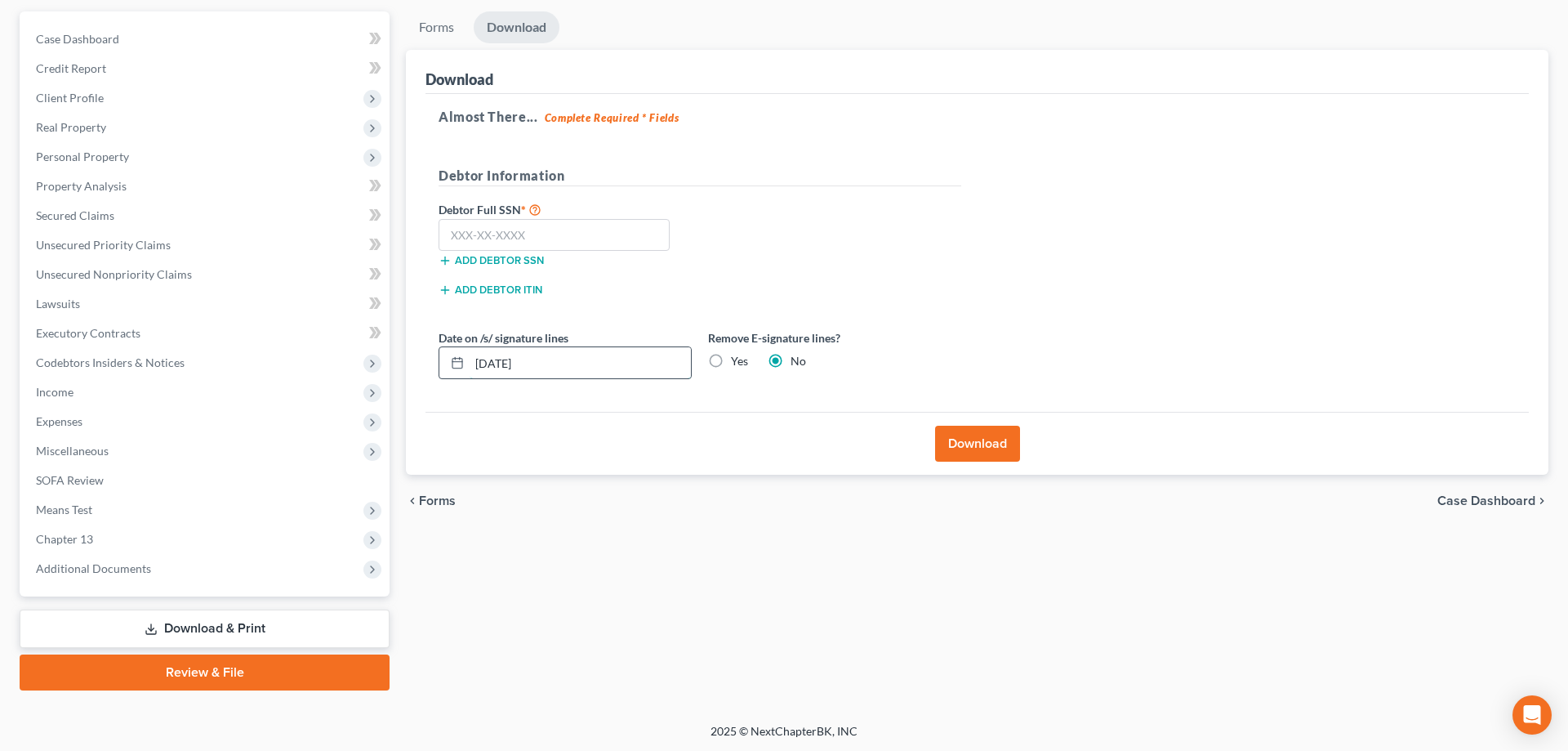
drag, startPoint x: 608, startPoint y: 362, endPoint x: 409, endPoint y: 349, distance: 199.4
click at [470, 349] on input "[DATE]" at bounding box center [581, 362] width 221 height 31
click at [541, 236] on input "text" at bounding box center [554, 235] width 231 height 33
type input "508-06-1324"
click at [953, 441] on button "Download" at bounding box center [977, 443] width 84 height 36
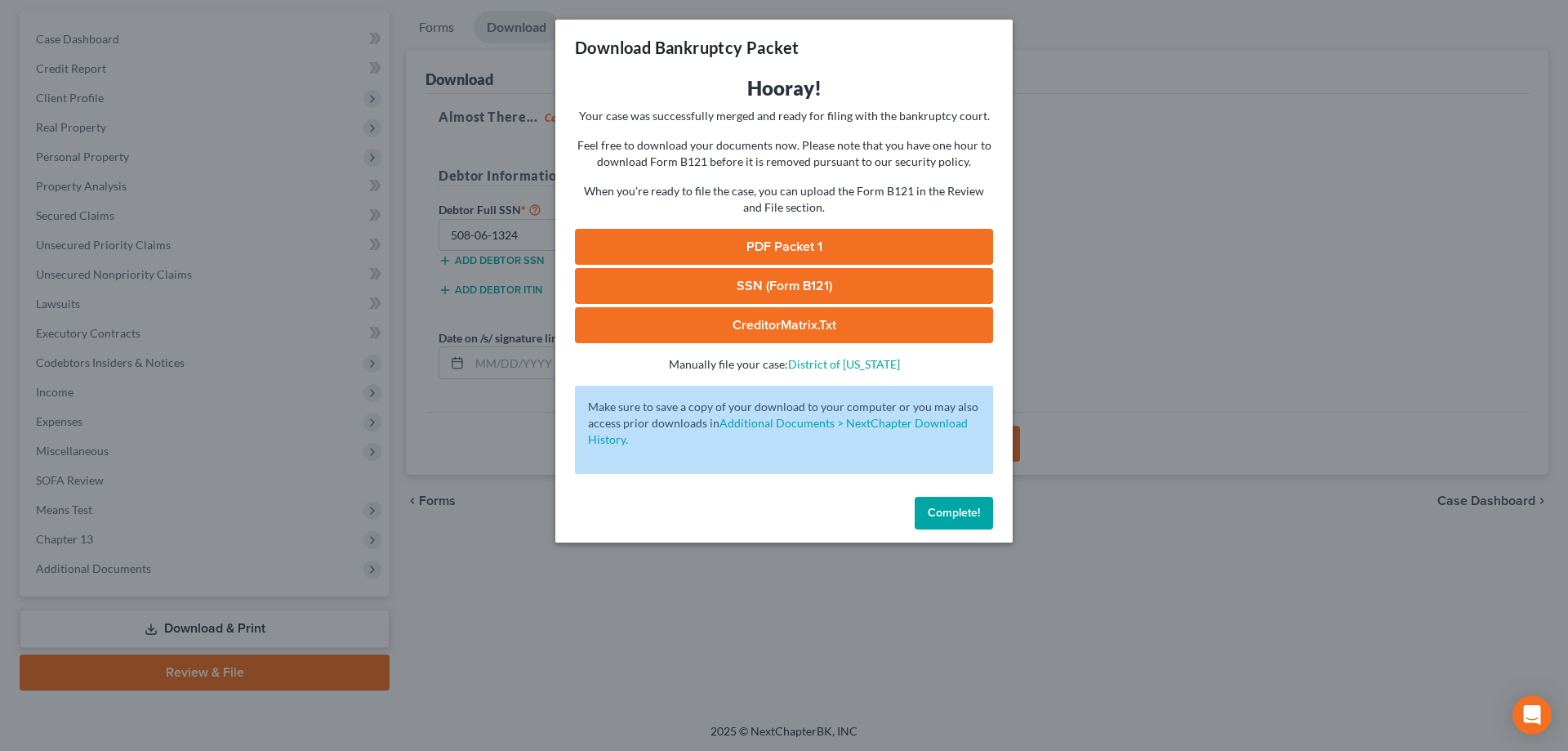
click at [753, 272] on link "SSN (Form B121)" at bounding box center [784, 286] width 418 height 36
click at [814, 249] on link "PDF Packet 1" at bounding box center [784, 246] width 418 height 36
click at [927, 501] on button "Complete!" at bounding box center [953, 513] width 79 height 33
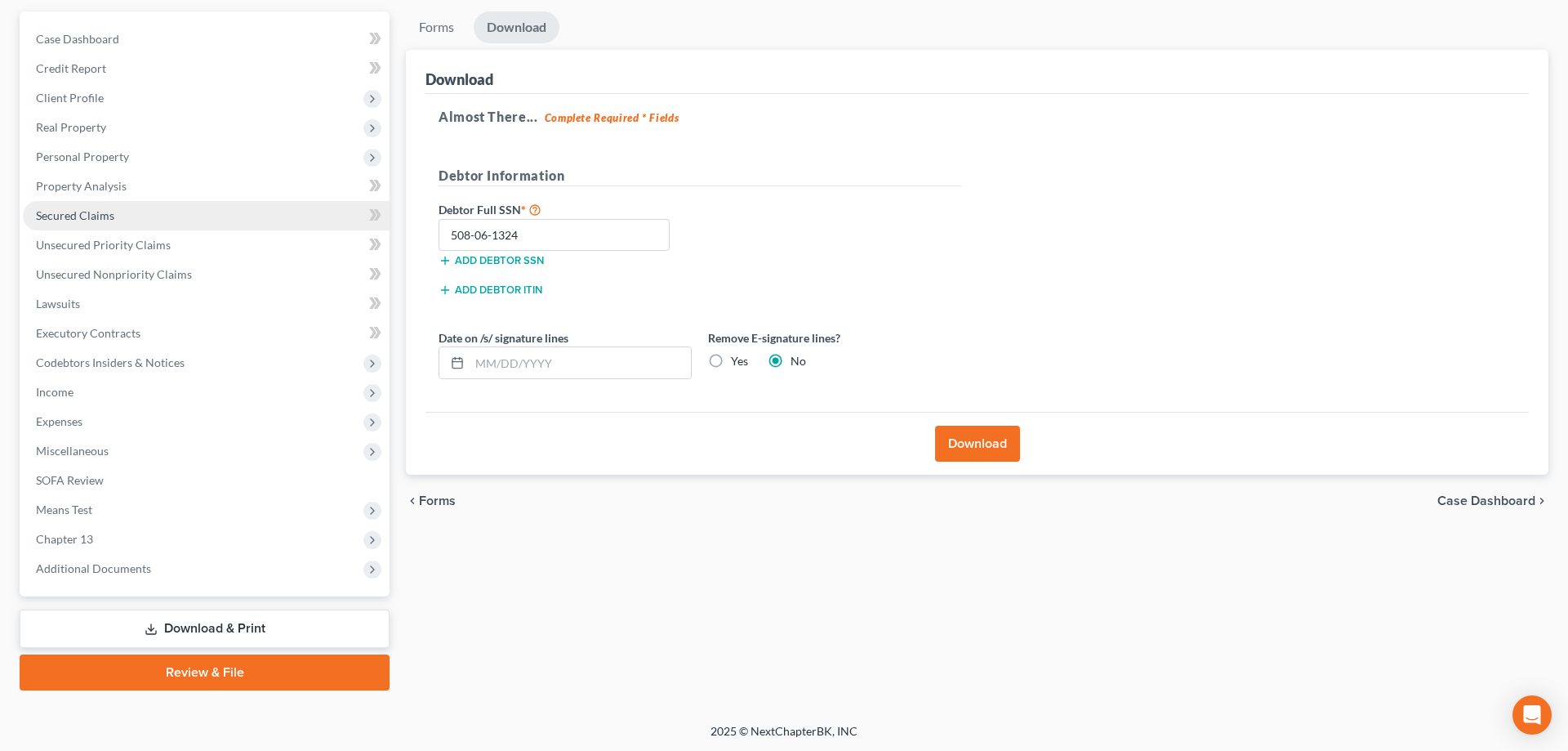
click at [112, 216] on span "Secured Claims" at bounding box center [75, 215] width 79 height 14
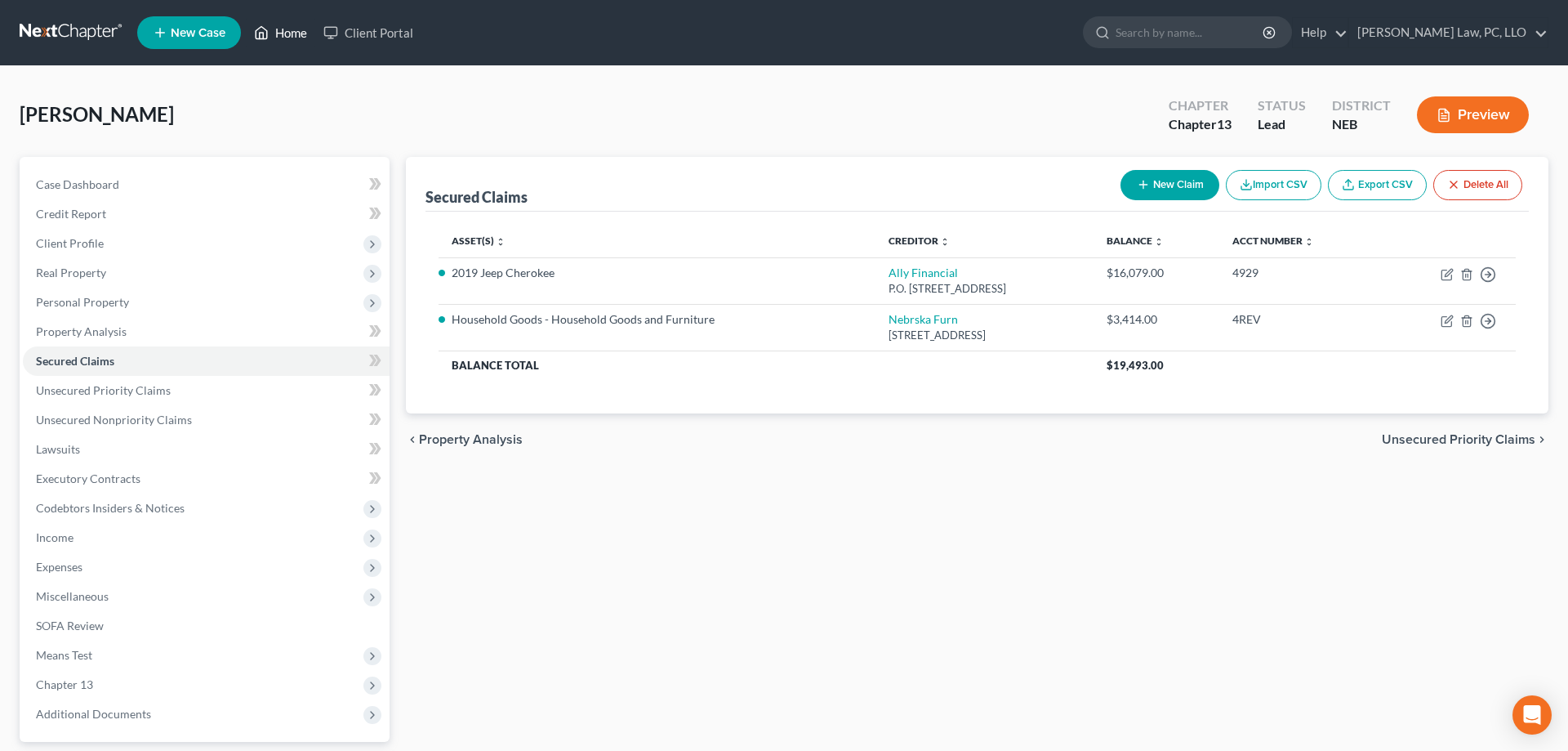
click at [301, 33] on link "Home" at bounding box center [280, 33] width 69 height 29
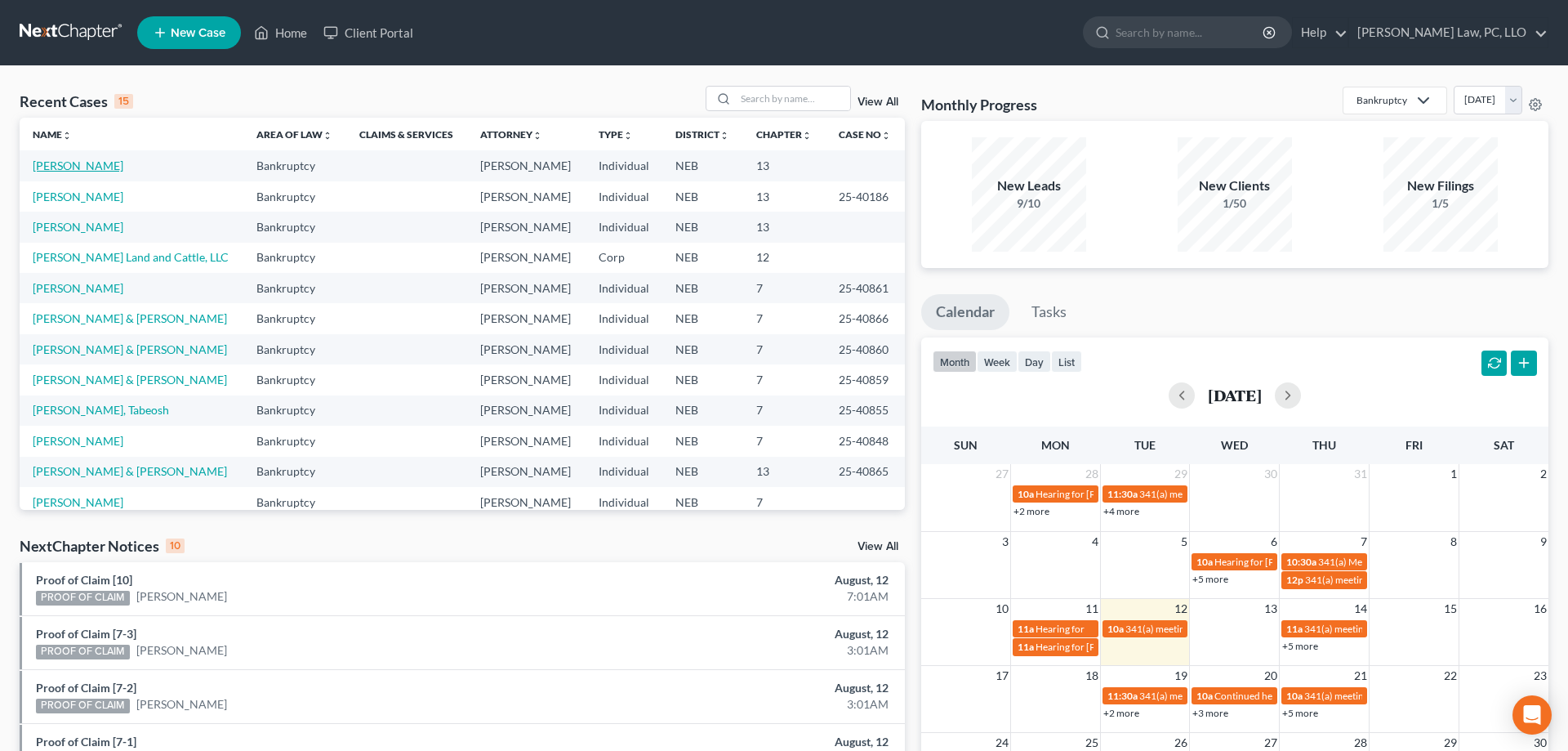
click at [85, 170] on link "[PERSON_NAME]" at bounding box center [78, 165] width 90 height 14
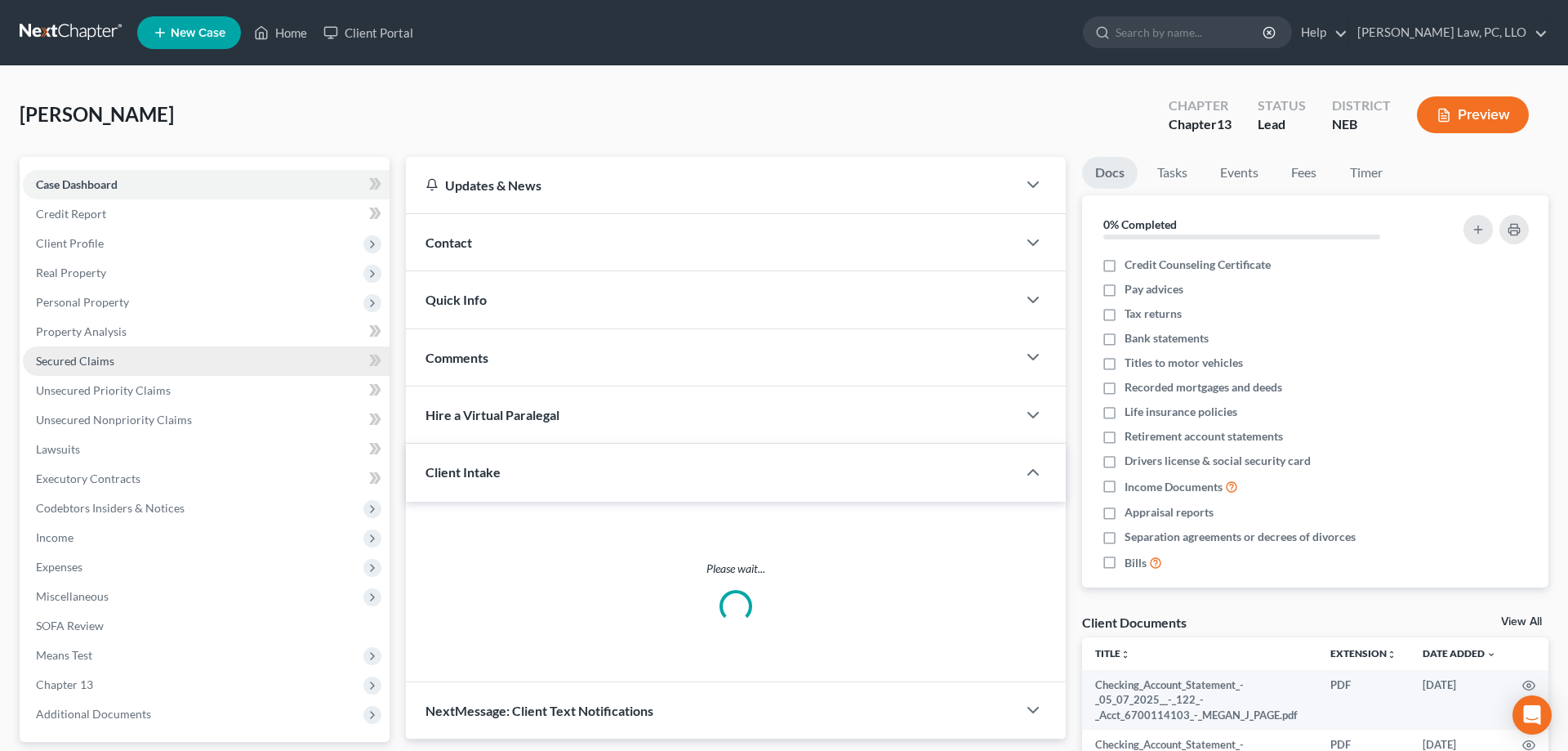
click at [86, 358] on span "Secured Claims" at bounding box center [75, 360] width 79 height 14
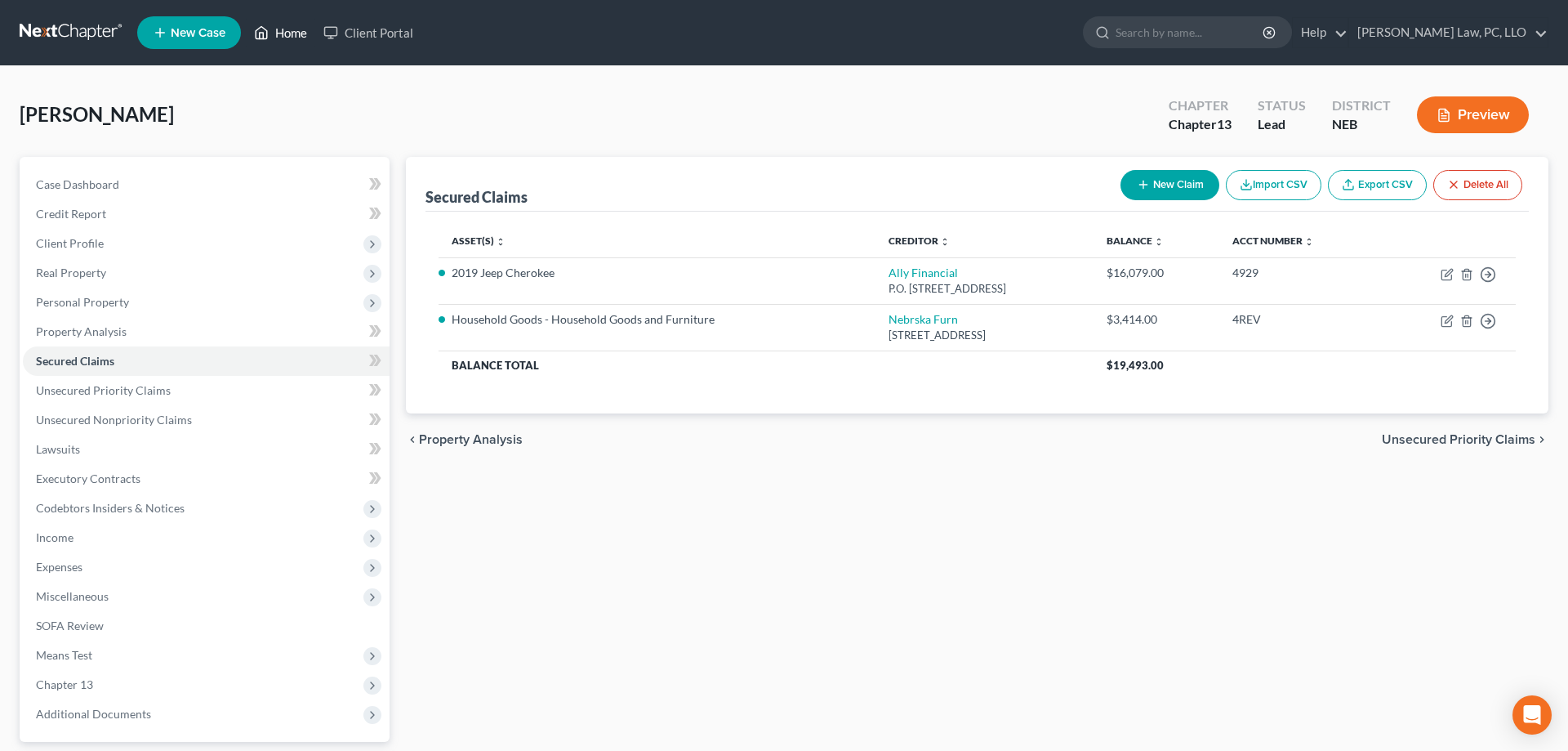
click at [281, 39] on link "Home" at bounding box center [280, 33] width 69 height 29
